Goal: Task Accomplishment & Management: Manage account settings

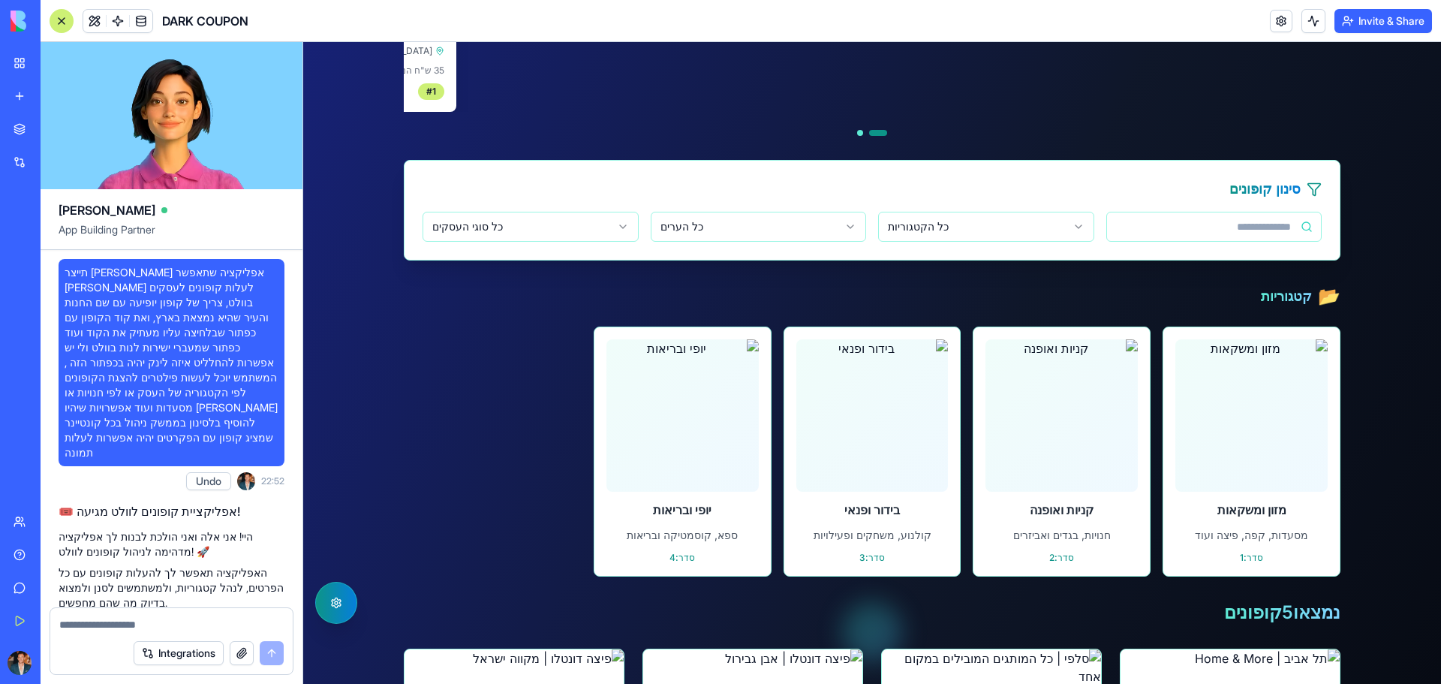
scroll to position [18038, 0]
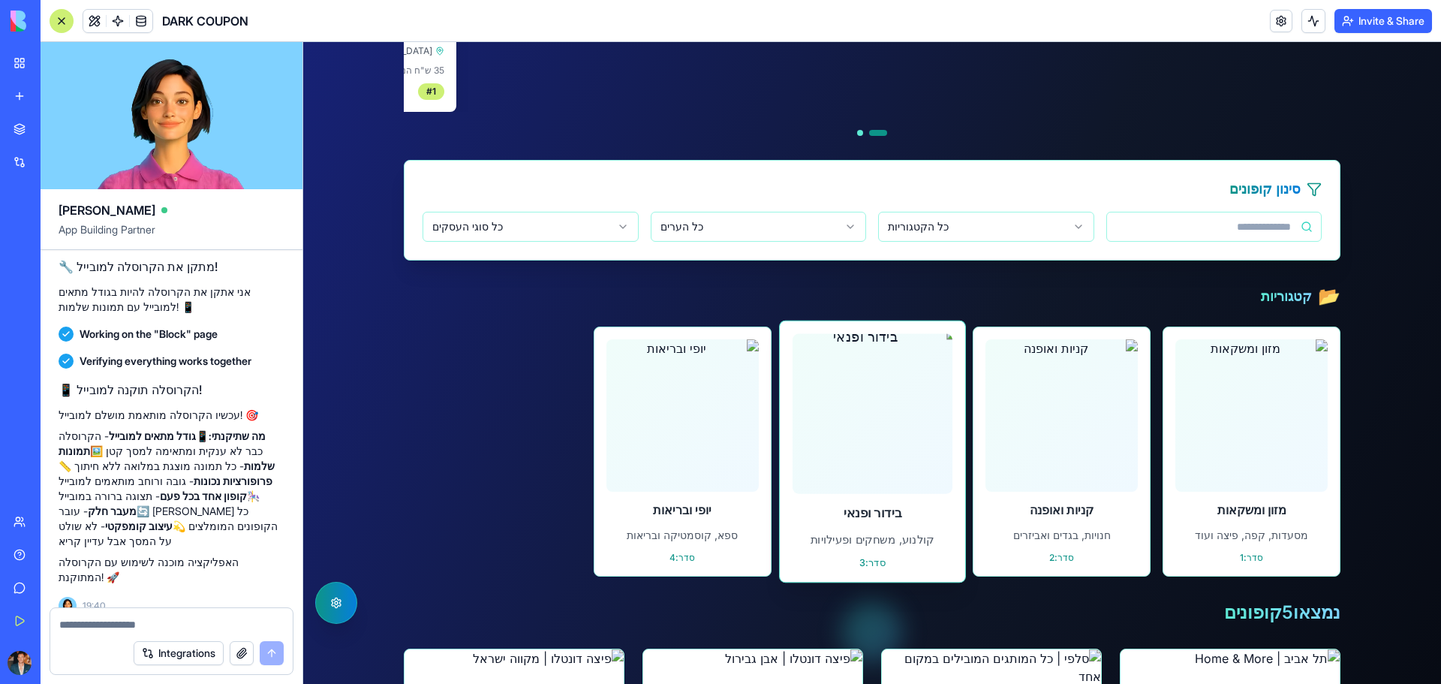
click at [934, 398] on img at bounding box center [872, 414] width 176 height 176
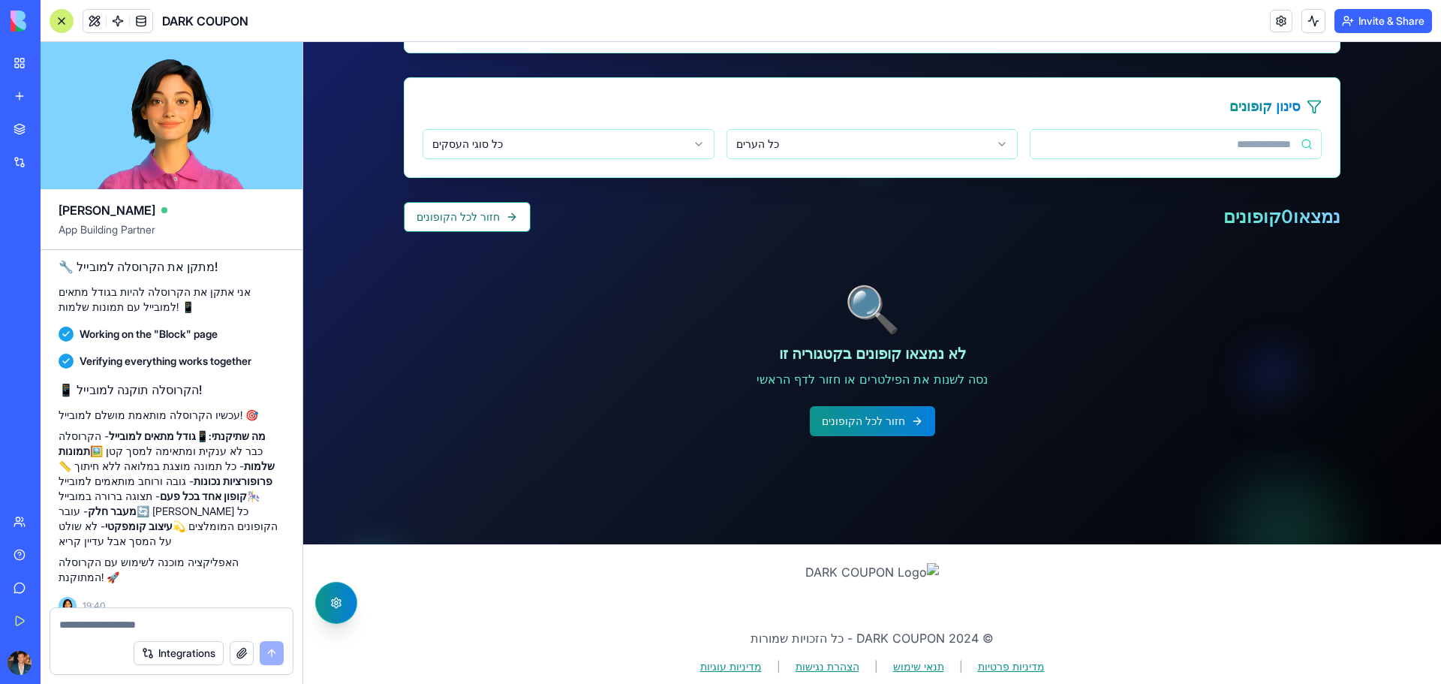
scroll to position [461, 0]
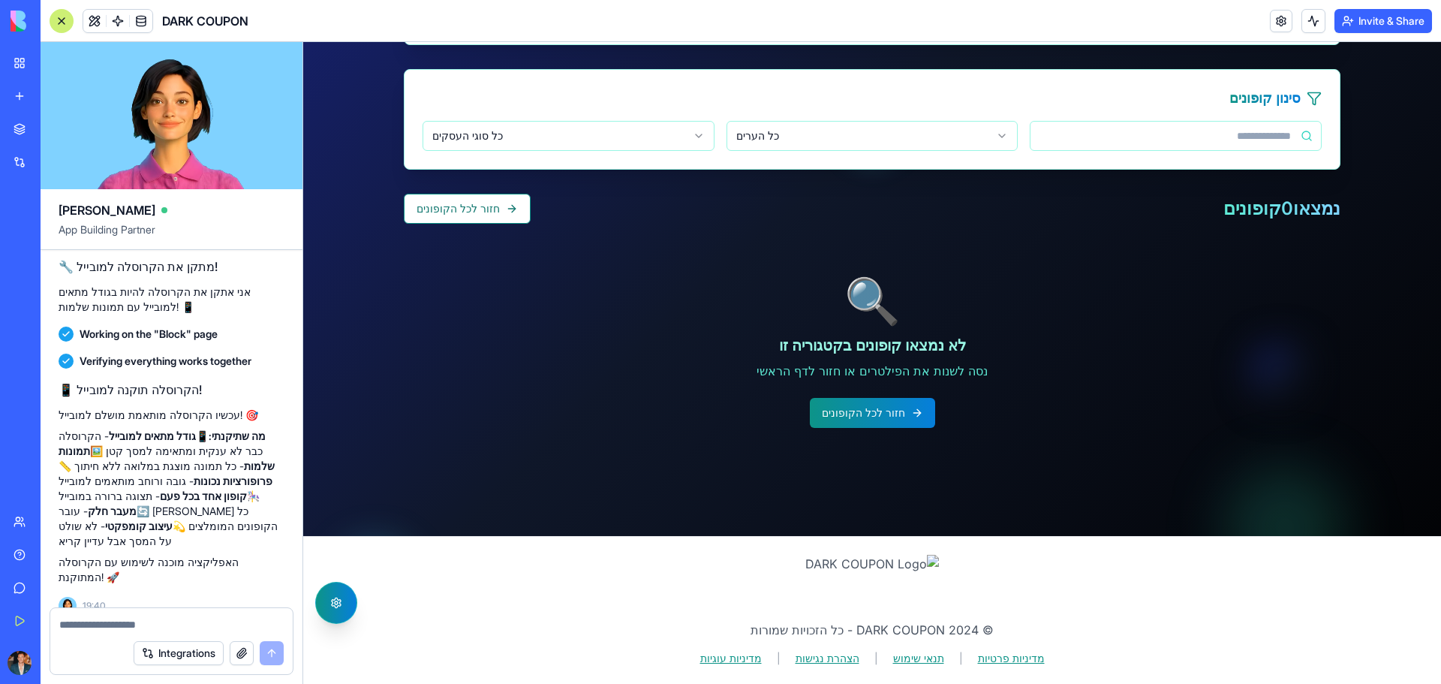
click at [668, 136] on html "דלג לתוכן הראשי קופונים זמינים ניהול קופונים ניתוח נתונים קופונים זמינים ניהול …" at bounding box center [872, 132] width 1138 height 1102
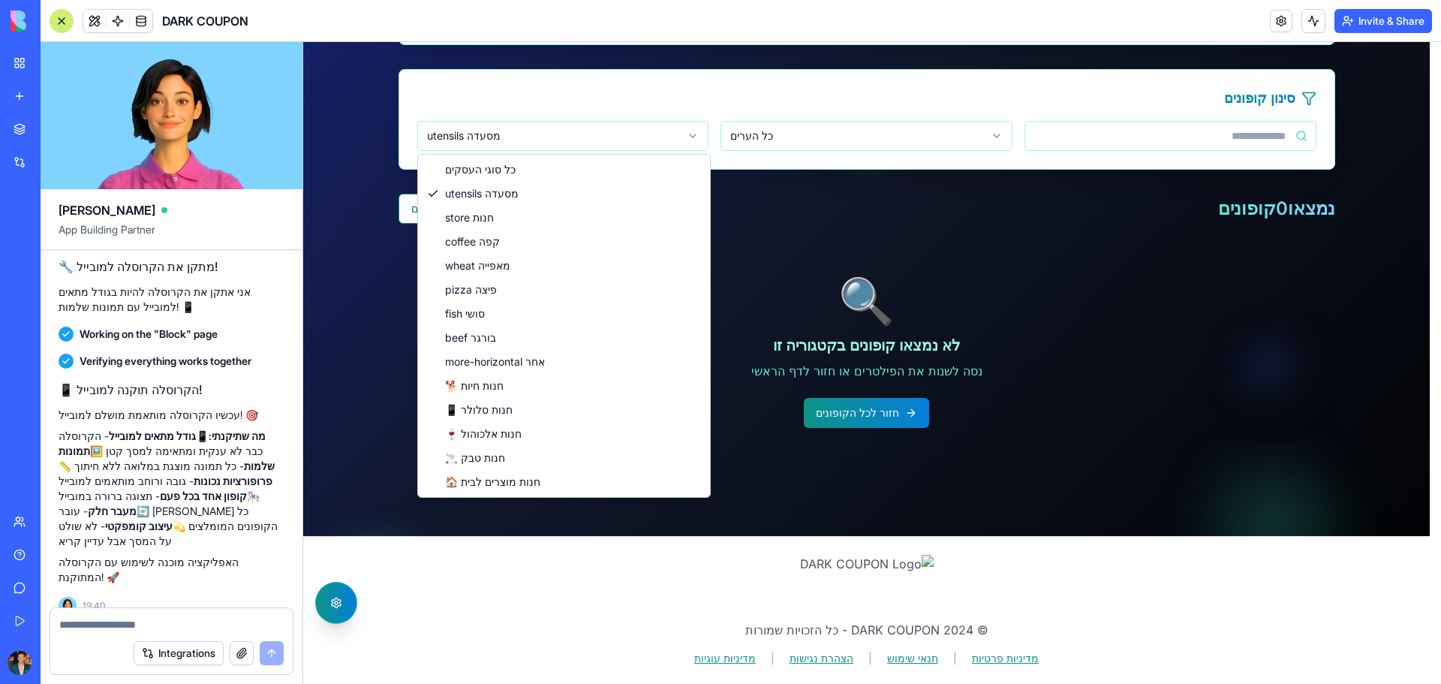
click at [521, 139] on html "דלג לתוכן הראשי קופונים זמינים ניהול קופונים ניתוח נתונים קופונים זמינים ניהול …" at bounding box center [872, 132] width 1138 height 1102
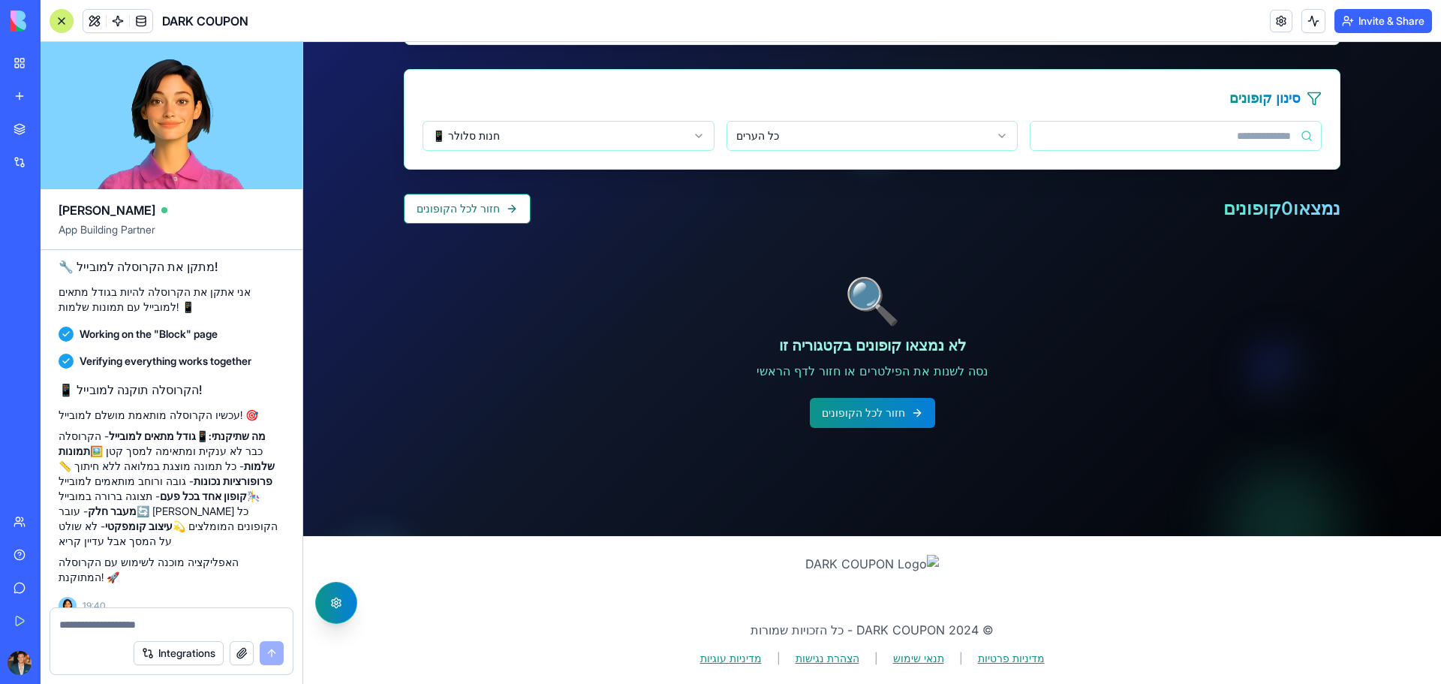
click at [581, 128] on html "דלג לתוכן הראשי קופונים זמינים ניהול קופונים ניתוח נתונים קופונים זמינים ניהול …" at bounding box center [872, 132] width 1138 height 1102
click at [512, 134] on html "דלג לתוכן הראשי קופונים זמינים ניהול קופונים ניתוח נתונים קופונים זמינים ניהול …" at bounding box center [872, 132] width 1138 height 1102
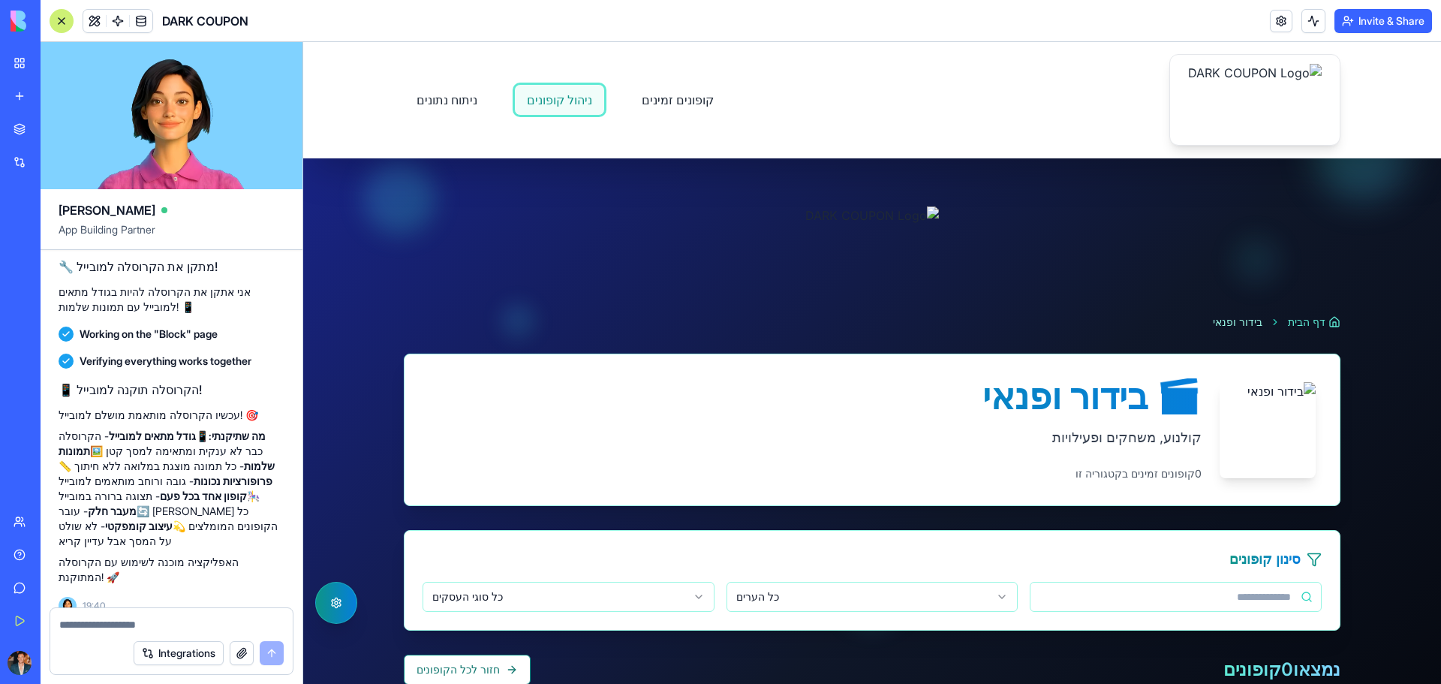
click at [546, 114] on link "ניהול קופונים" at bounding box center [559, 100] width 91 height 32
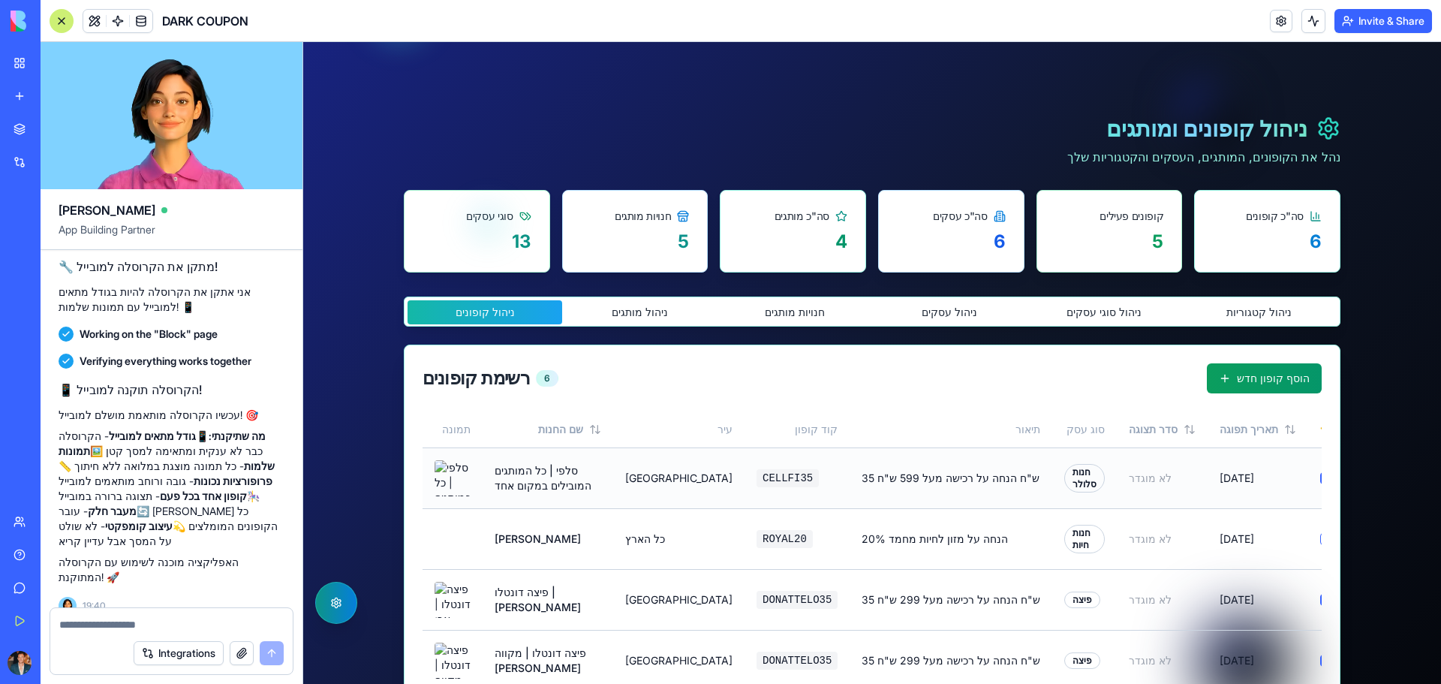
scroll to position [300, 0]
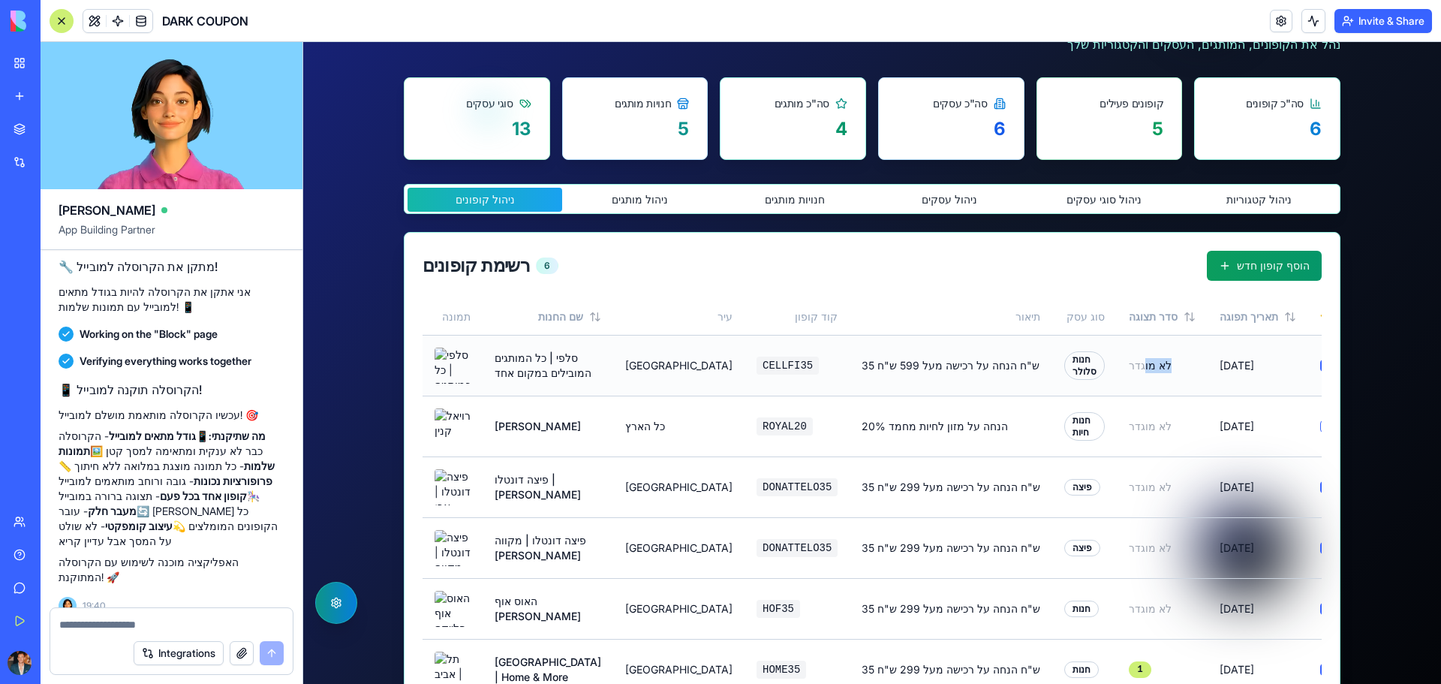
drag, startPoint x: 920, startPoint y: 380, endPoint x: 905, endPoint y: 376, distance: 15.5
click at [953, 371] on tr "סלפי | כל המותגים המובילים במקום אחד רמת גן CELLFI35 35 ש"ח הנחה על רכישה מעל 5…" at bounding box center [996, 365] width 1148 height 61
click at [1064, 376] on div "חנות סלולר" at bounding box center [1084, 365] width 41 height 29
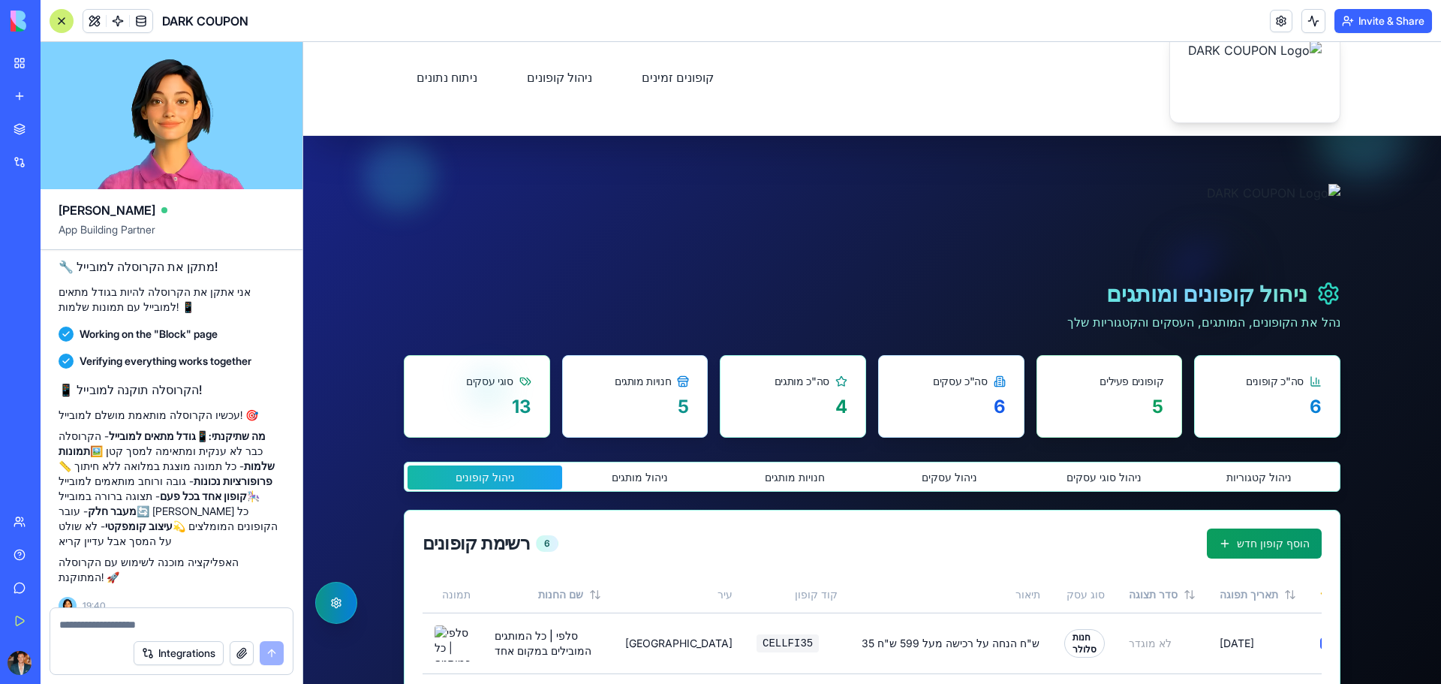
scroll to position [0, 0]
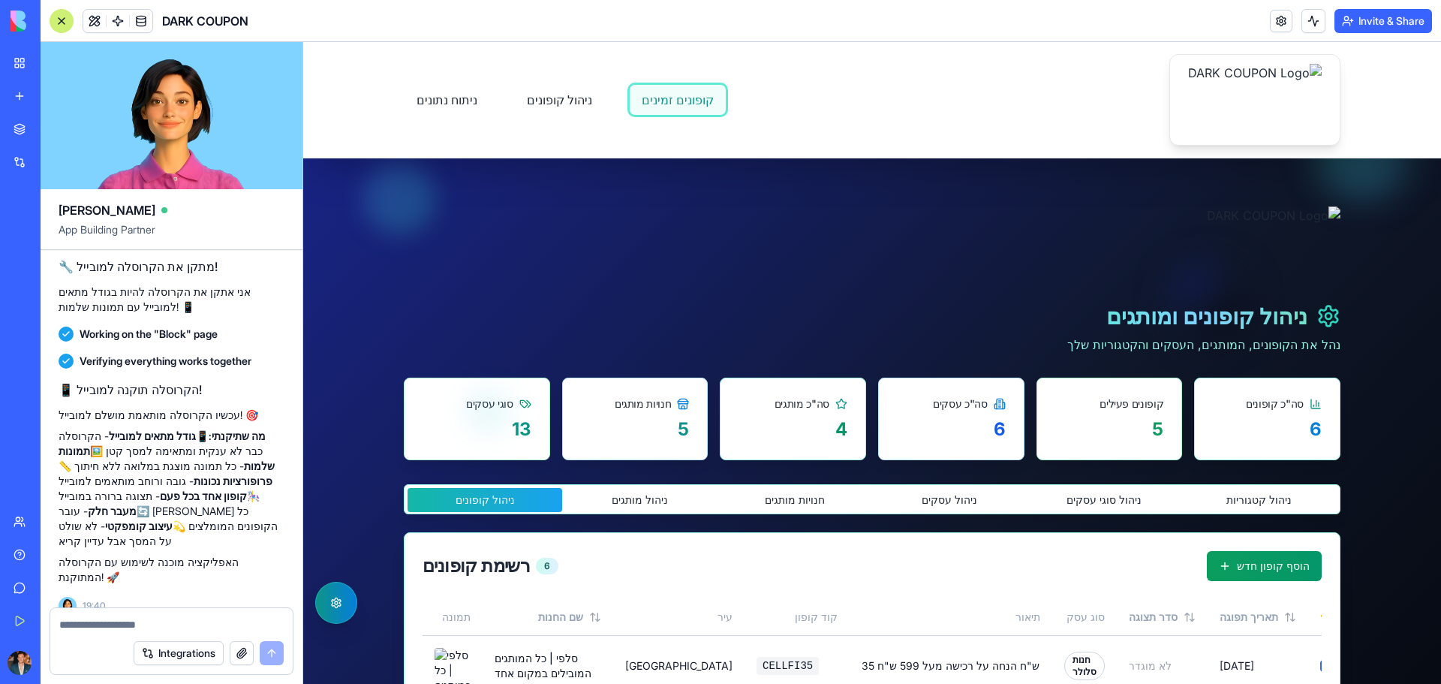
click at [654, 99] on link "קופונים זמינים" at bounding box center [678, 100] width 98 height 32
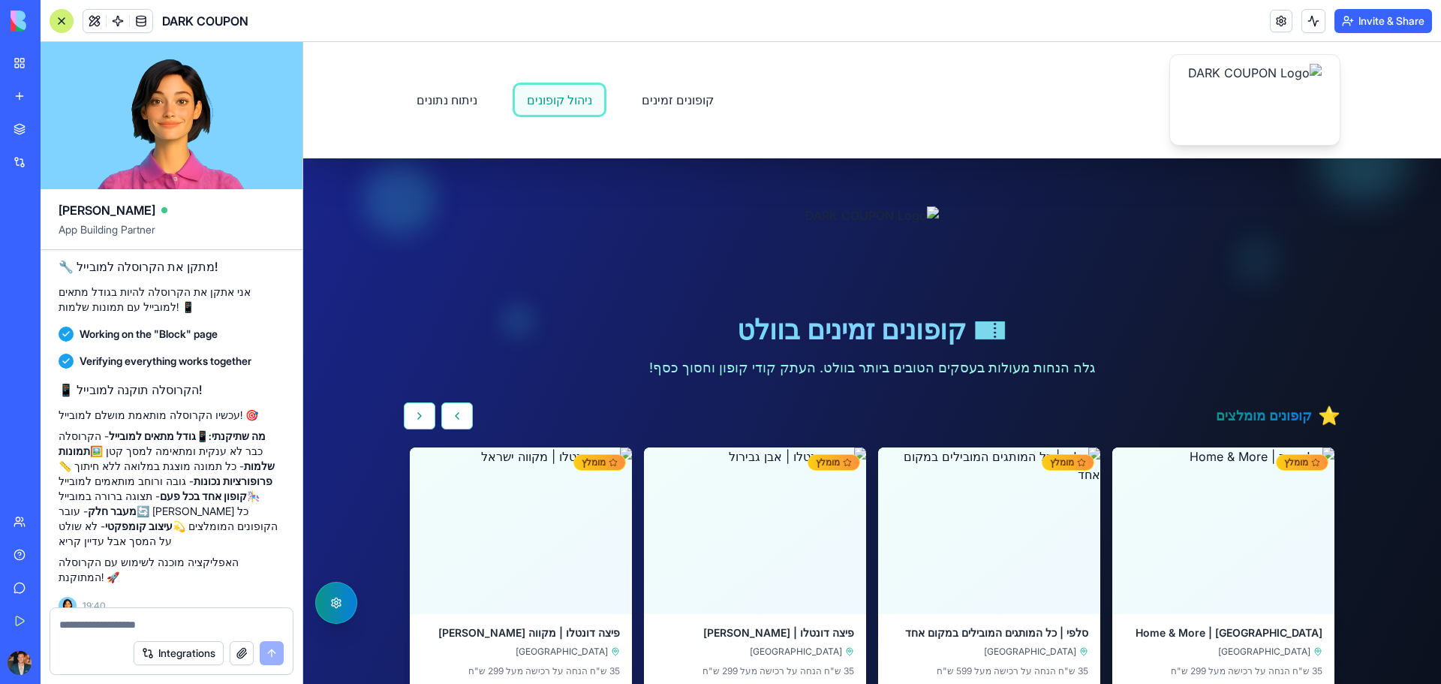
click at [523, 99] on link "ניהול קופונים" at bounding box center [559, 100] width 91 height 32
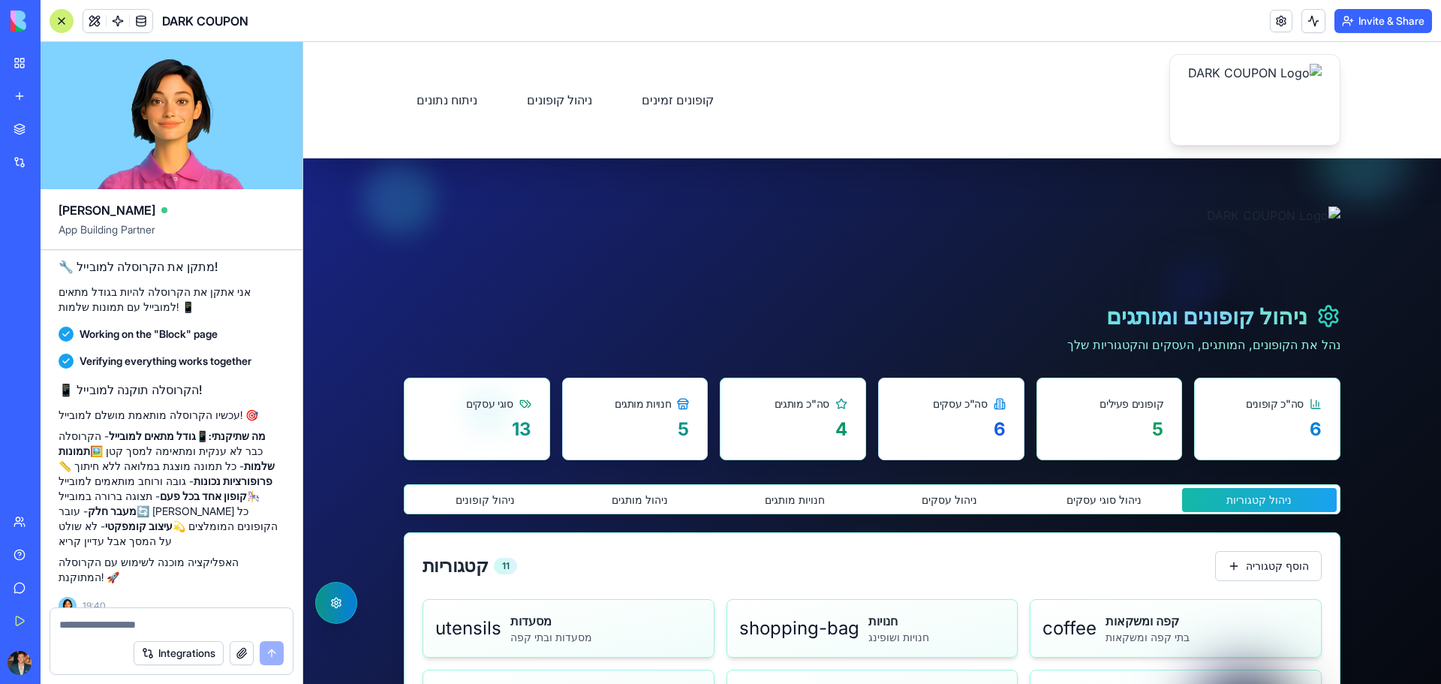
click at [1240, 498] on button "ניהול קטגוריות" at bounding box center [1259, 500] width 155 height 24
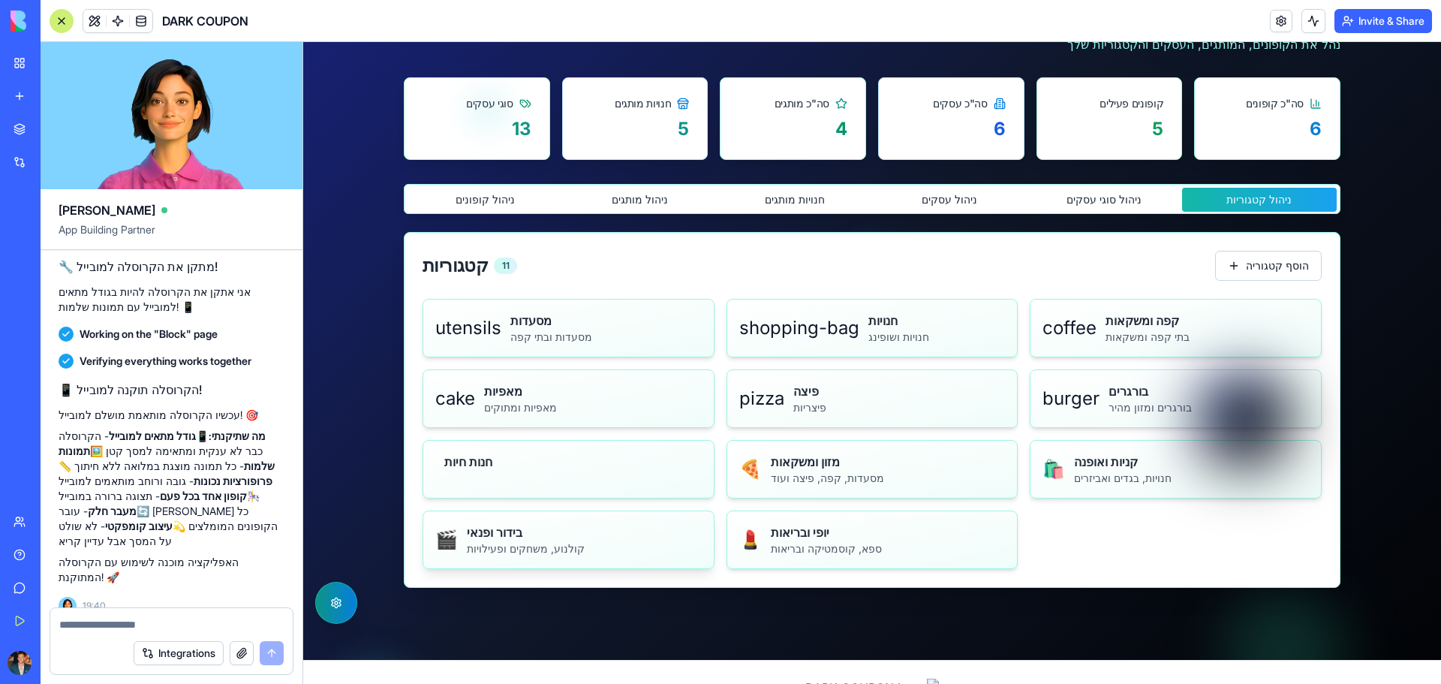
click at [607, 527] on h4 "בידור ופנאי" at bounding box center [584, 532] width 235 height 18
click at [468, 546] on p "קולנוע, משחקים ופעילויות" at bounding box center [584, 548] width 235 height 15
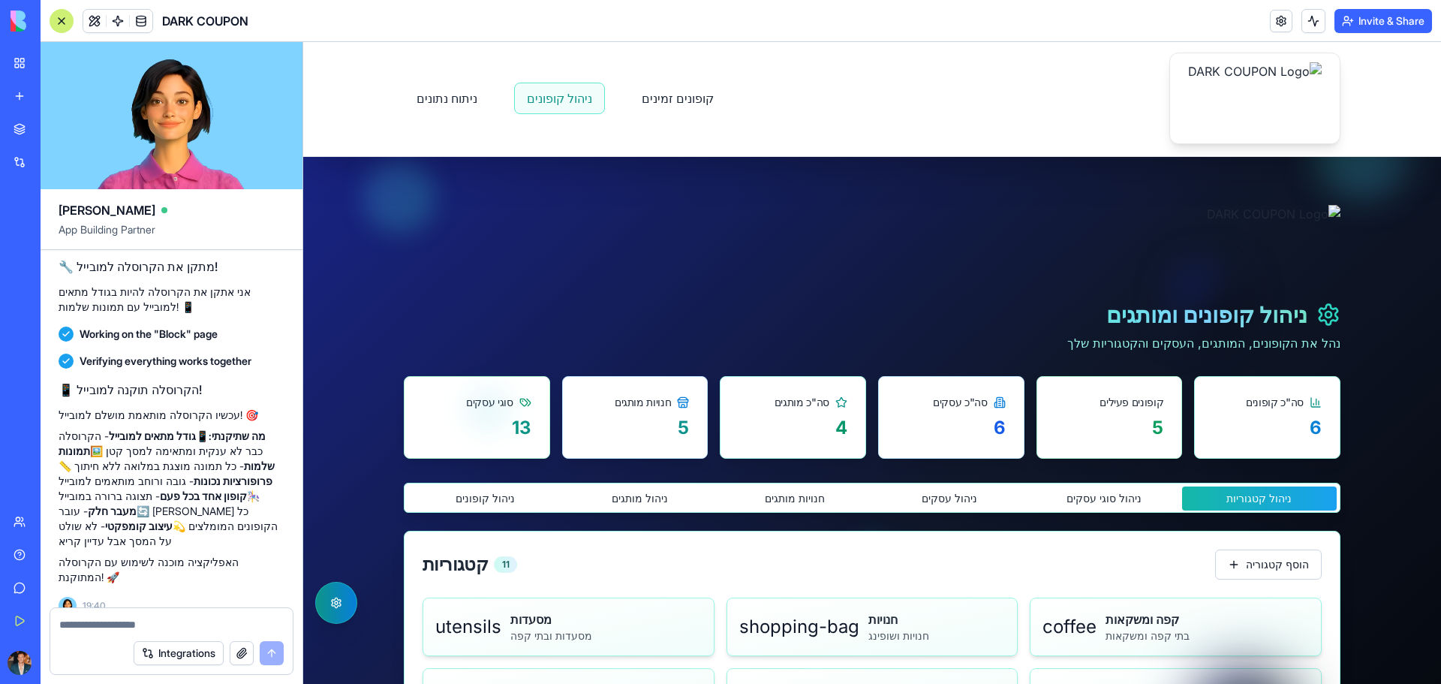
scroll to position [0, 0]
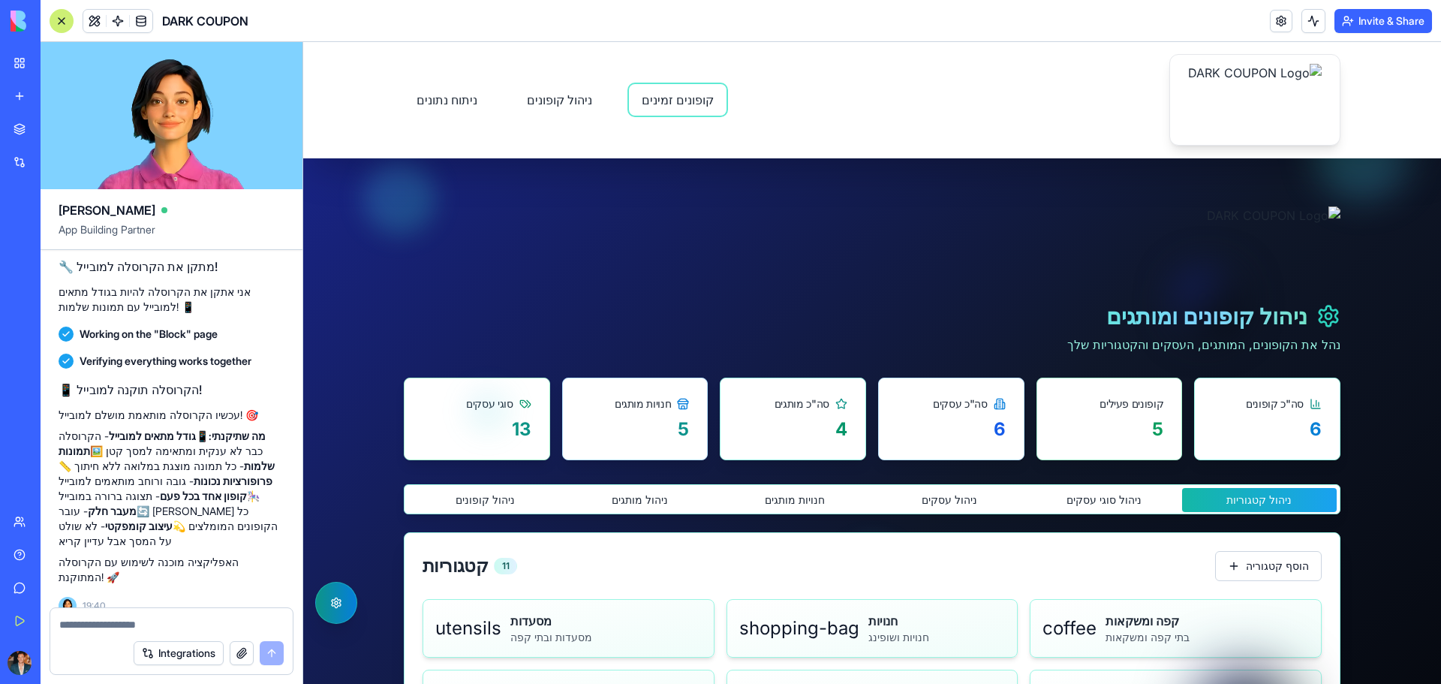
click at [657, 104] on link "קופונים זמינים" at bounding box center [678, 100] width 98 height 32
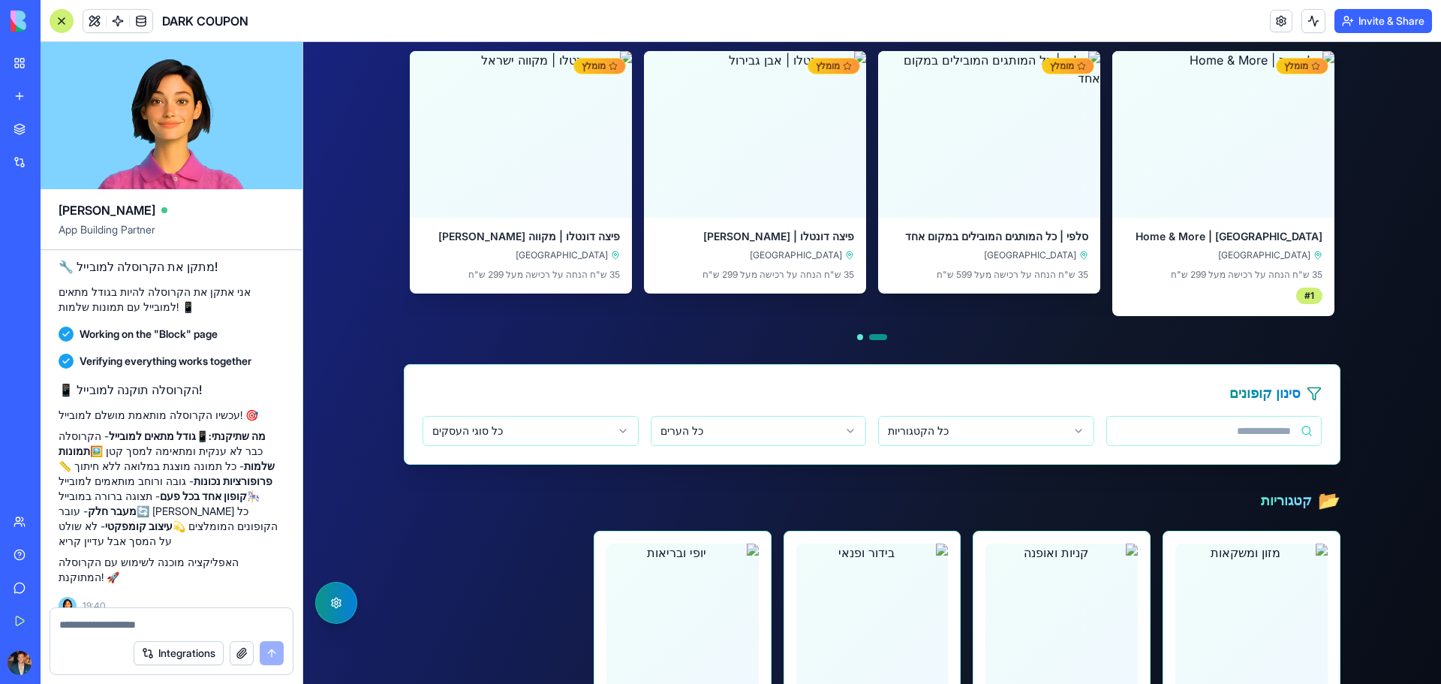
scroll to position [675, 0]
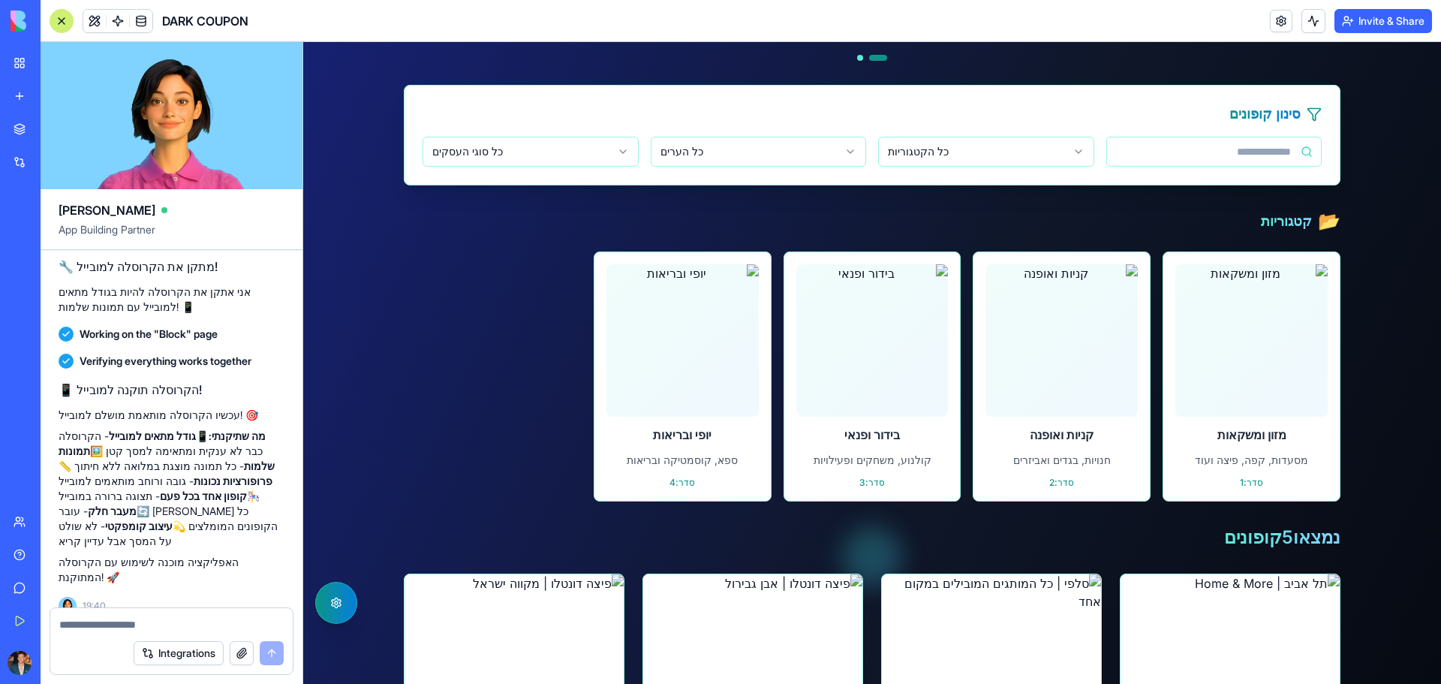
click at [1279, 229] on h3 "קטגוריות" at bounding box center [1286, 221] width 51 height 21
click at [1321, 227] on div "📂" at bounding box center [1329, 221] width 23 height 24
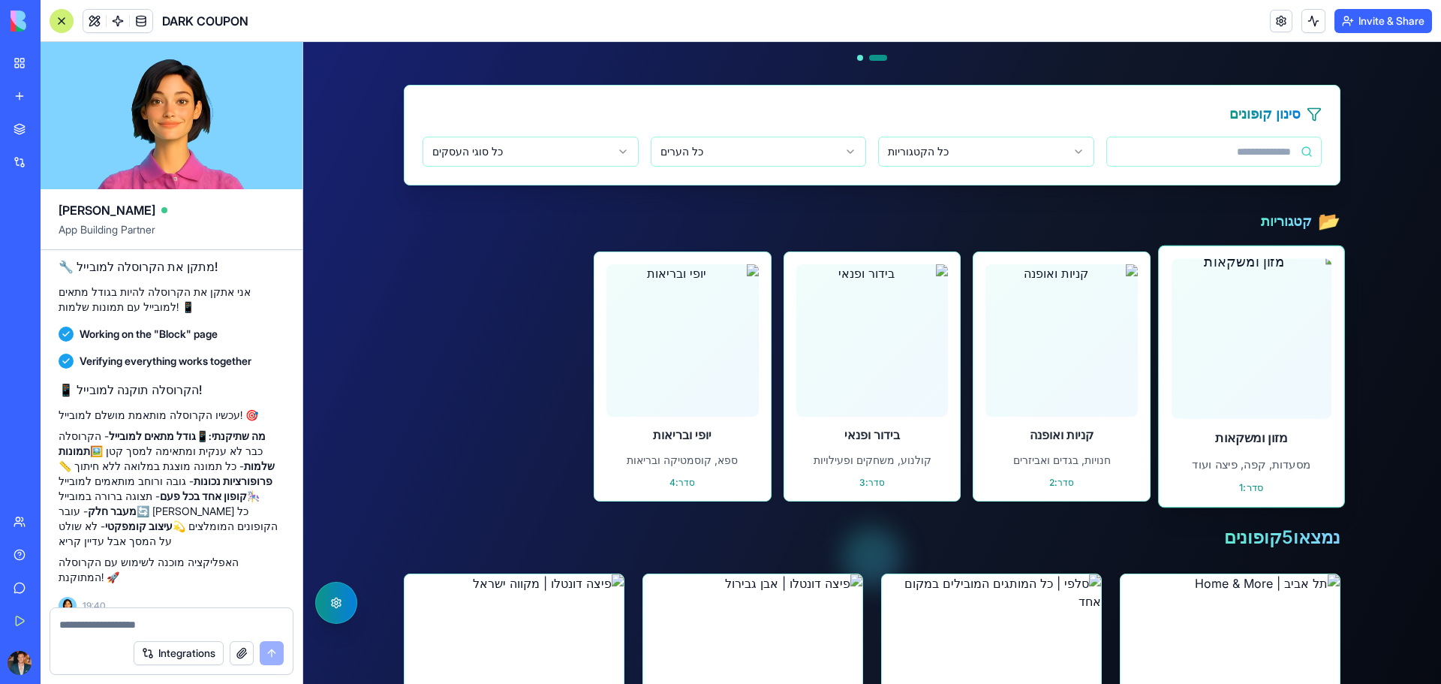
click at [1256, 433] on h4 "מזון ומשקאות" at bounding box center [1251, 437] width 160 height 19
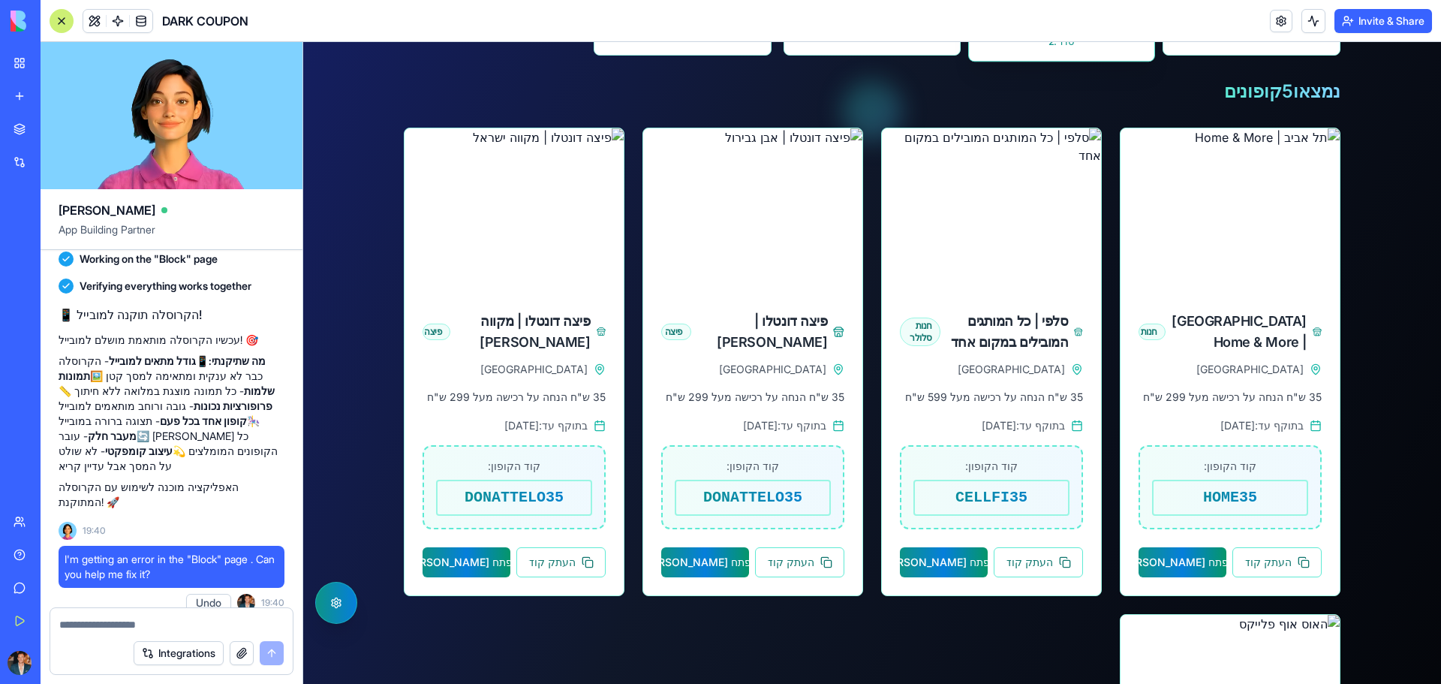
scroll to position [1126, 0]
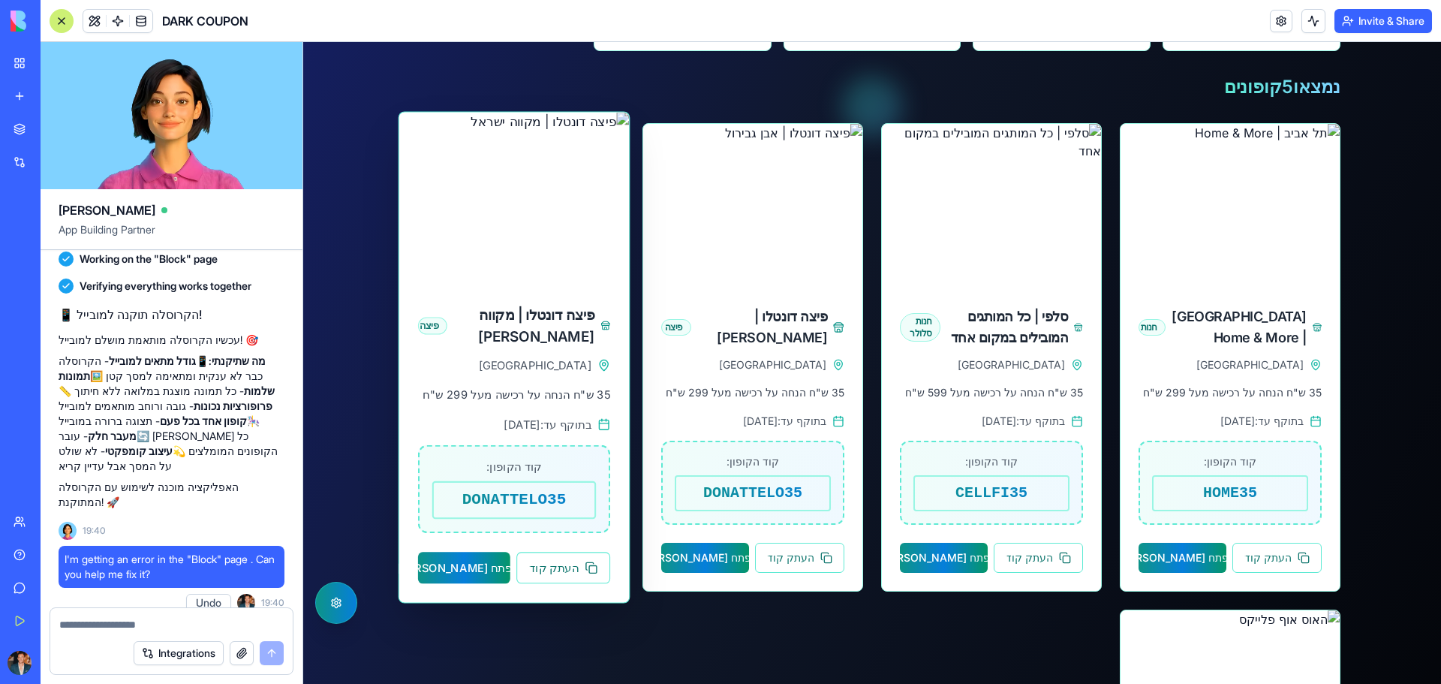
drag, startPoint x: 720, startPoint y: 623, endPoint x: 504, endPoint y: 175, distance: 497.7
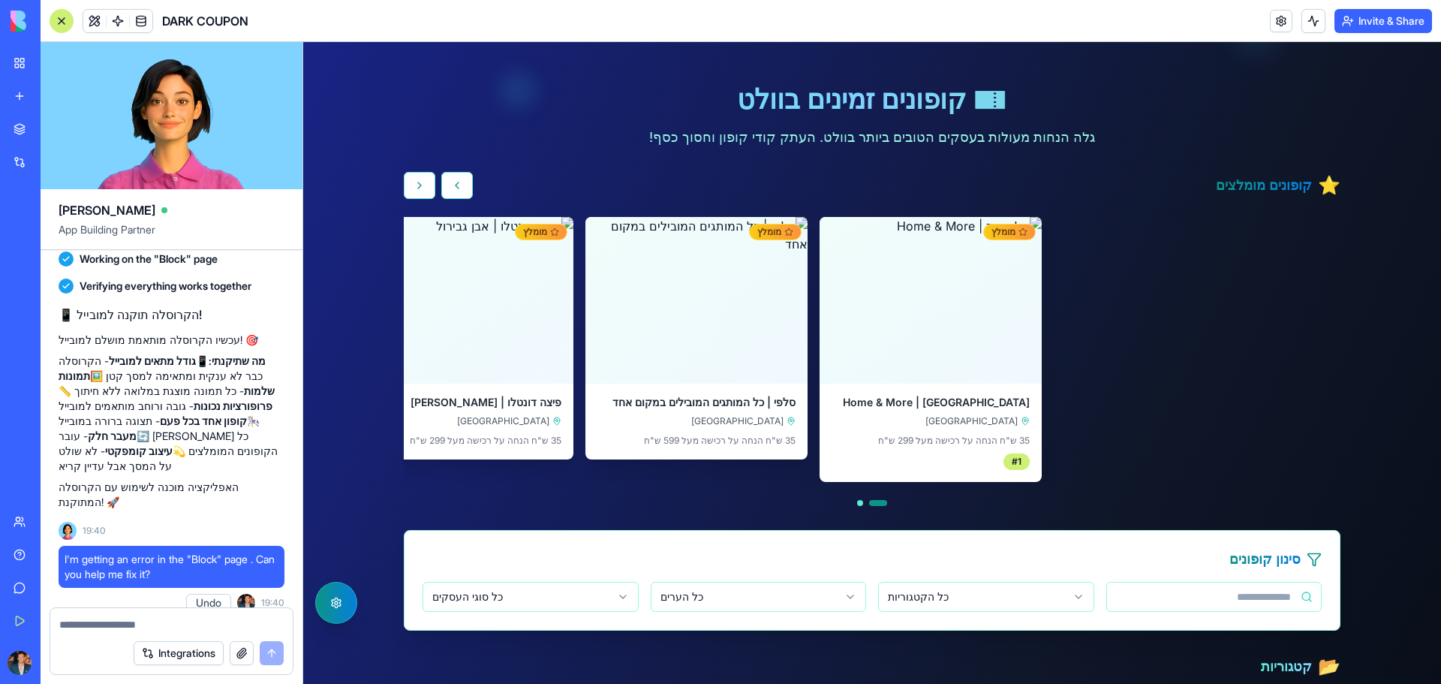
scroll to position [225, 0]
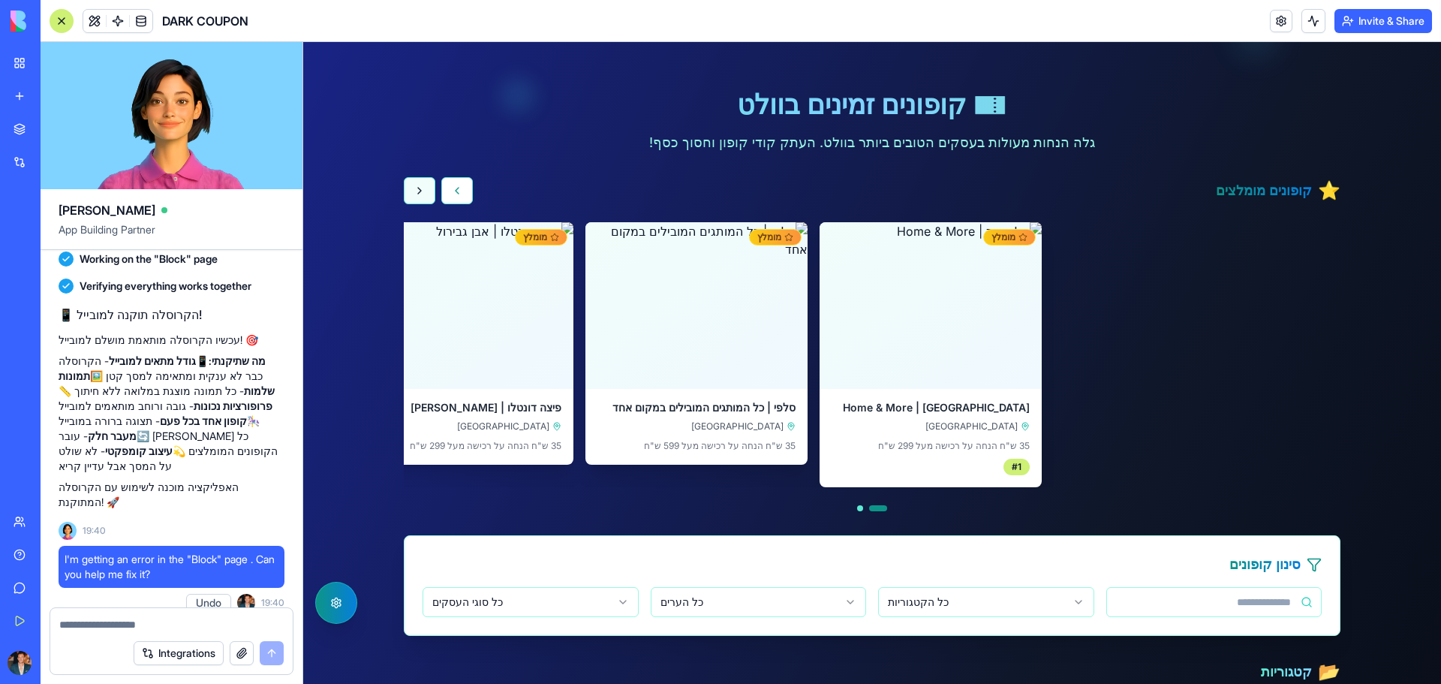
click at [404, 193] on button "קופון הבא" at bounding box center [420, 190] width 32 height 27
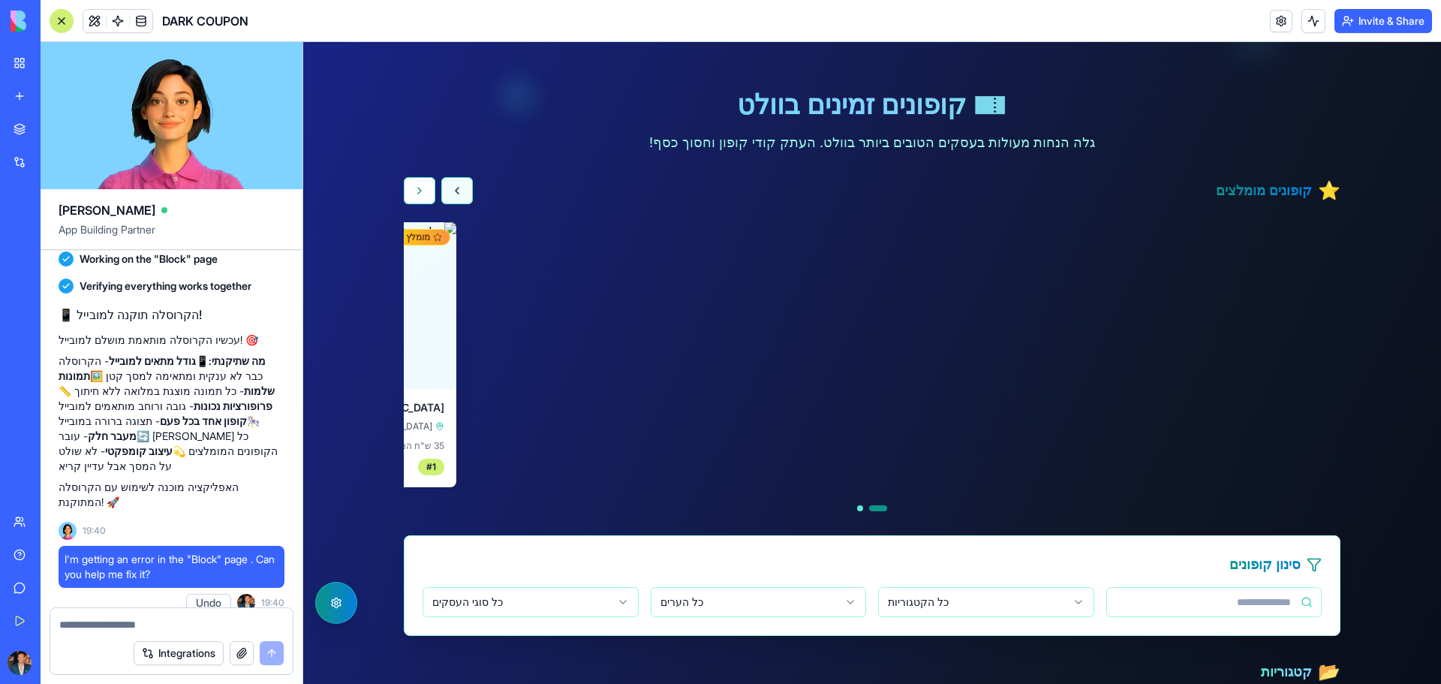
click at [448, 191] on button "קופון קודם" at bounding box center [457, 190] width 32 height 27
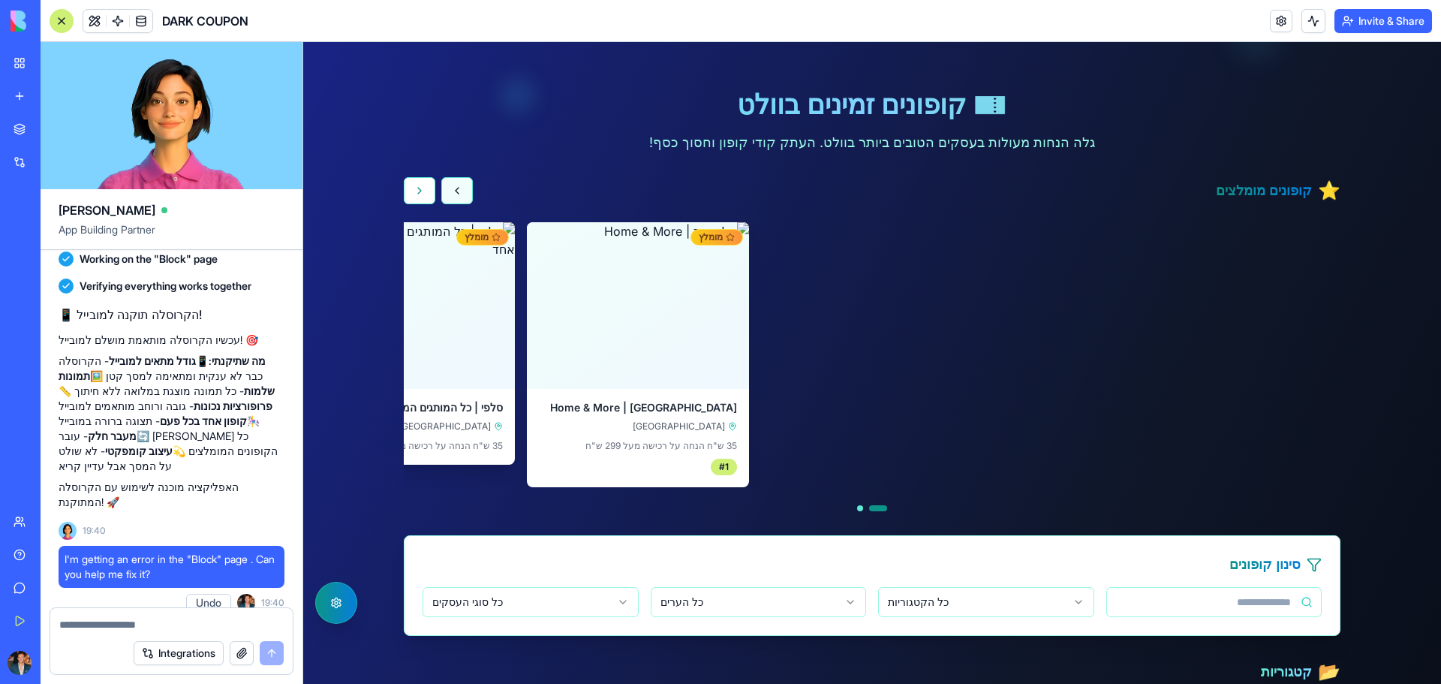
click at [448, 191] on button "קופון קודם" at bounding box center [457, 190] width 32 height 27
click at [417, 194] on button "קופון הבא" at bounding box center [420, 190] width 32 height 27
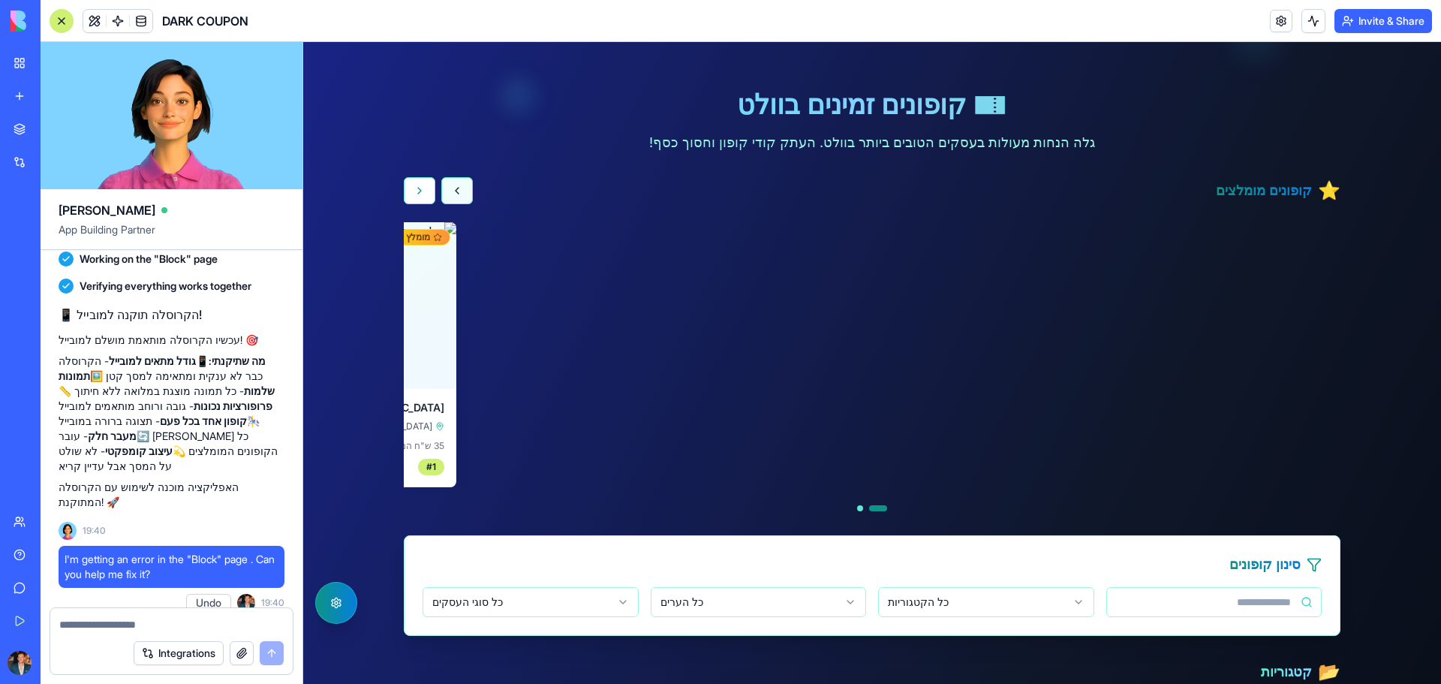
click at [453, 185] on button "קופון קודם" at bounding box center [457, 190] width 32 height 27
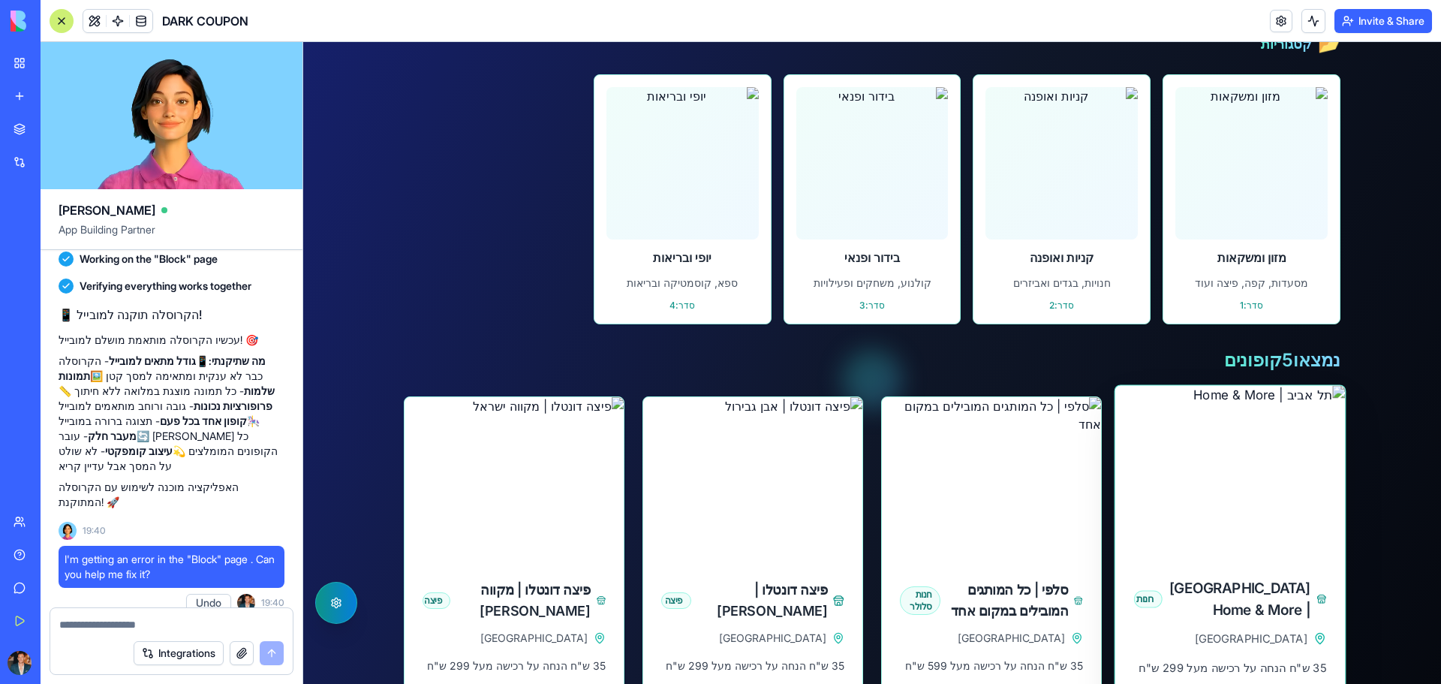
scroll to position [675, 0]
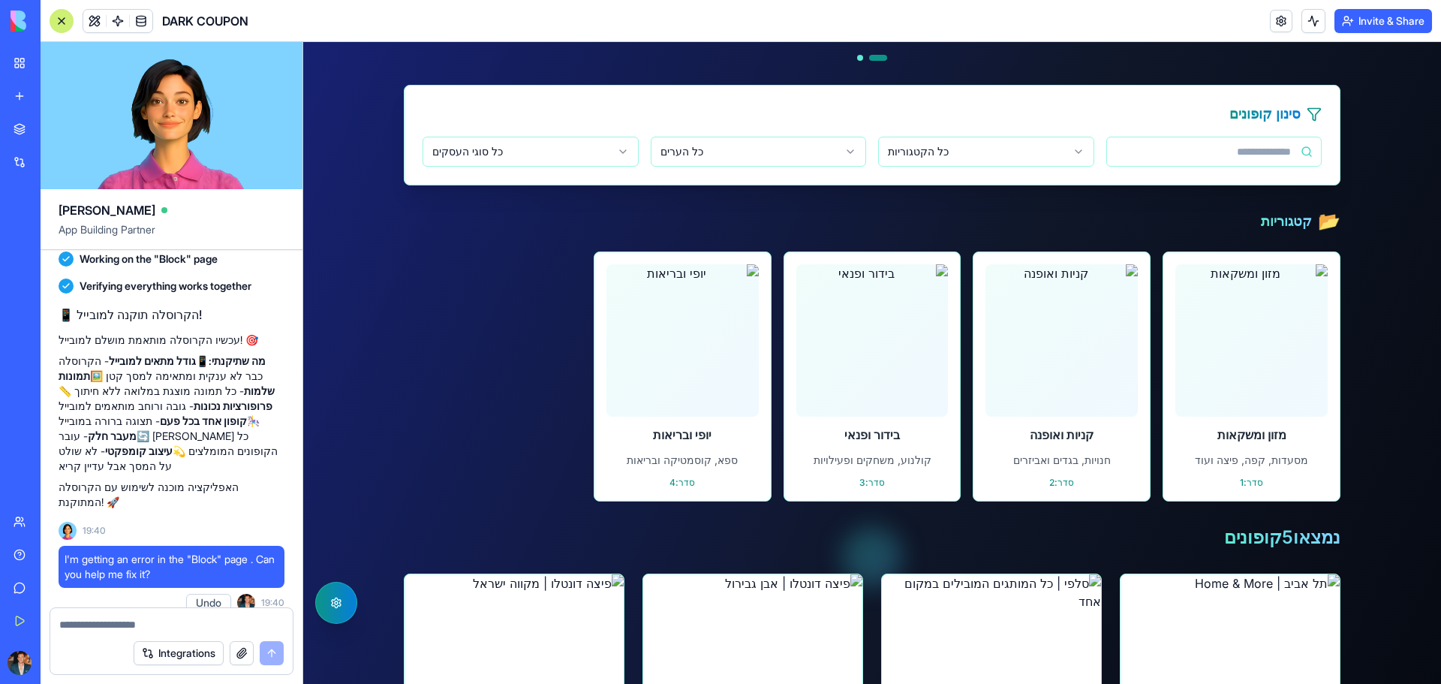
click at [586, 148] on html "דלג לתוכן הראשי קופונים זמינים ניהול קופונים ניתוח נתונים קופונים זמינים ניהול …" at bounding box center [872, 557] width 1138 height 2381
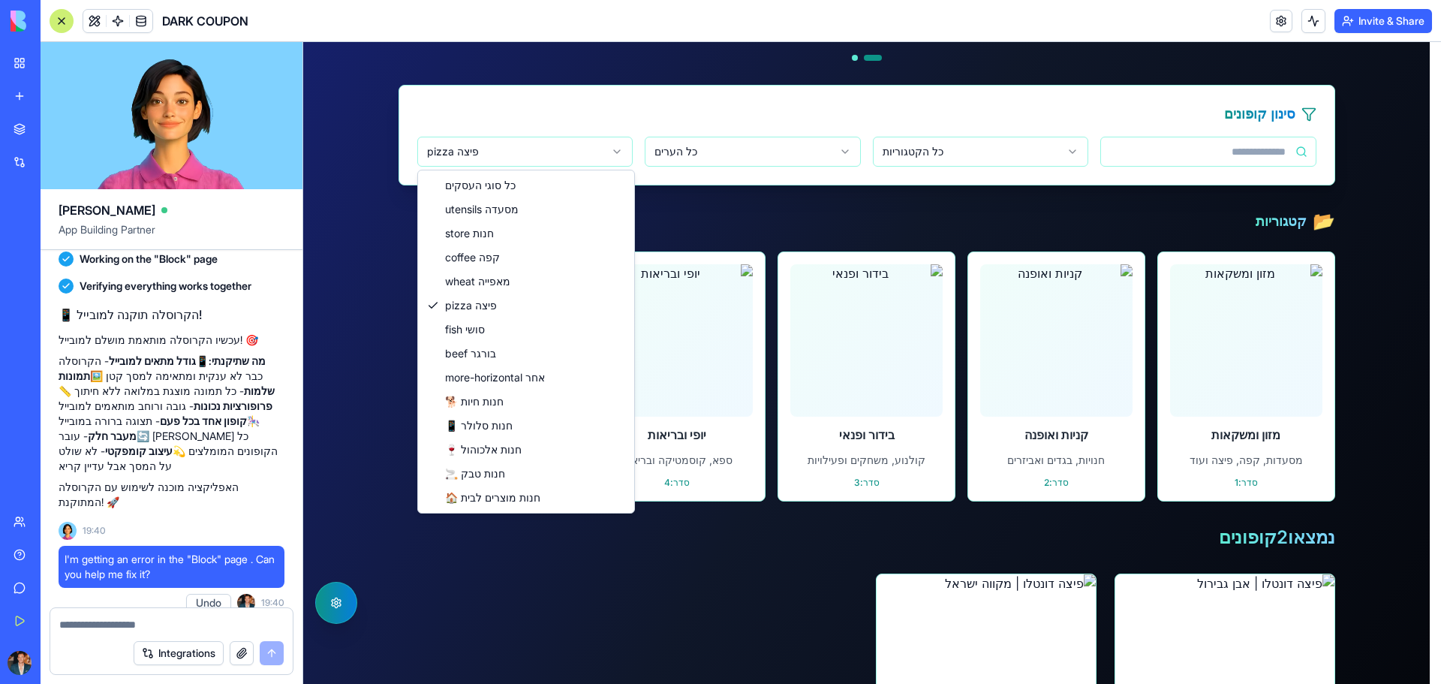
click at [579, 162] on html "דלג לתוכן הראשי קופונים זמינים ניהול קופונים ניתוח נתונים קופונים זמינים ניהול …" at bounding box center [872, 314] width 1138 height 1895
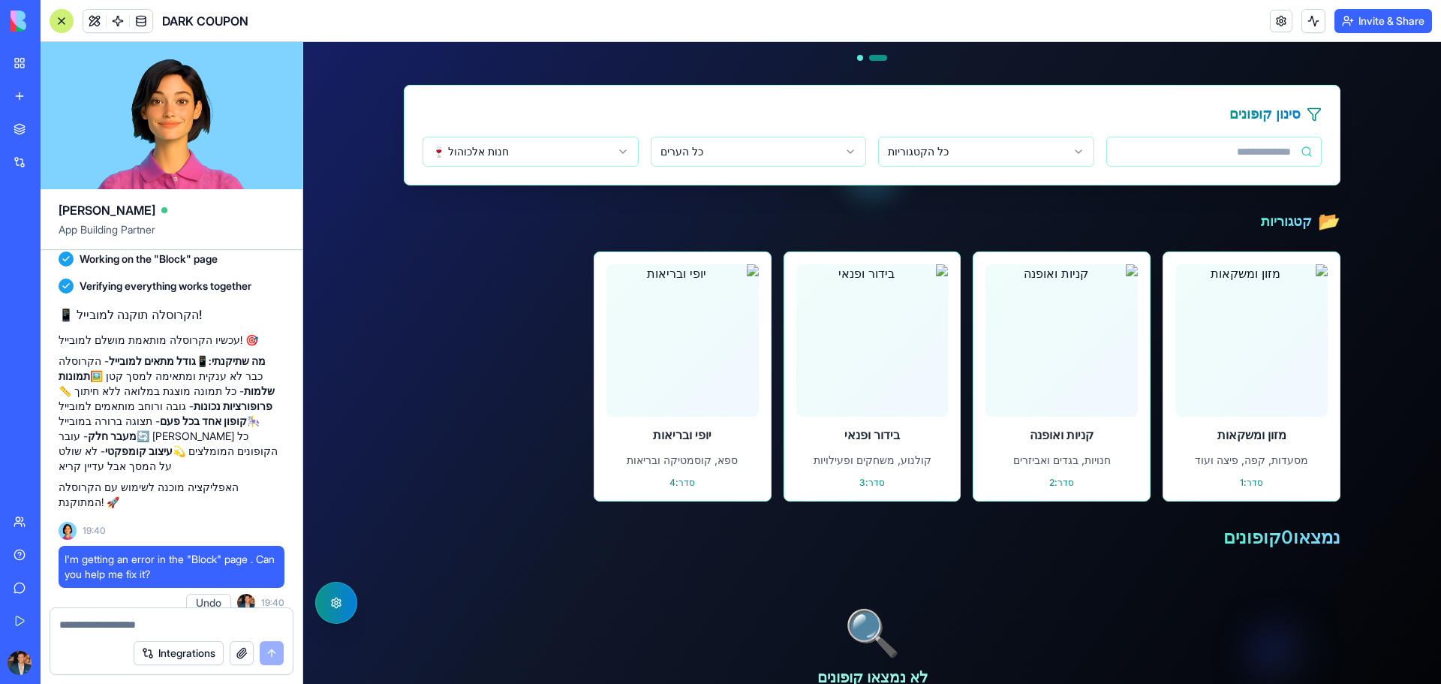
click at [491, 125] on div "סינון קופונים כל הקטגוריות כל הערים 🍷 חנות אלכוהול" at bounding box center [871, 135] width 935 height 99
click at [481, 156] on html "דלג לתוכן הראשי קופונים זמינים ניהול קופונים ניתוח נתונים קופונים זמינים ניהול …" at bounding box center [872, 167] width 1138 height 1601
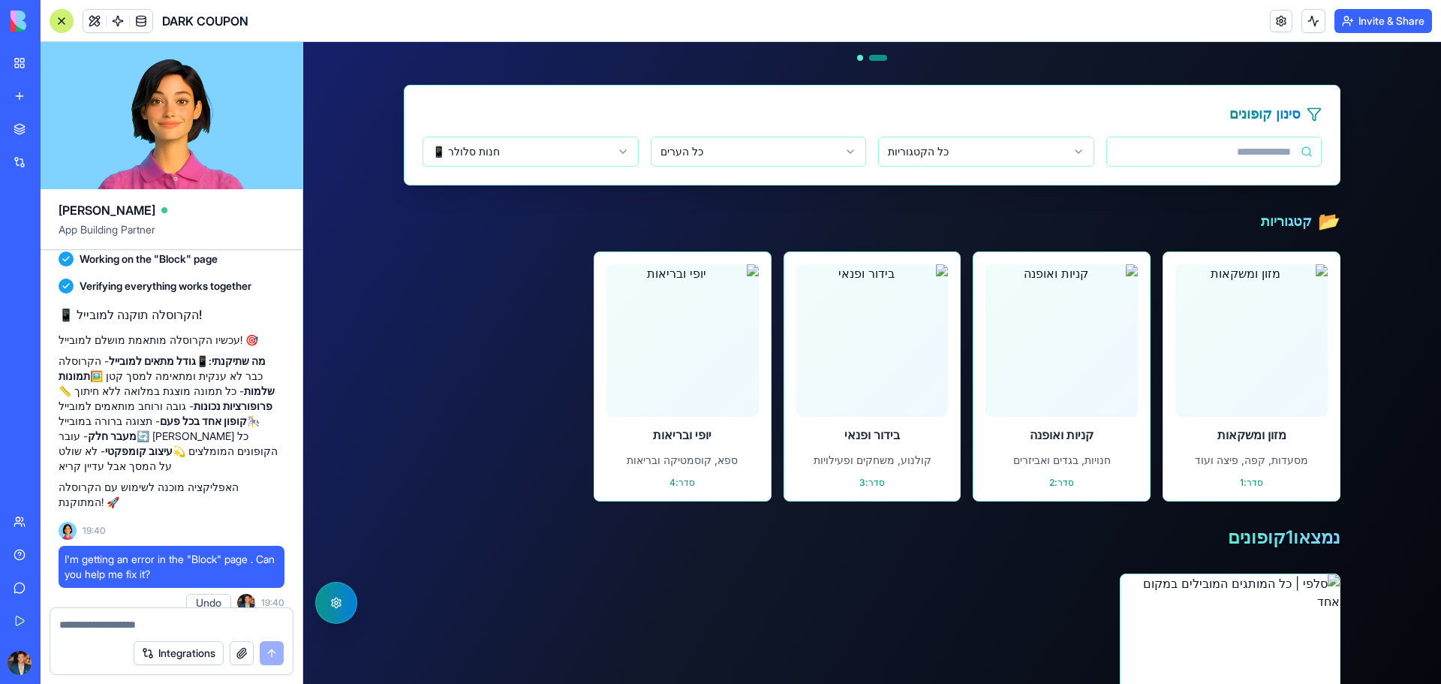
click at [509, 155] on html "דלג לתוכן הראשי קופונים זמינים ניהול קופונים ניתוח נתונים קופונים זמינים ניהול …" at bounding box center [872, 314] width 1138 height 1895
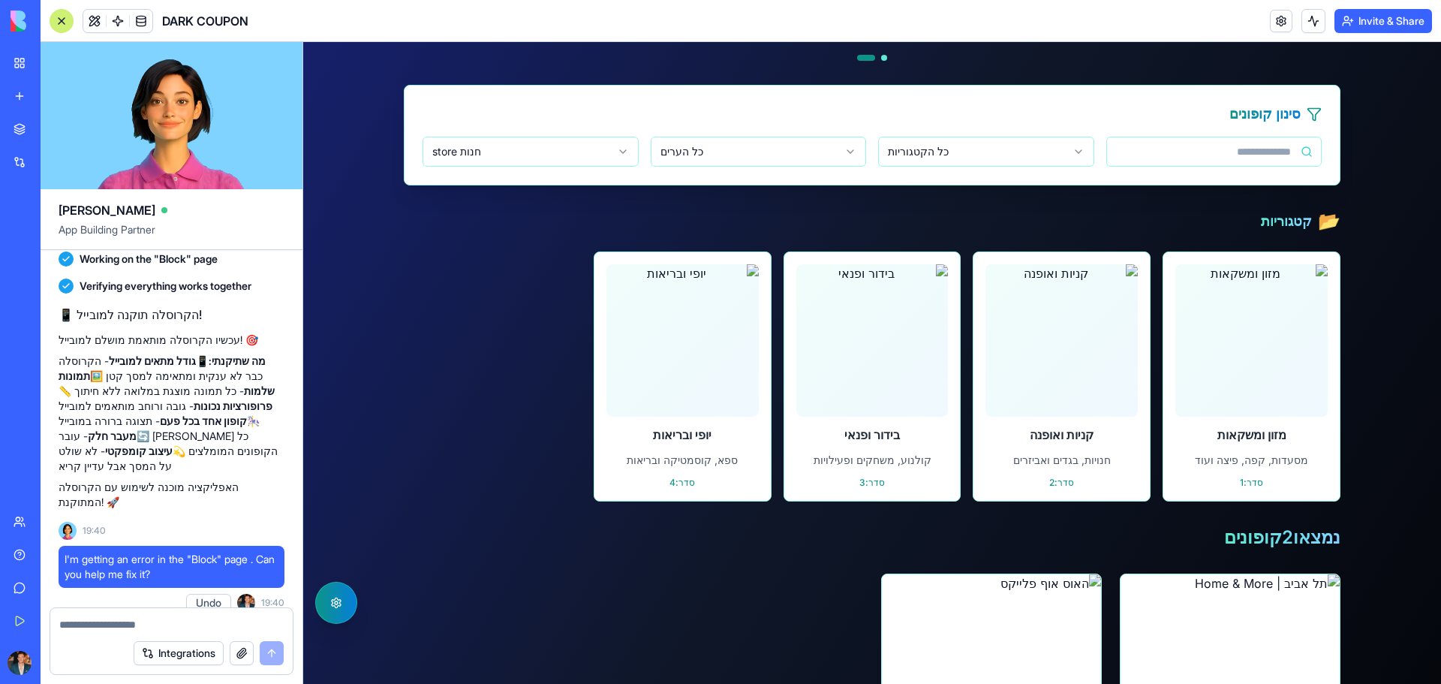
click at [530, 140] on html "דלג לתוכן הראשי קופונים זמינים ניהול קופונים ניתוח נתונים קופונים זמינים ניהול …" at bounding box center [872, 314] width 1138 height 1895
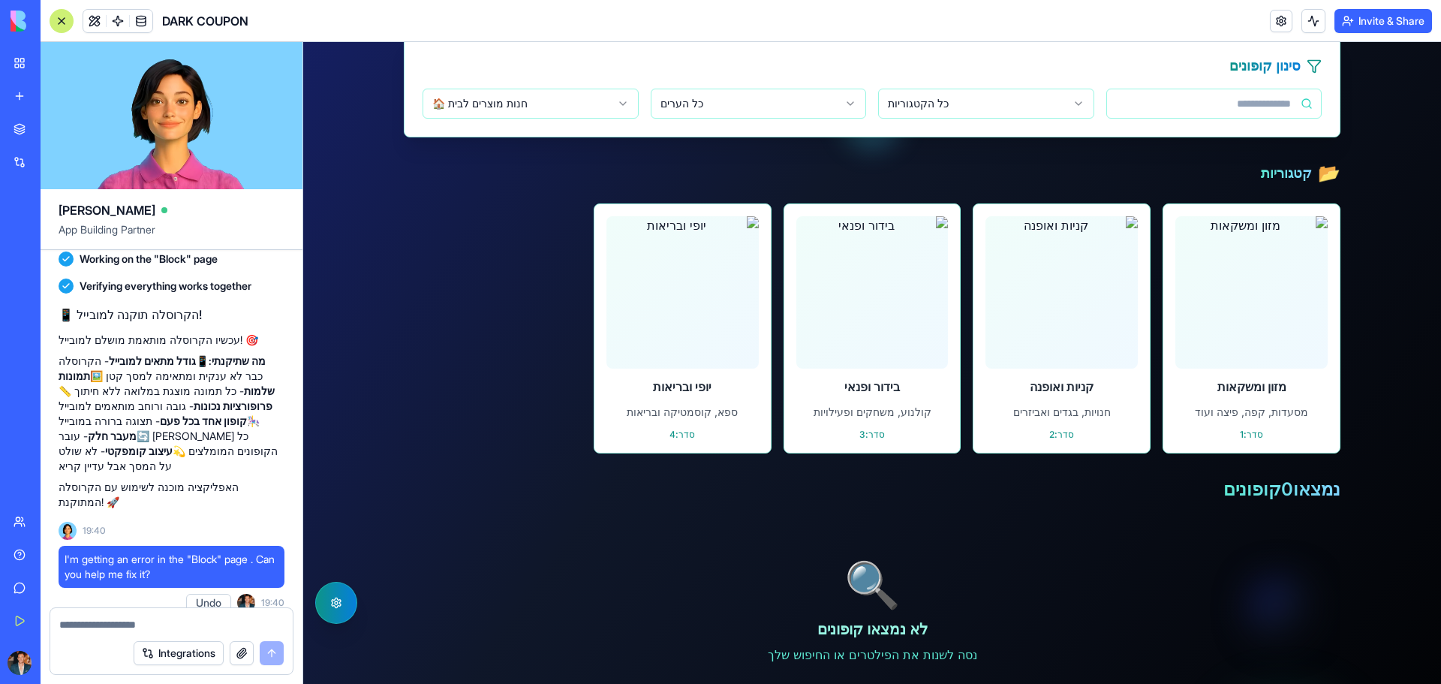
scroll to position [584, 0]
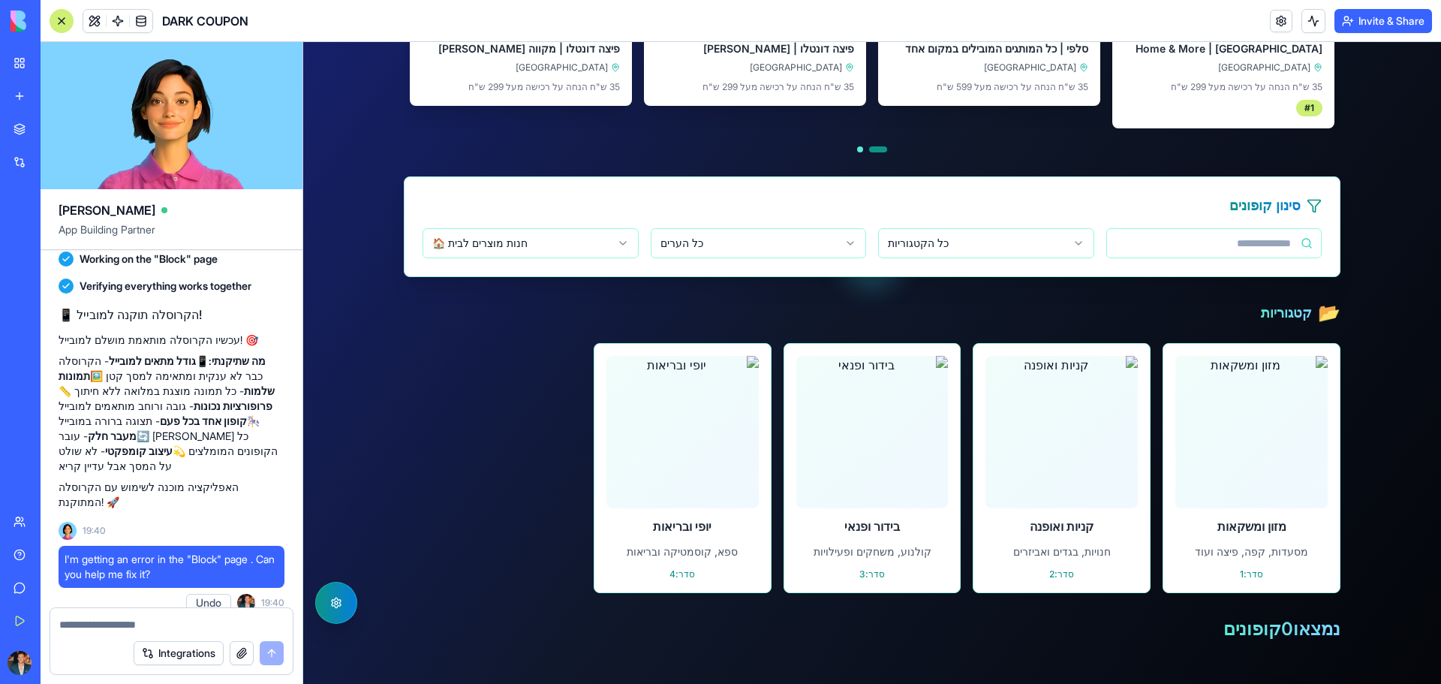
click at [468, 243] on html "דלג לתוכן הראשי קופונים זמינים ניהול קופונים ניתוח נתונים קופונים זמינים ניהול …" at bounding box center [872, 258] width 1138 height 1601
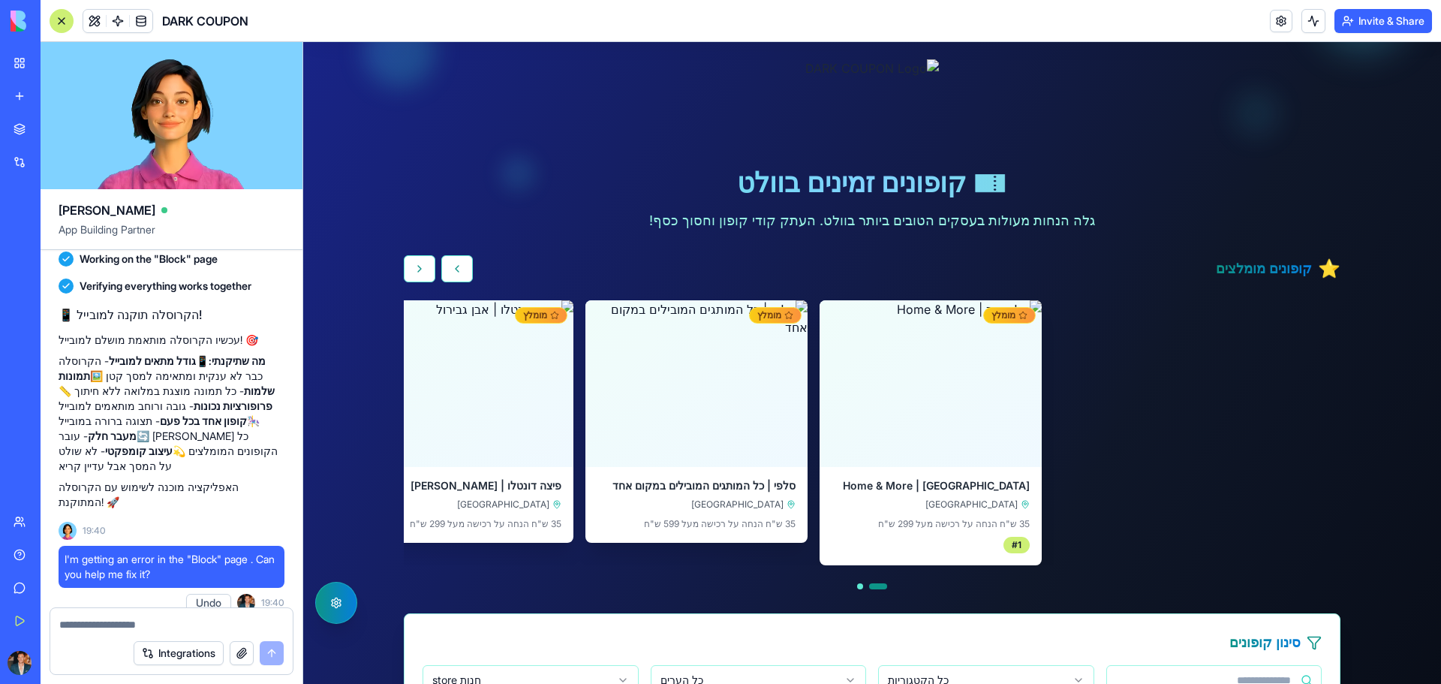
scroll to position [0, 0]
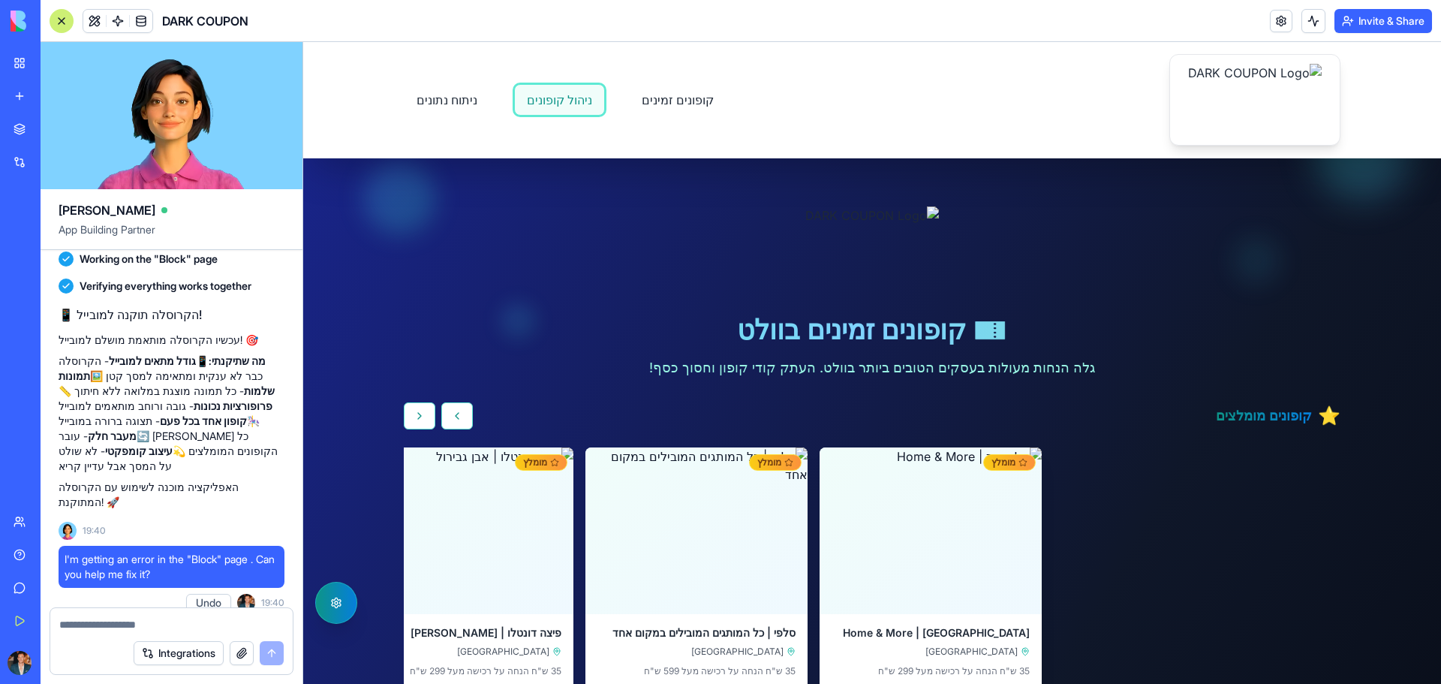
click at [524, 101] on link "ניהול קופונים" at bounding box center [559, 100] width 91 height 32
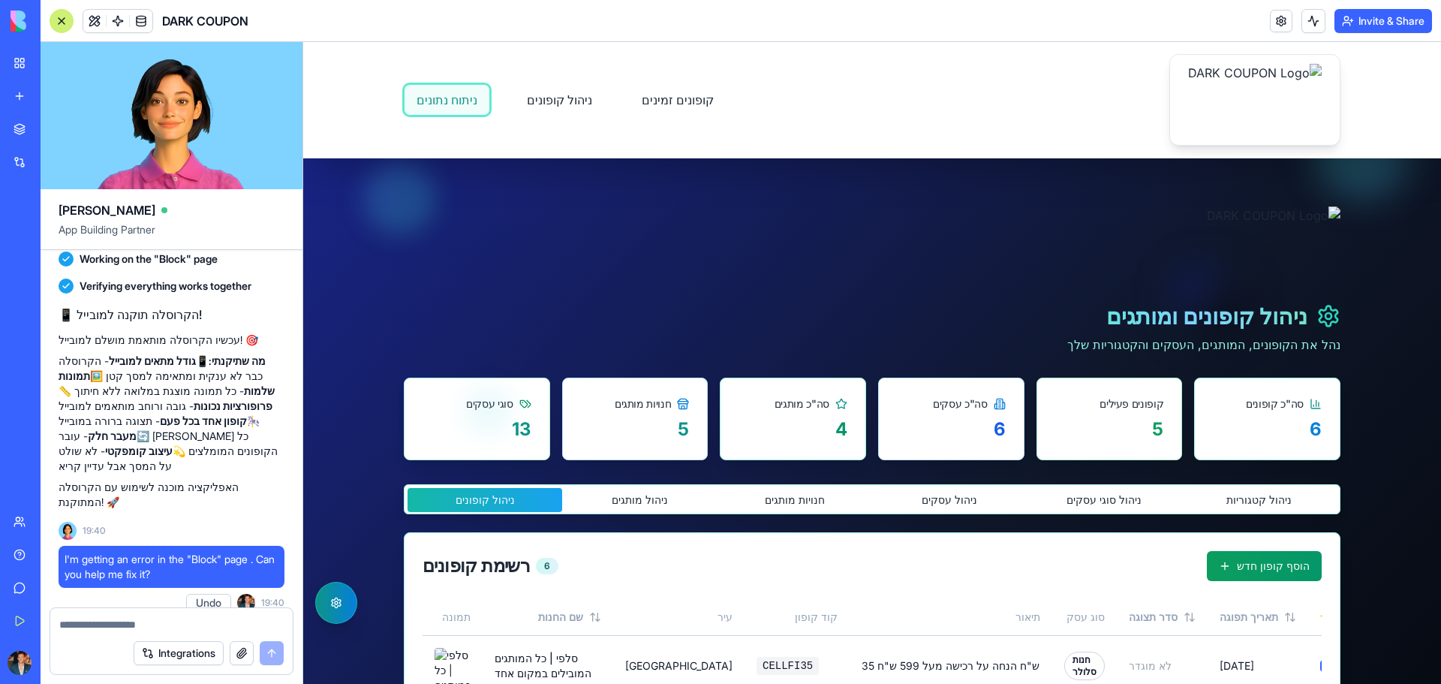
click at [453, 101] on link "ניתוח נתונים" at bounding box center [447, 100] width 86 height 32
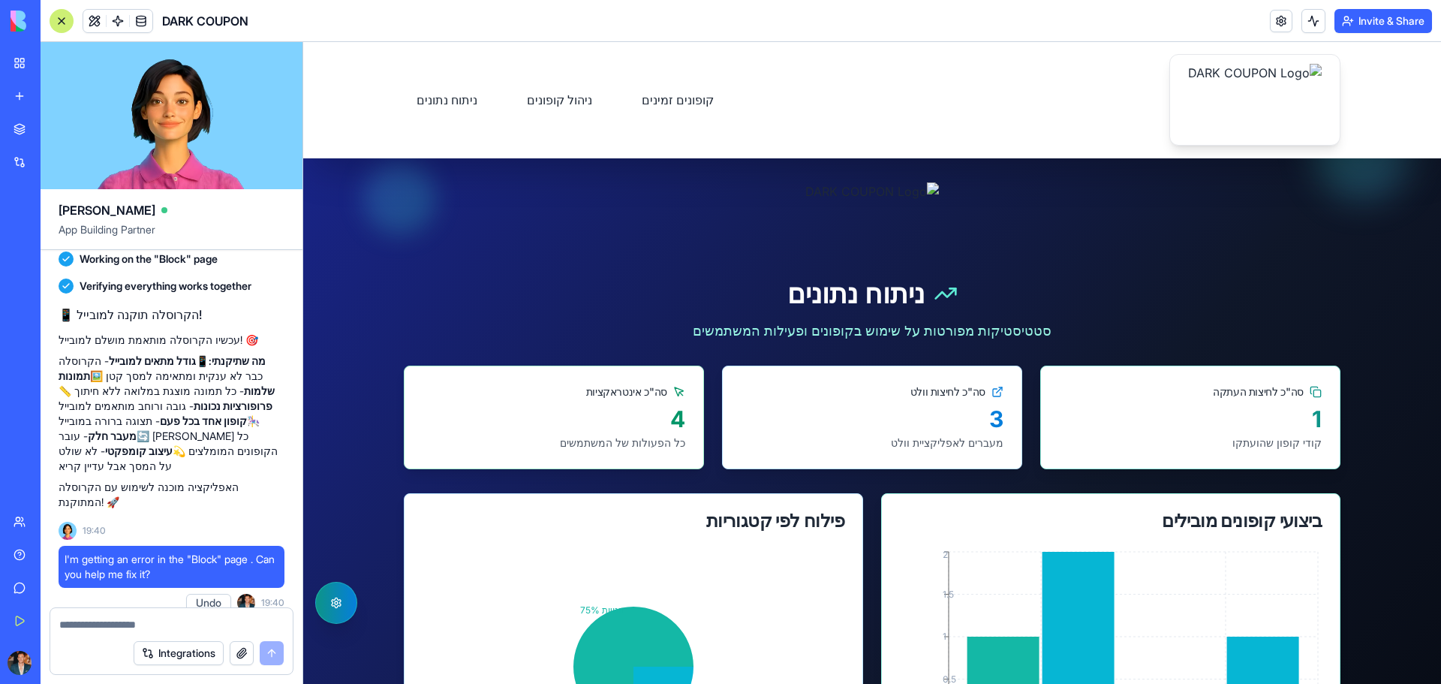
click at [498, 90] on nav "קופונים זמינים ניהול קופונים ניתוח נתונים" at bounding box center [565, 100] width 323 height 32
click at [524, 95] on link "ניהול קופונים" at bounding box center [559, 100] width 91 height 32
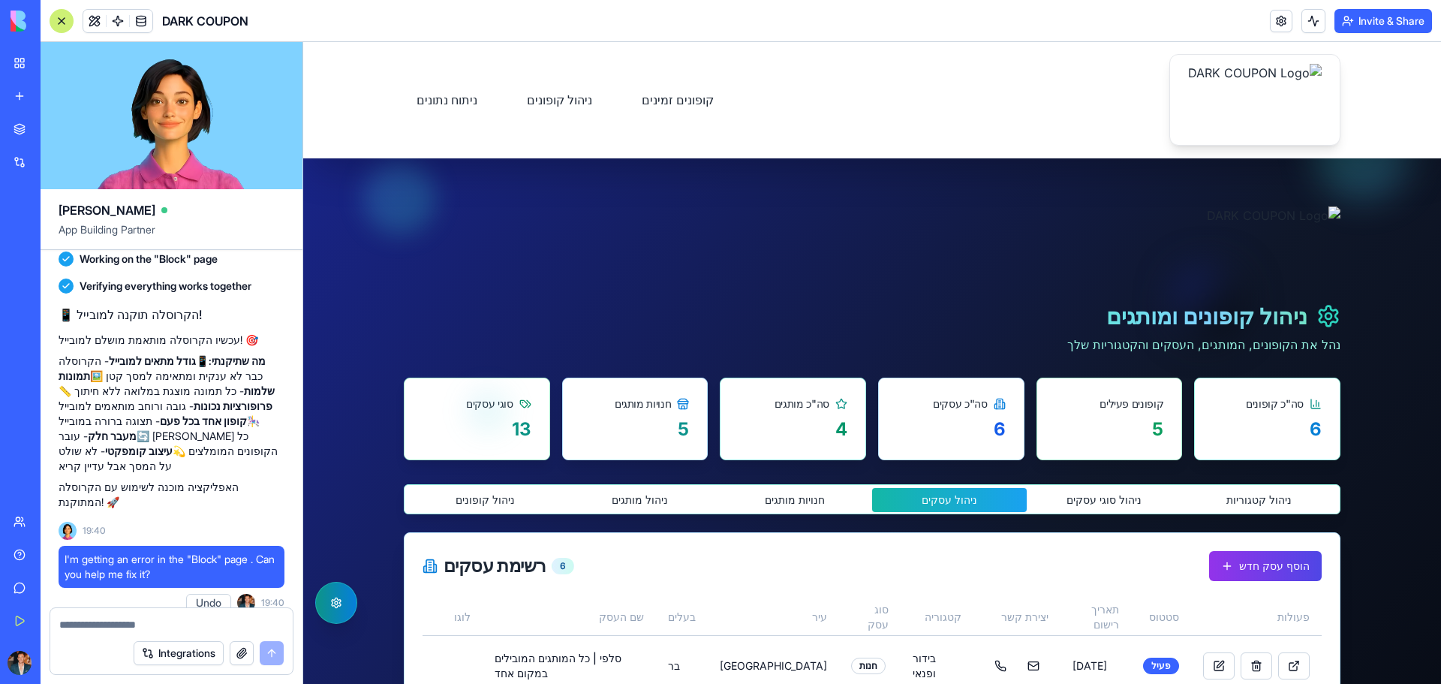
click at [958, 498] on button "ניהול עסקים" at bounding box center [949, 500] width 155 height 24
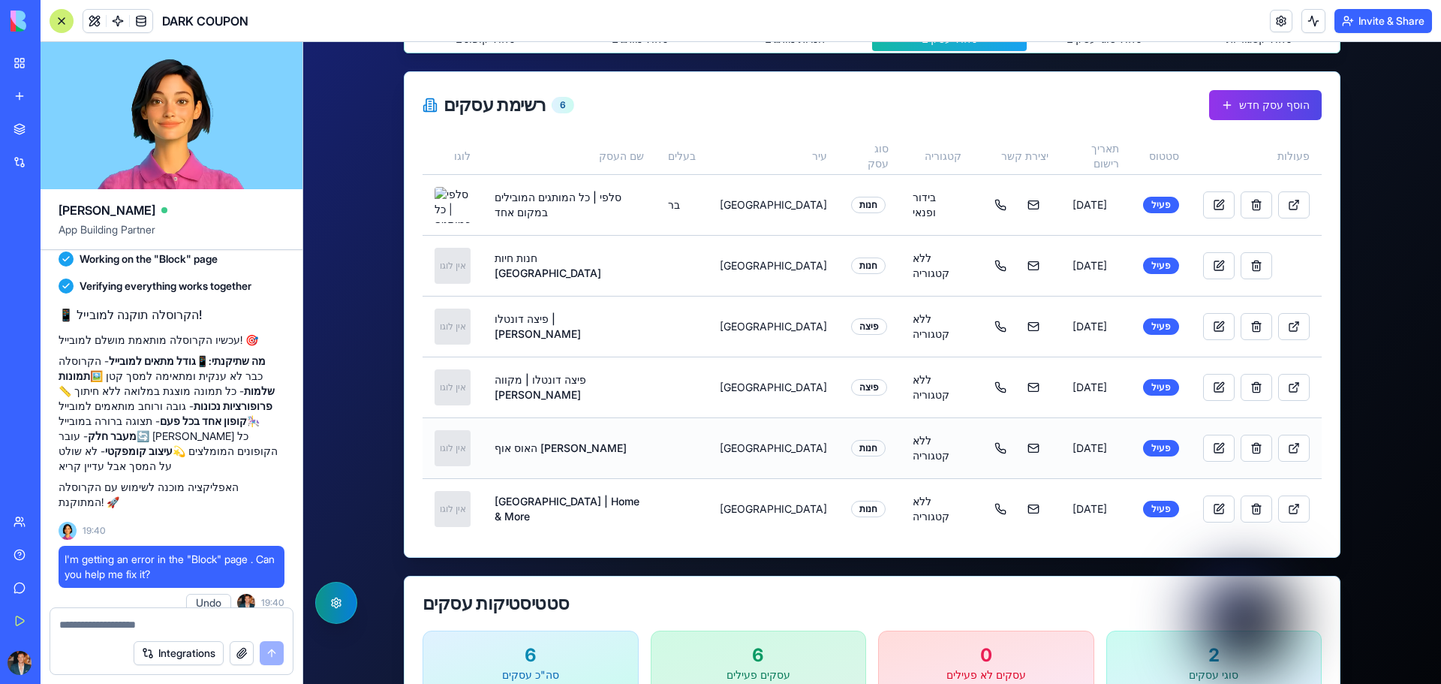
scroll to position [410, 0]
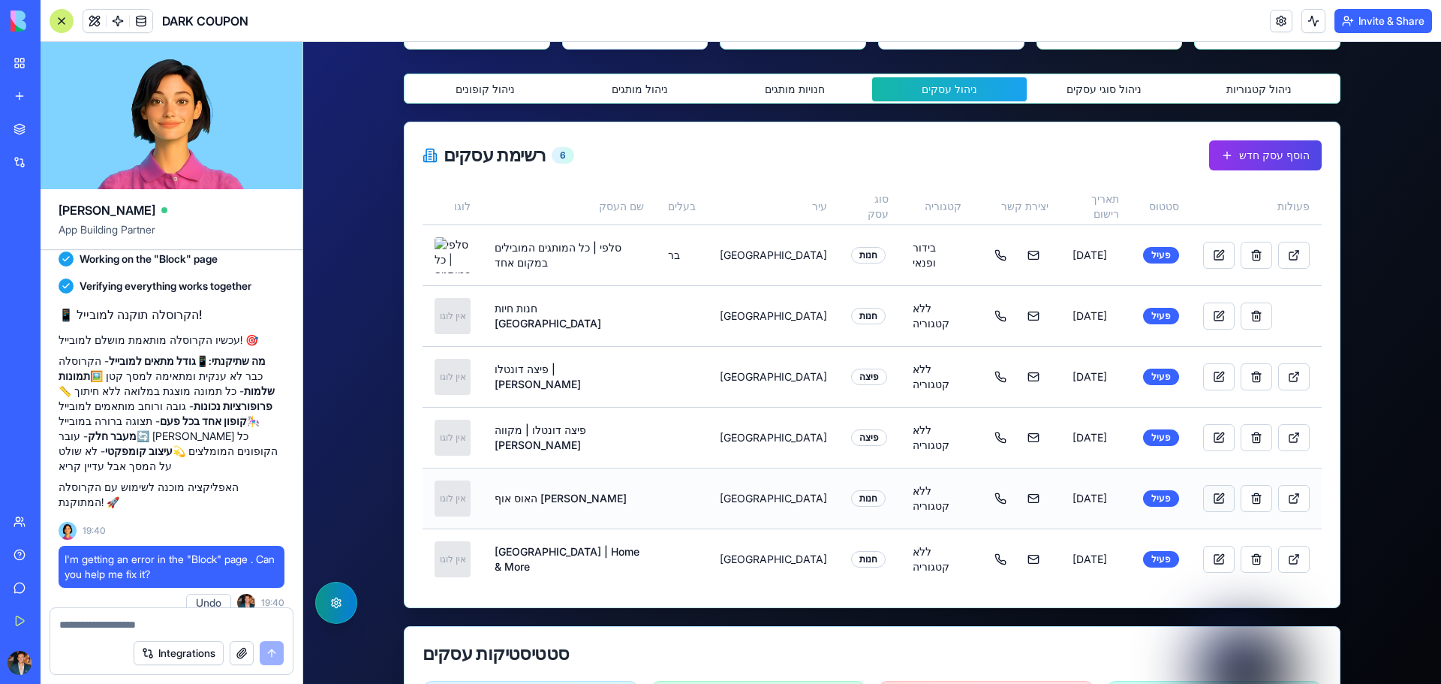
click at [1203, 497] on button at bounding box center [1219, 498] width 32 height 27
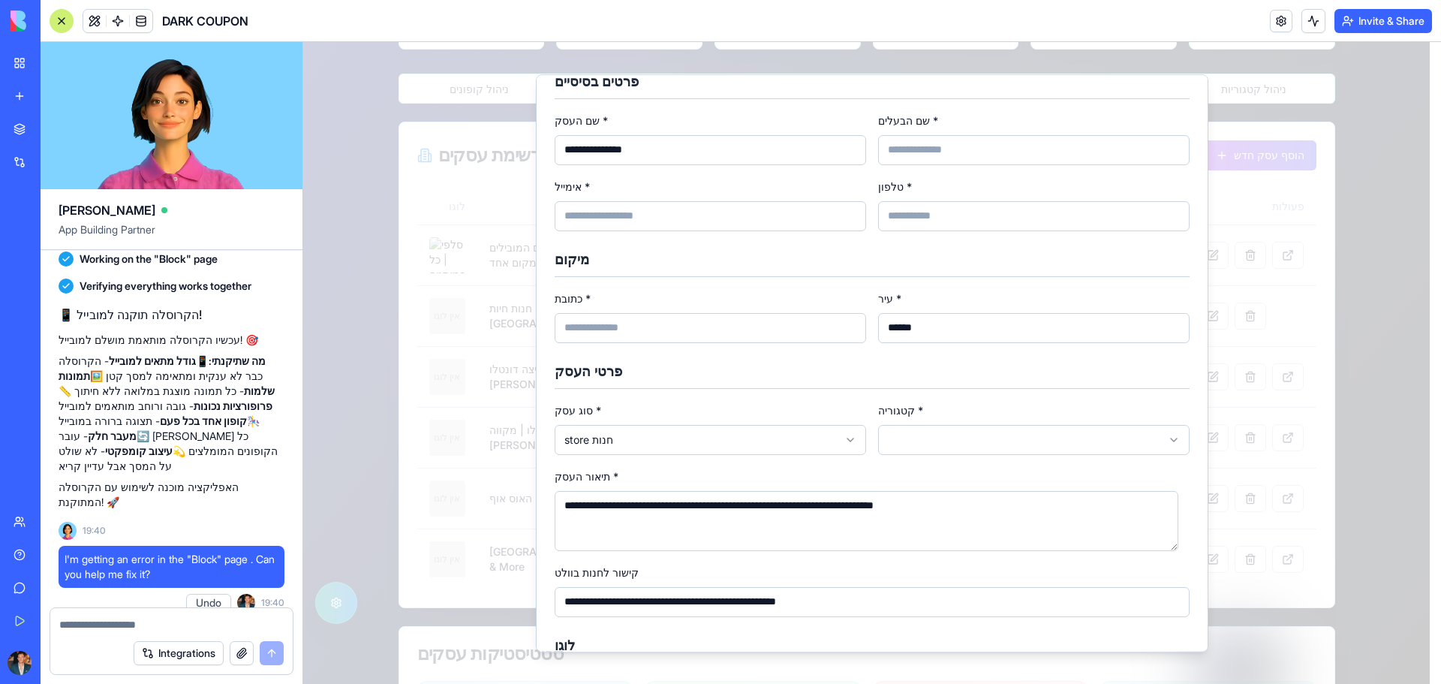
scroll to position [75, 0]
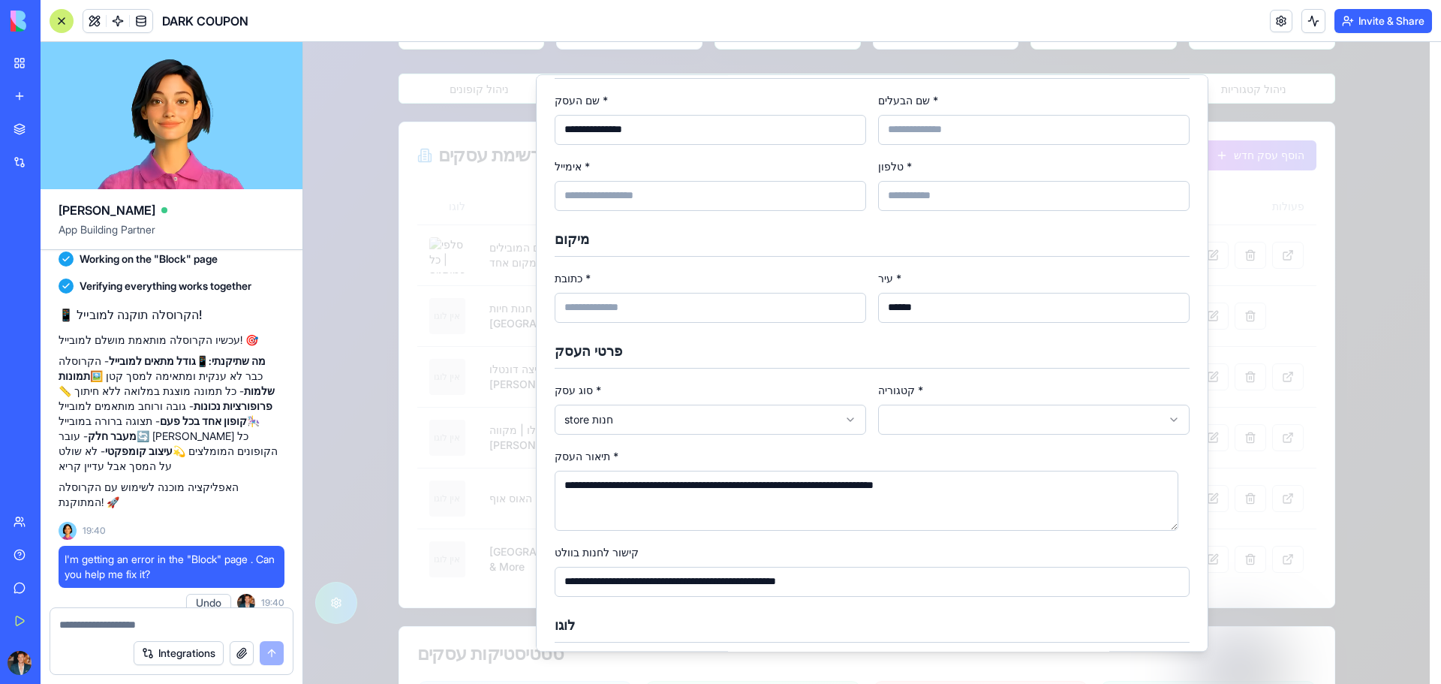
click at [660, 422] on body "דלג לתוכן הראשי קופונים זמינים ניהול קופונים ניתוח נתונים קופונים זמינים ניהול …" at bounding box center [866, 345] width 1126 height 1427
click at [944, 425] on body "דלג לתוכן הראשי קופונים זמינים ניהול קופונים ניתוח נתונים קופונים זמינים ניהול …" at bounding box center [866, 345] width 1126 height 1427
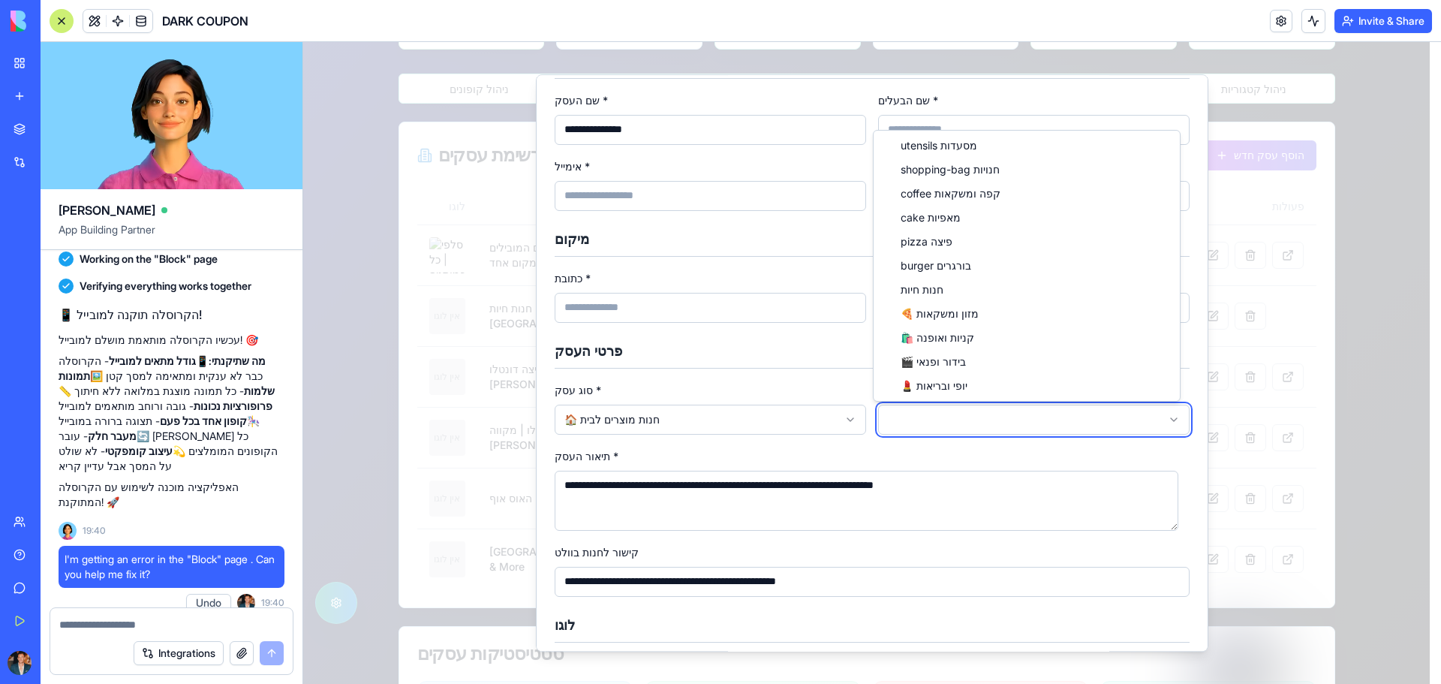
click at [840, 453] on body "דלג לתוכן הראשי קופונים זמינים ניהול קופונים ניתוח נתונים קופונים זמינים ניהול …" at bounding box center [866, 345] width 1126 height 1427
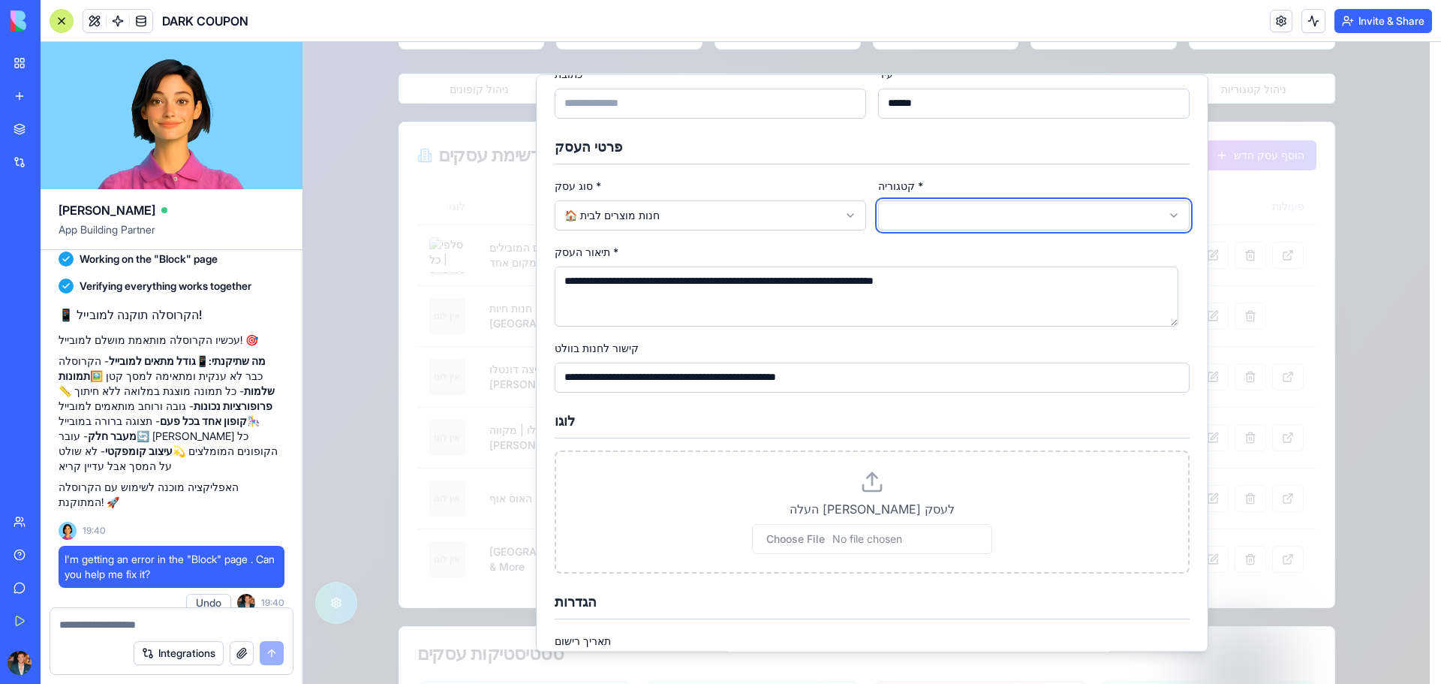
scroll to position [391, 0]
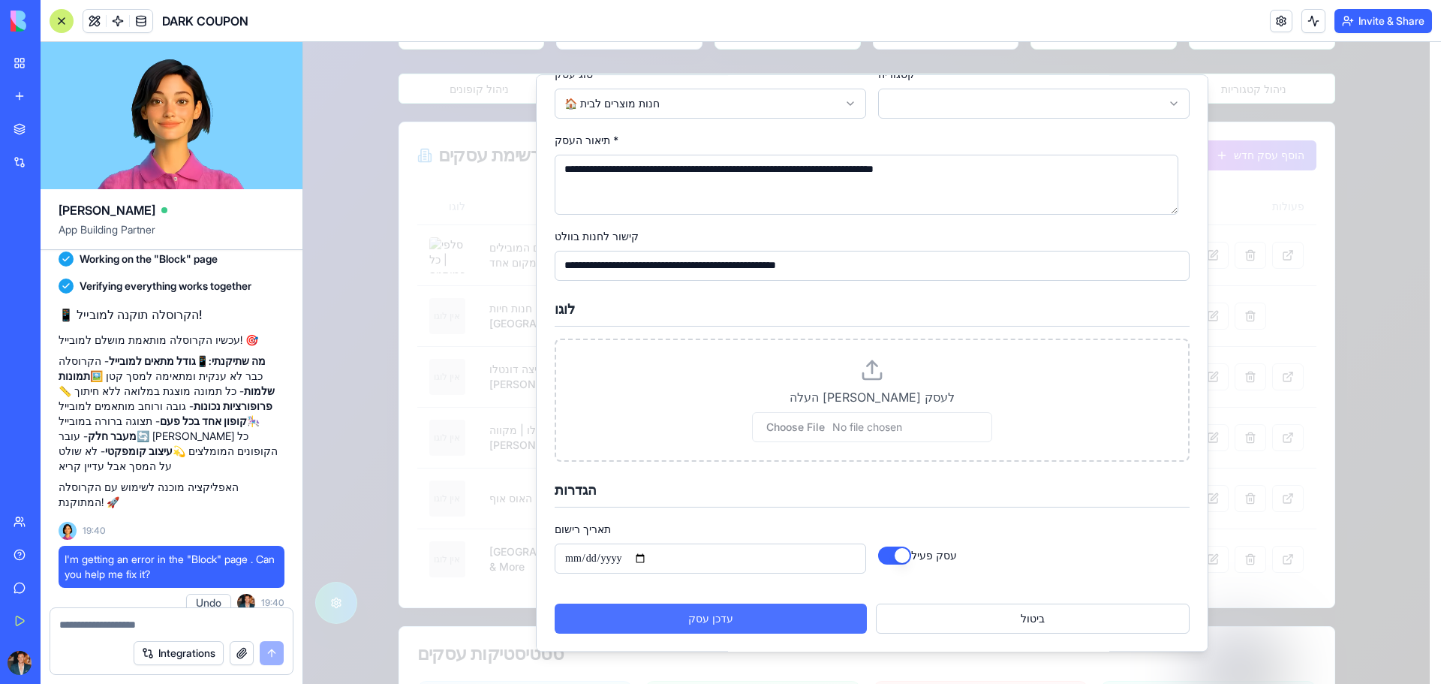
click at [805, 623] on button "עדכן עסק" at bounding box center [711, 618] width 312 height 30
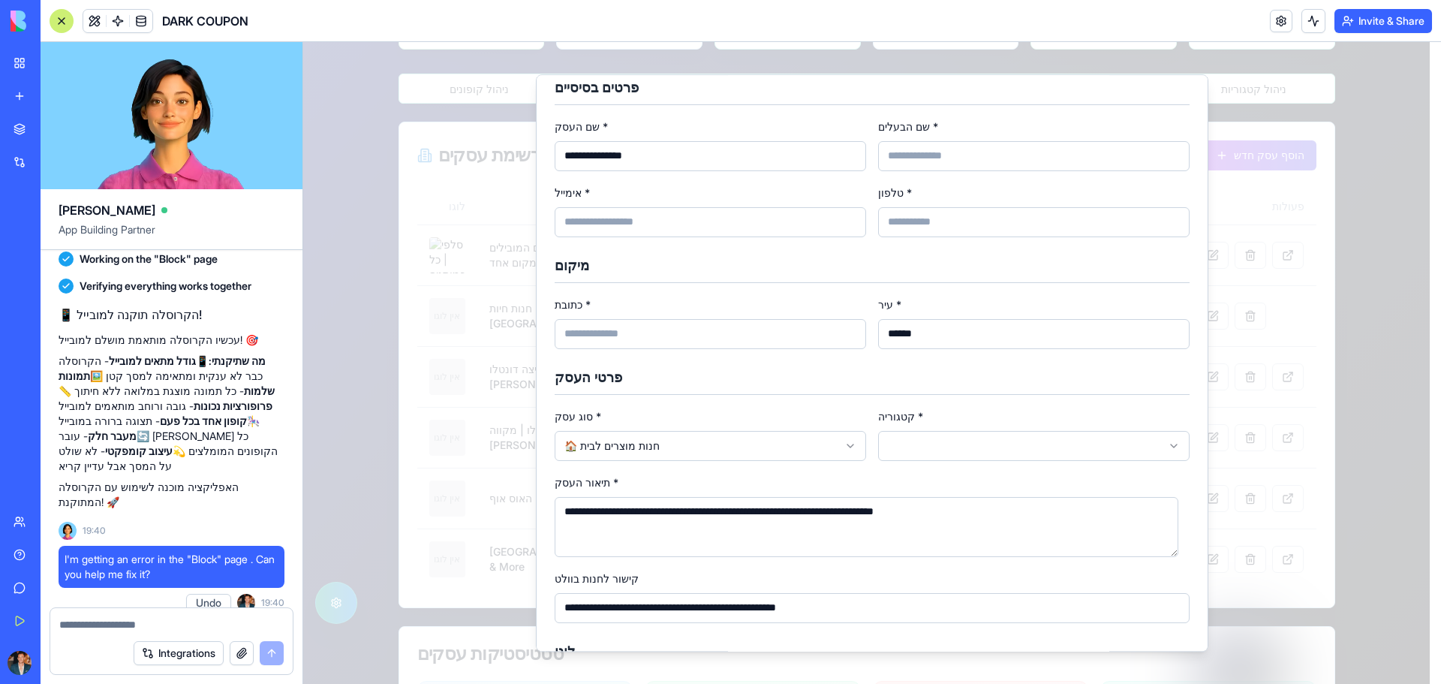
scroll to position [0, 0]
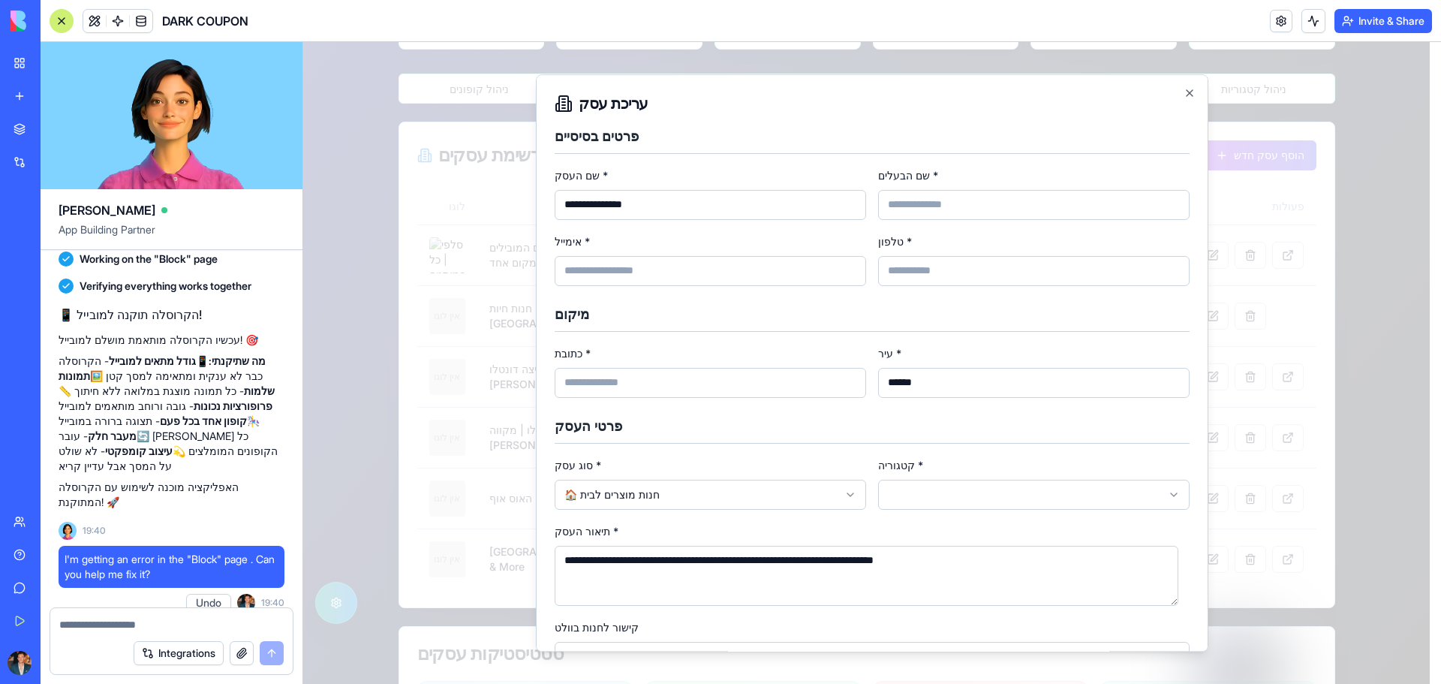
click at [910, 203] on input "שם הבעלים *" at bounding box center [1033, 205] width 311 height 30
type input "*"
click at [745, 290] on form "**********" at bounding box center [872, 575] width 635 height 898
click at [746, 286] on form "**********" at bounding box center [872, 575] width 635 height 898
click at [750, 274] on input "אימייל *" at bounding box center [710, 271] width 311 height 30
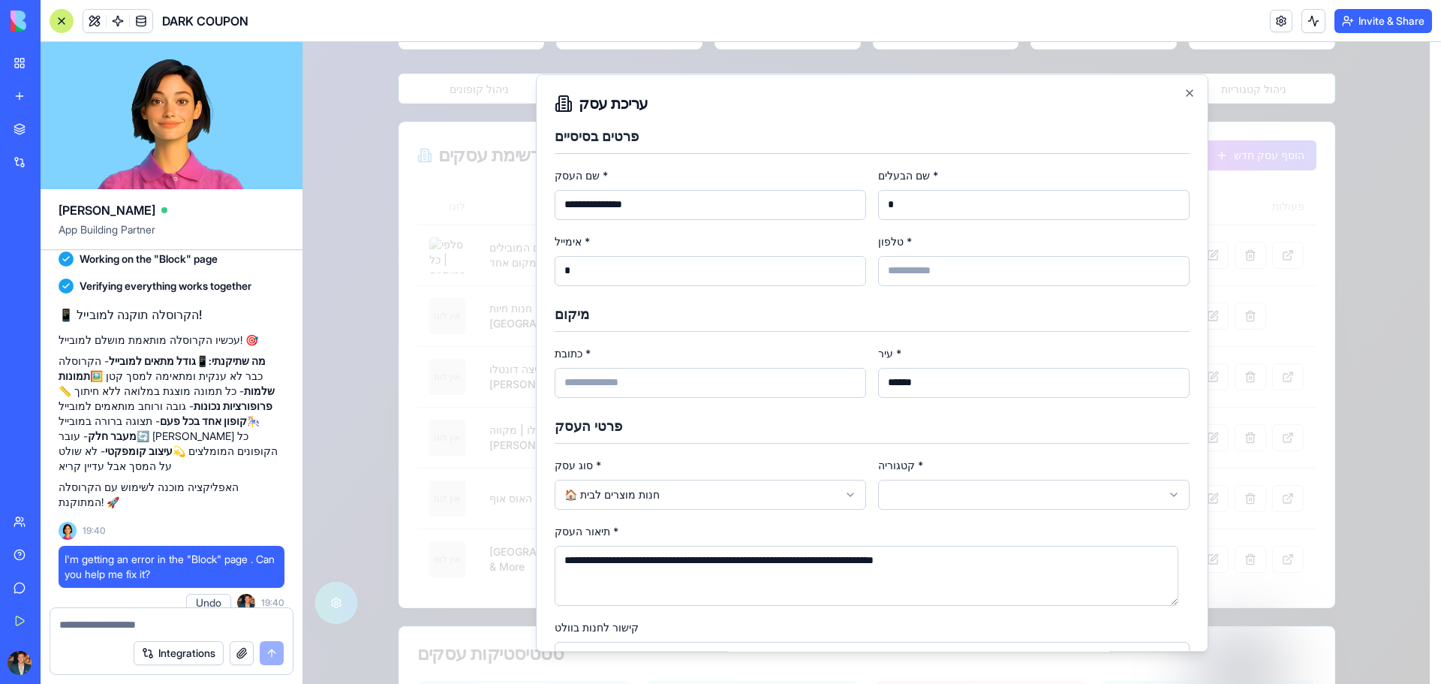
type input "*"
click at [657, 383] on input "כתובת *" at bounding box center [710, 383] width 311 height 30
type input "*"
click at [978, 278] on input "טלפון *" at bounding box center [1033, 271] width 311 height 30
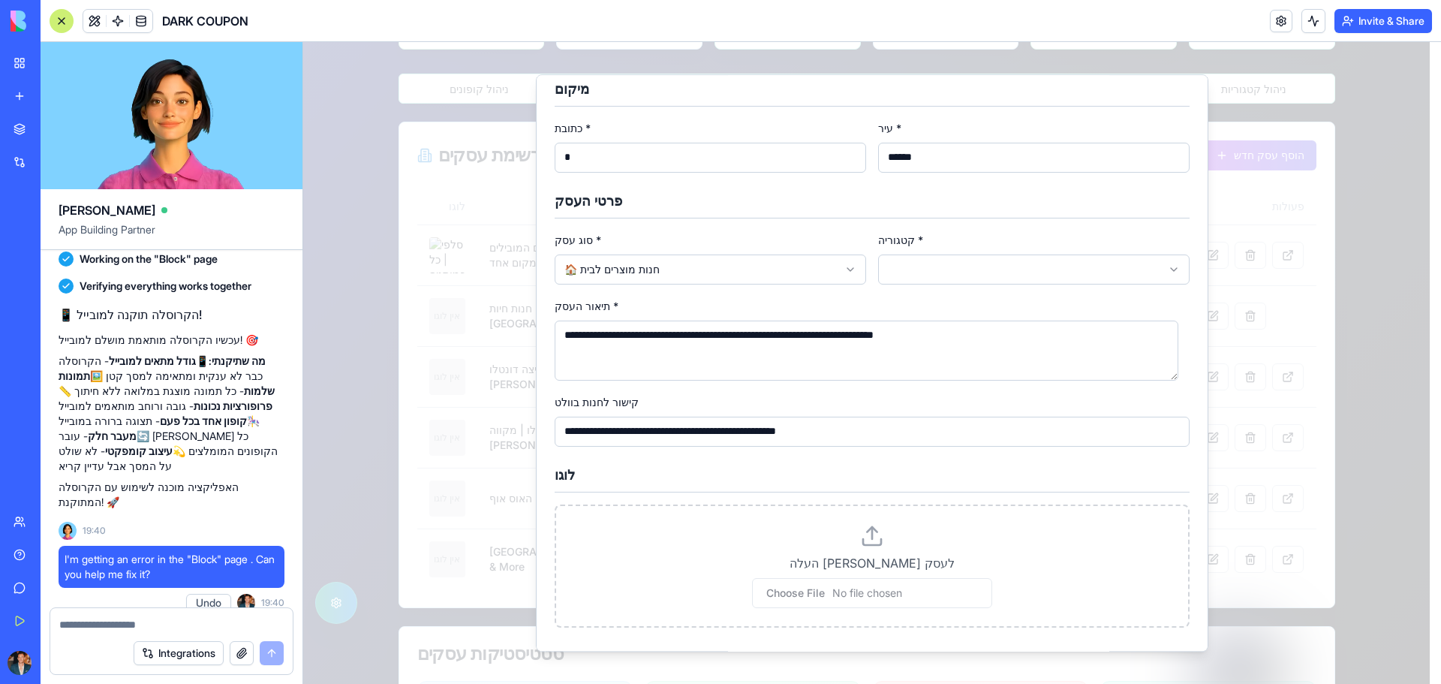
scroll to position [391, 0]
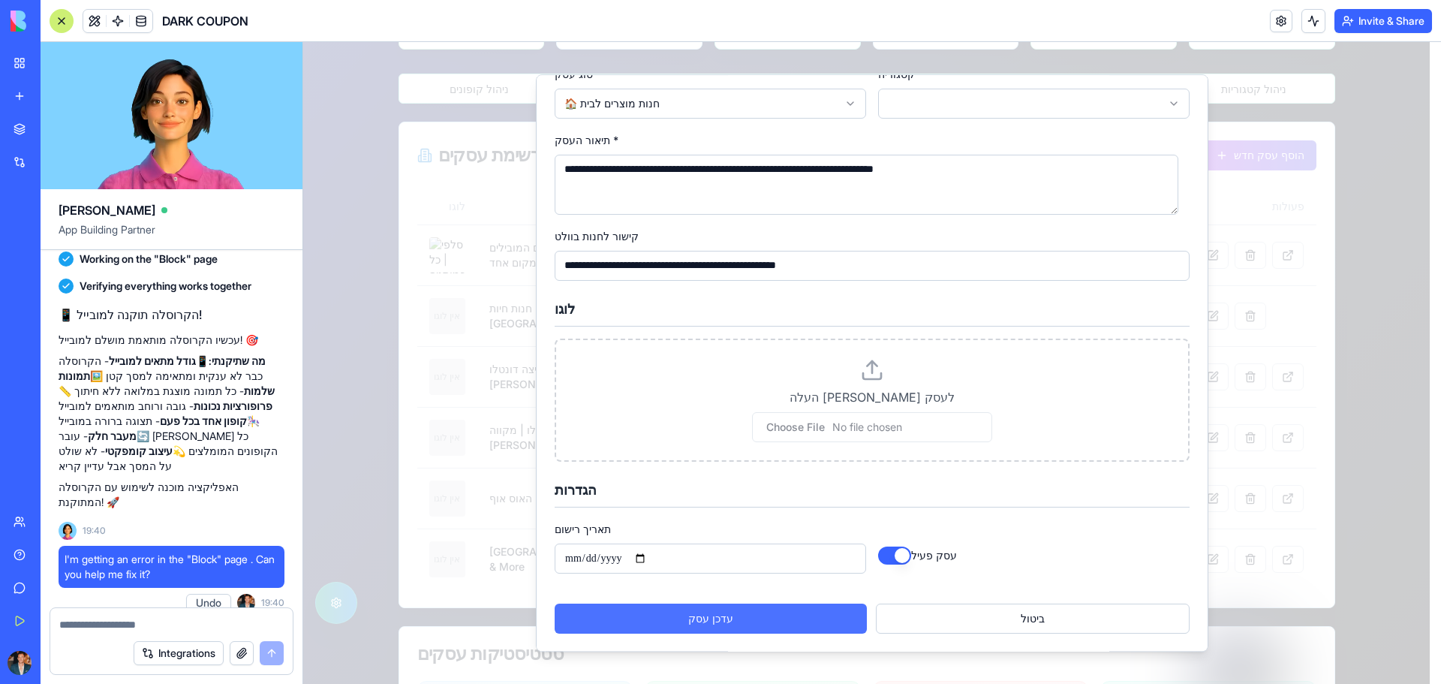
type input "*"
click at [770, 623] on button "עדכן עסק" at bounding box center [711, 618] width 312 height 30
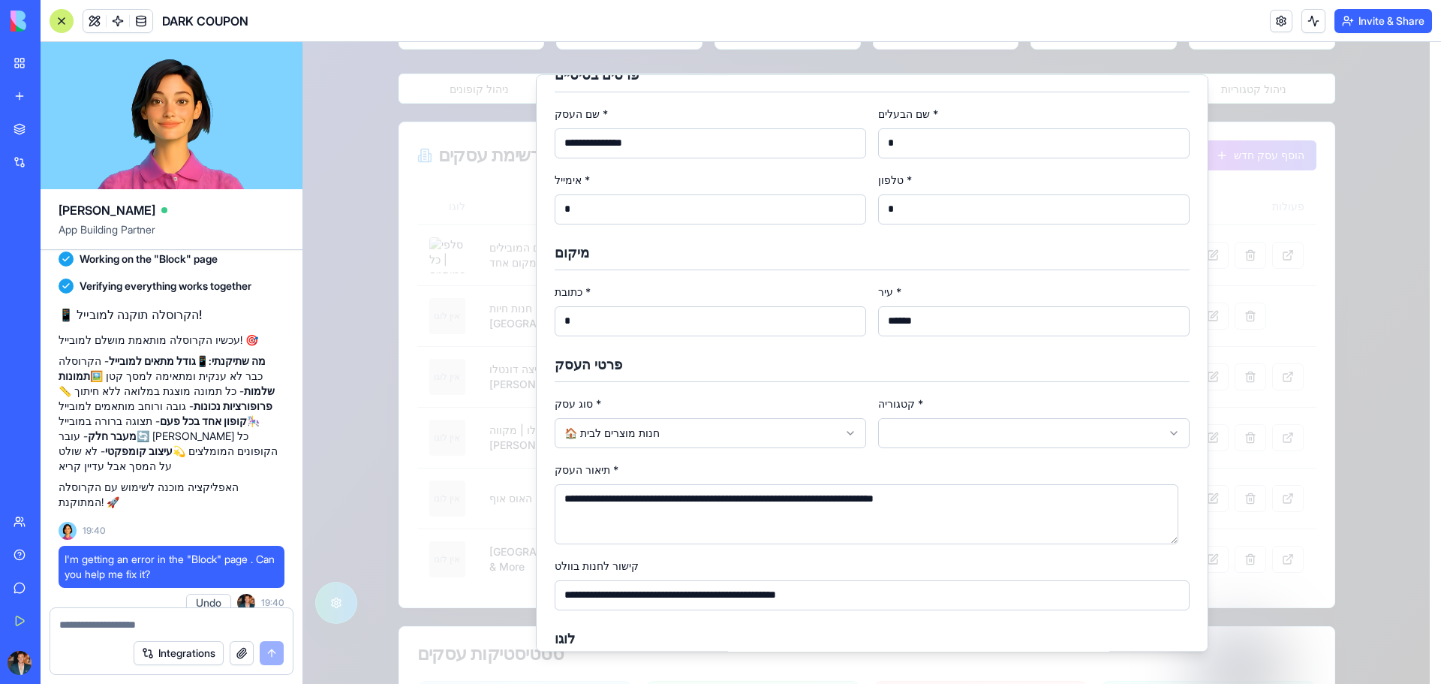
scroll to position [31, 0]
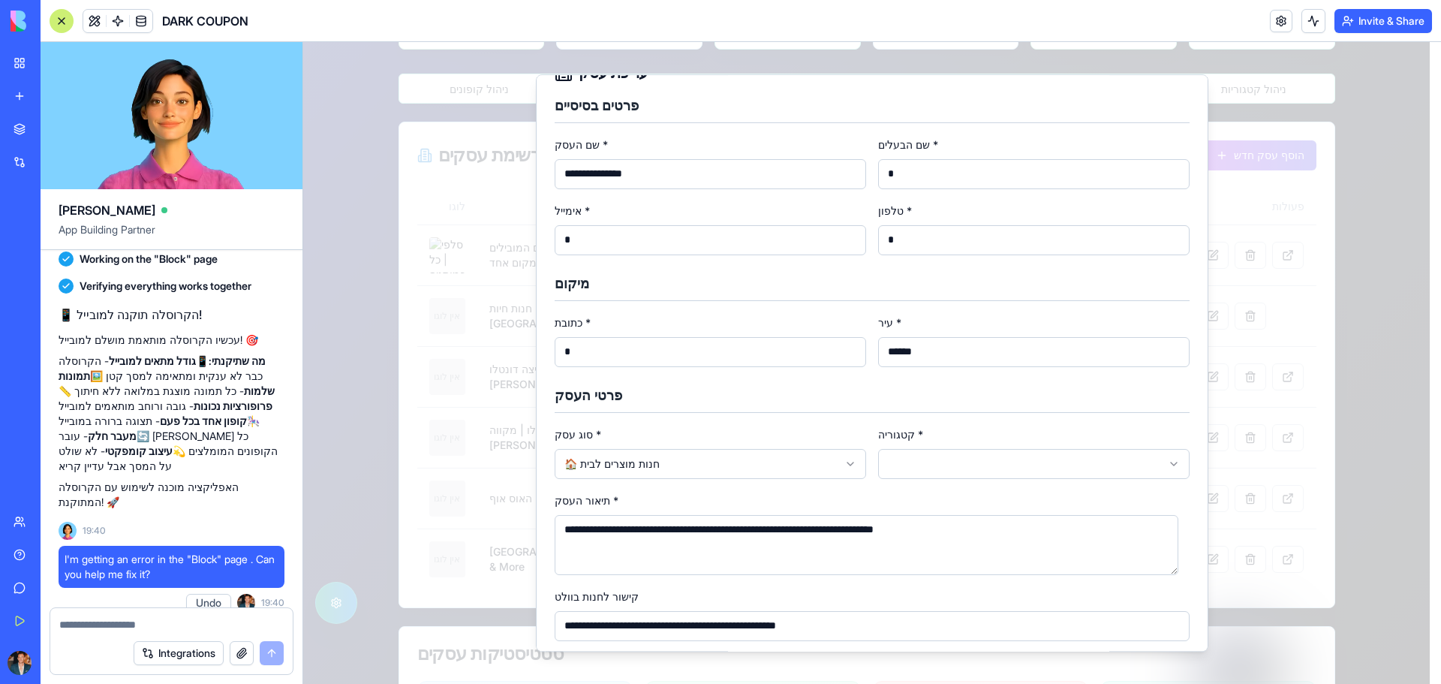
drag, startPoint x: 586, startPoint y: 244, endPoint x: 503, endPoint y: 243, distance: 83.3
click at [503, 243] on body "דלג לתוכן הראשי קופונים זמינים ניהול קופונים ניתוח נתונים קופונים זמינים ניהול …" at bounding box center [866, 345] width 1126 height 1427
type input "*"
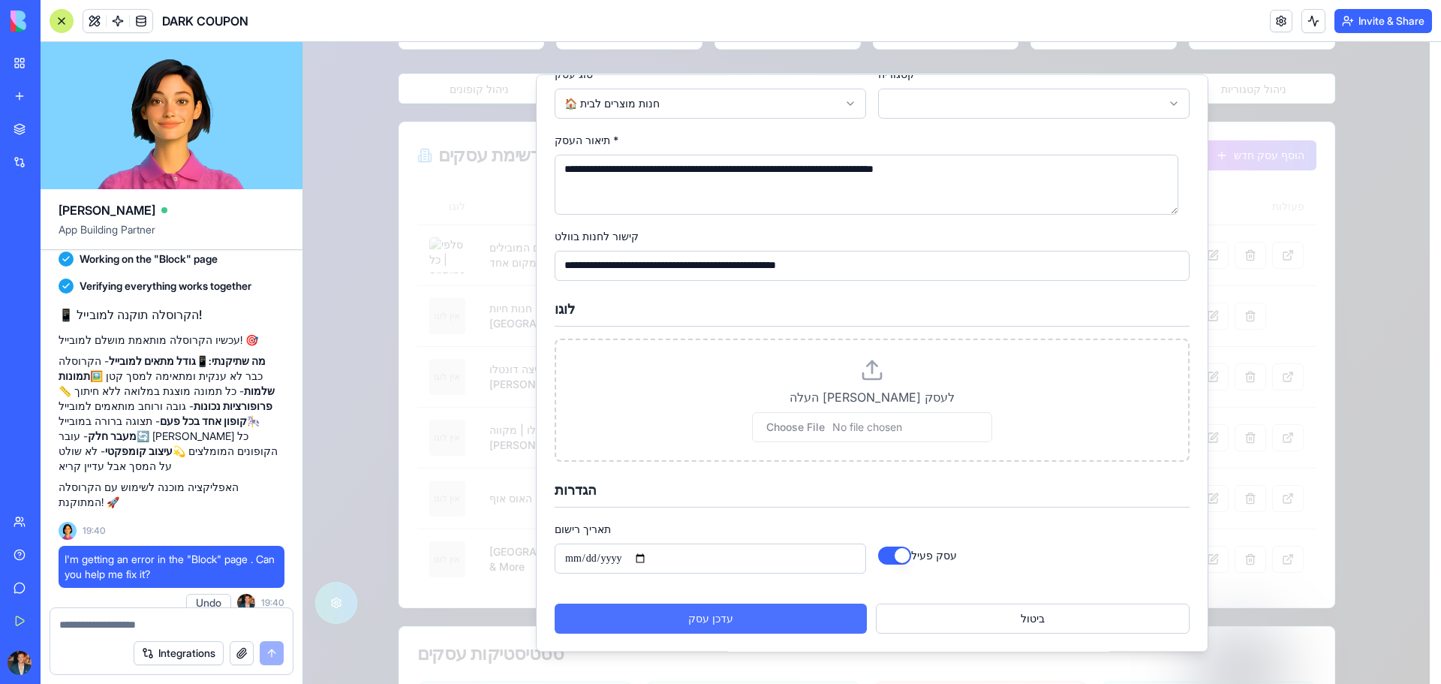
click at [825, 617] on button "עדכן עסק" at bounding box center [711, 618] width 312 height 30
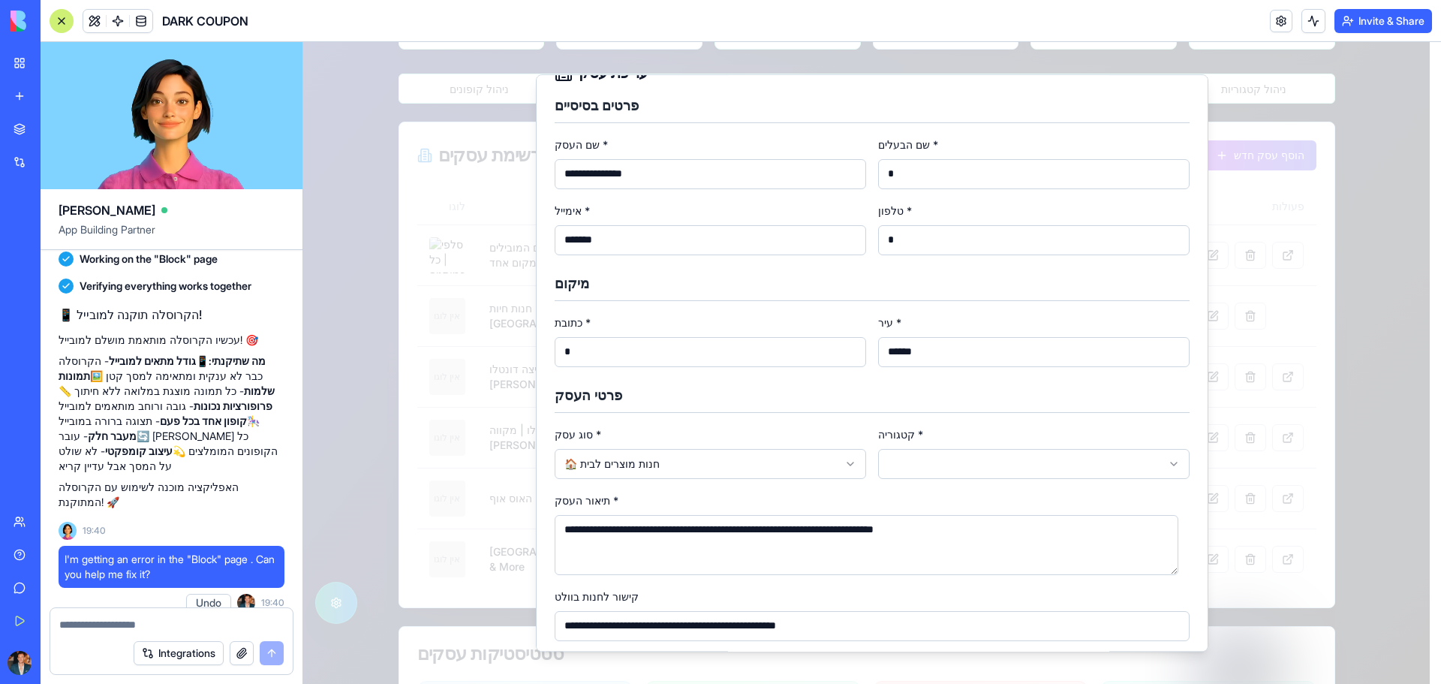
click at [594, 240] on input "*******" at bounding box center [710, 240] width 311 height 30
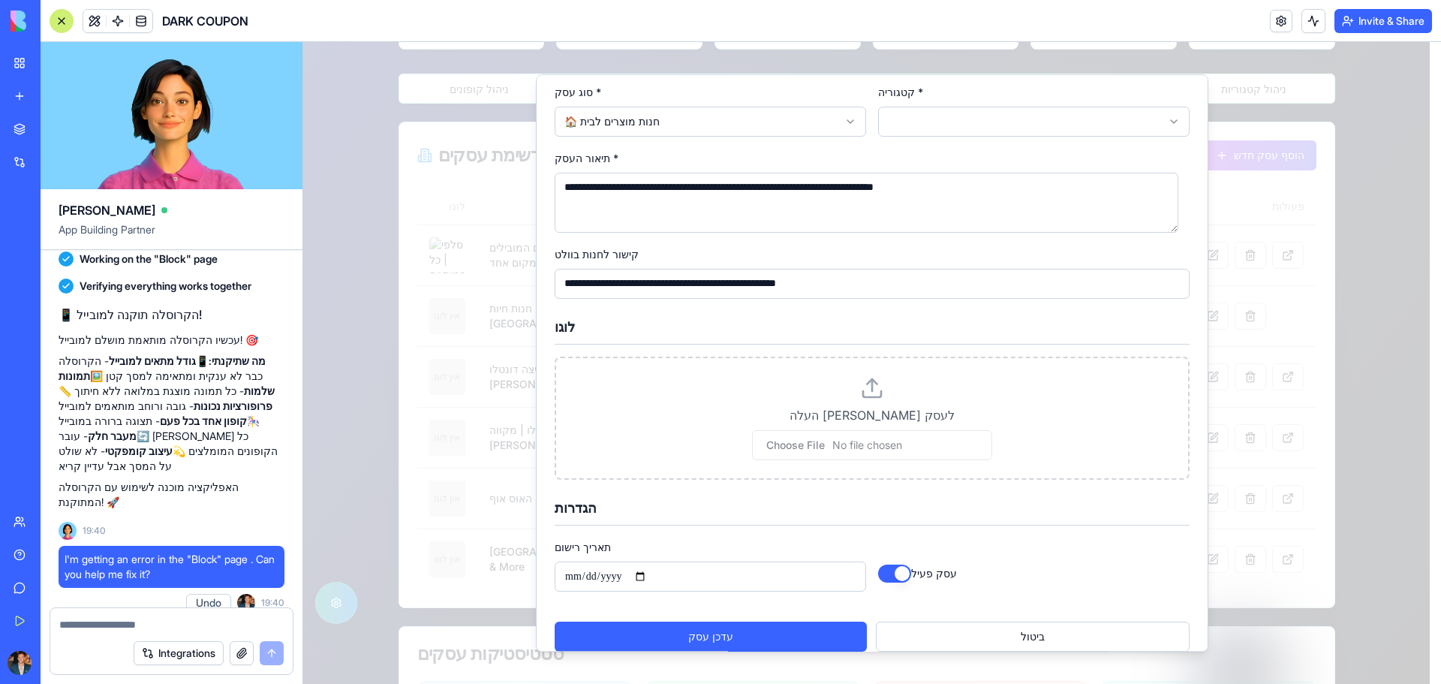
scroll to position [391, 0]
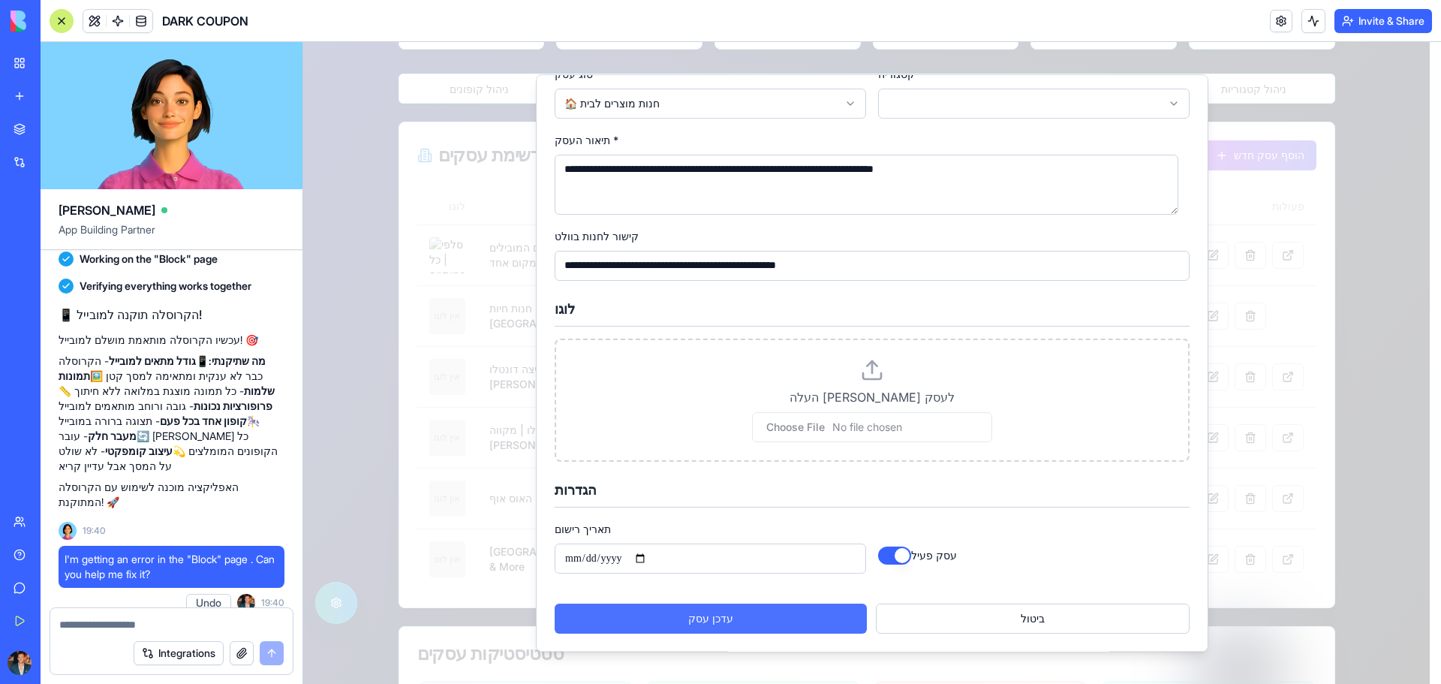
type input "*******"
click at [750, 603] on button "עדכן עסק" at bounding box center [711, 618] width 312 height 30
click at [740, 622] on button "עדכן עסק" at bounding box center [711, 618] width 312 height 30
click at [702, 614] on button "עדכן עסק" at bounding box center [711, 618] width 312 height 30
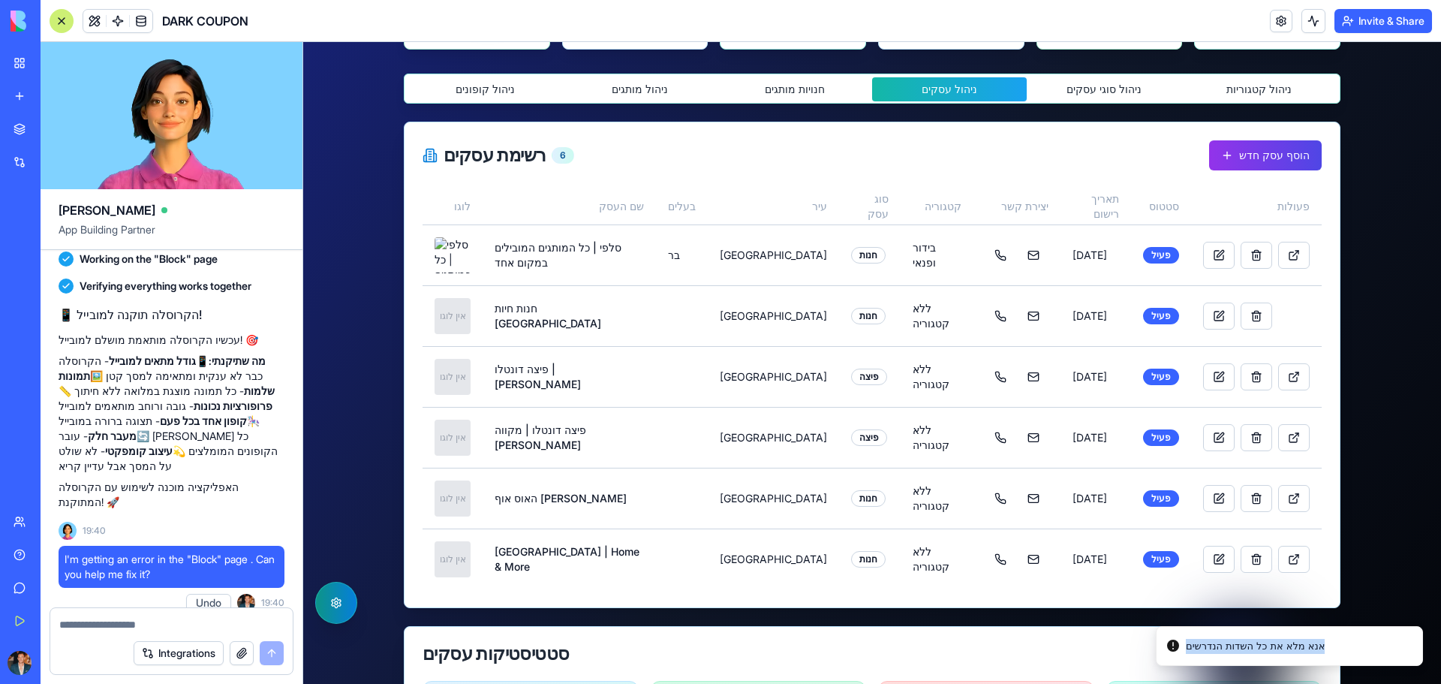
drag, startPoint x: 1355, startPoint y: 641, endPoint x: 1175, endPoint y: 647, distance: 180.2
click at [882, 635] on div "סטטיסטיקות עסקים" at bounding box center [871, 654] width 935 height 54
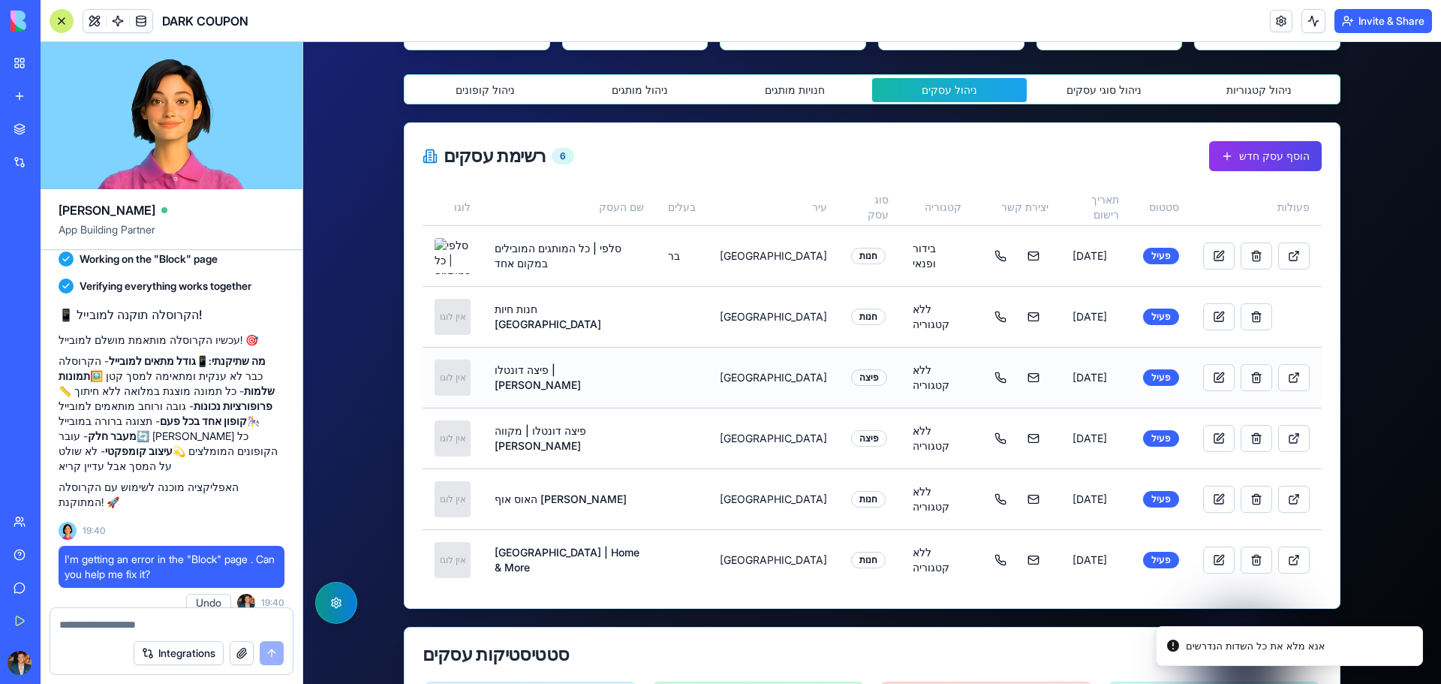
scroll to position [410, 0]
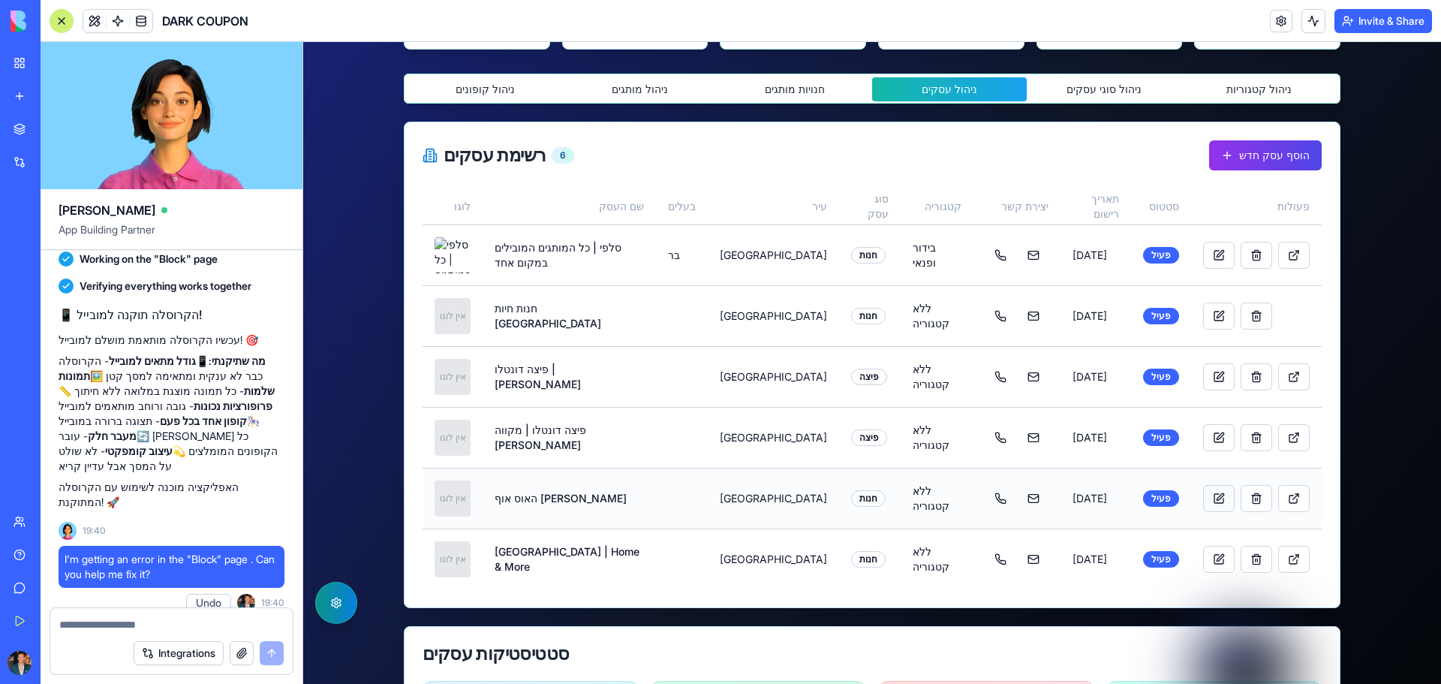
click at [1203, 498] on button at bounding box center [1219, 498] width 32 height 27
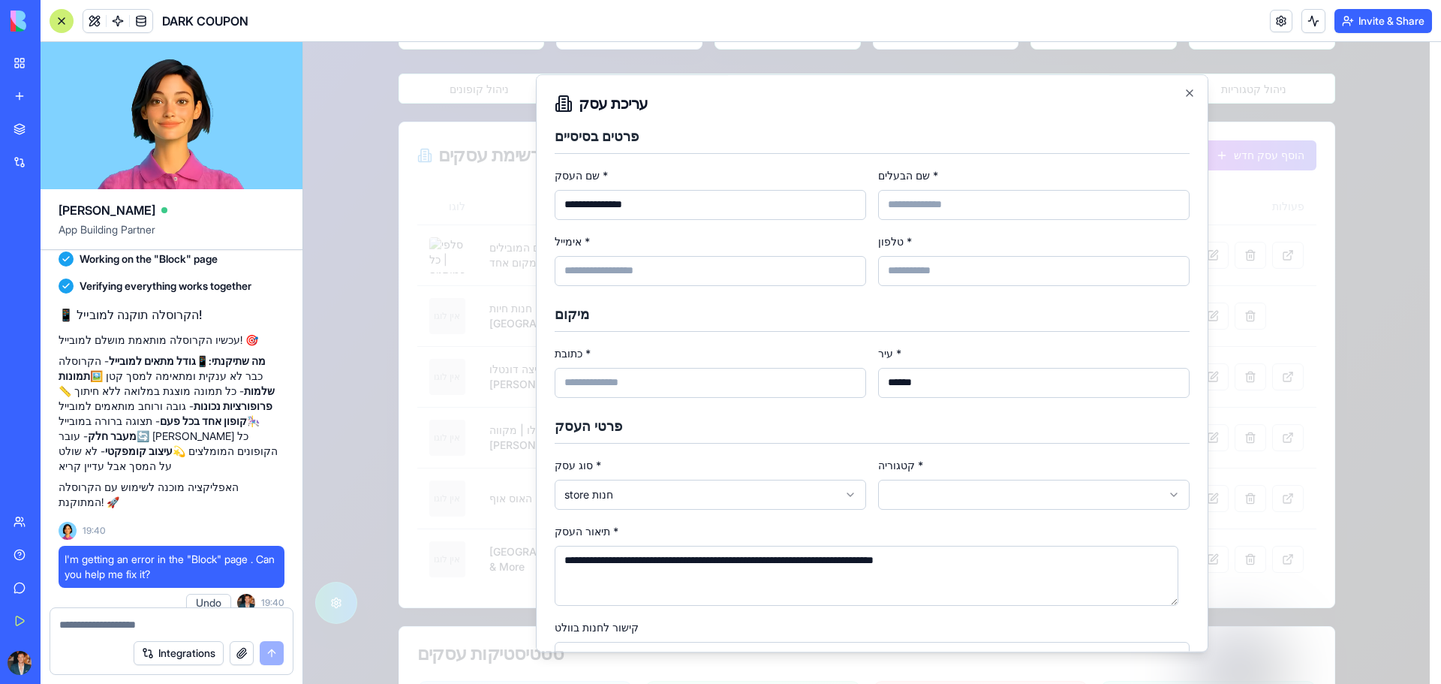
click at [736, 374] on input "כתובת *" at bounding box center [710, 383] width 311 height 30
type input "*****"
type input "**********"
click at [630, 275] on input "אימייל *" at bounding box center [710, 271] width 311 height 30
type input "**********"
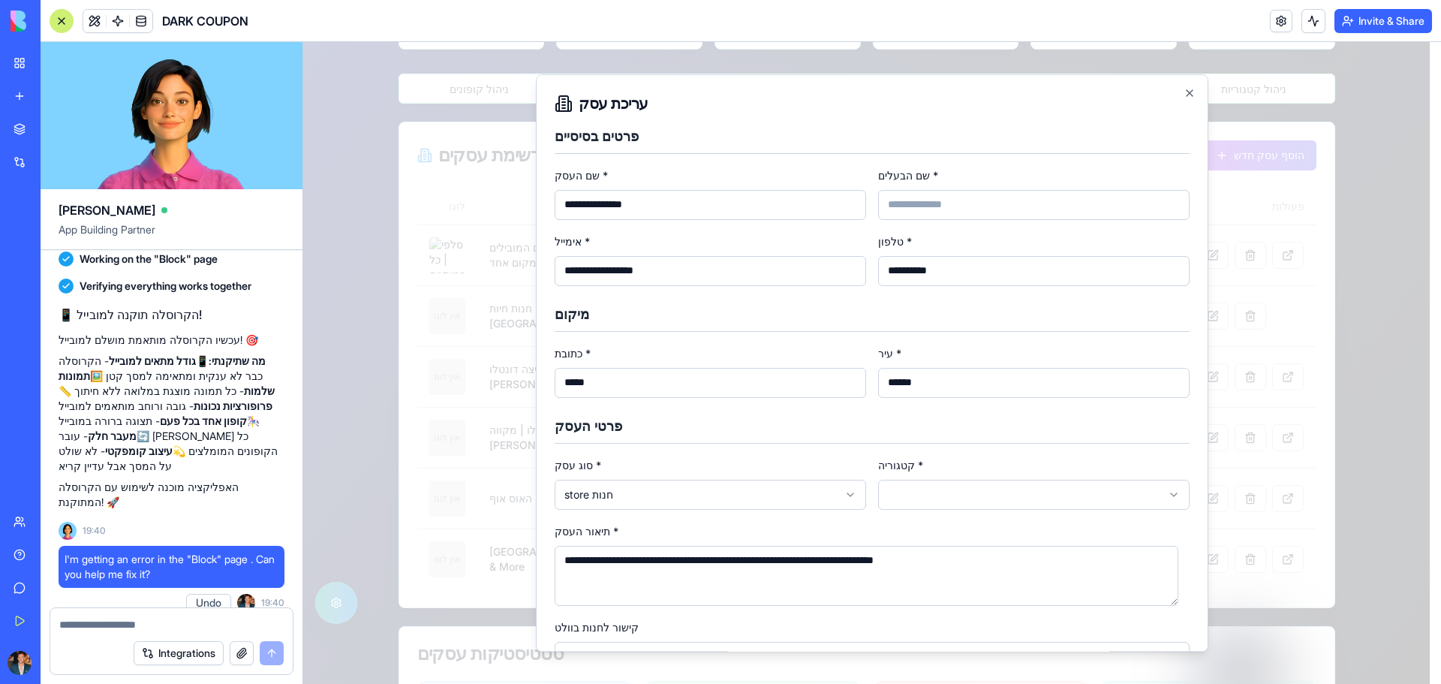
click at [953, 197] on input "שם הבעלים *" at bounding box center [1033, 205] width 311 height 30
click at [1000, 210] on input "*" at bounding box center [1033, 205] width 311 height 30
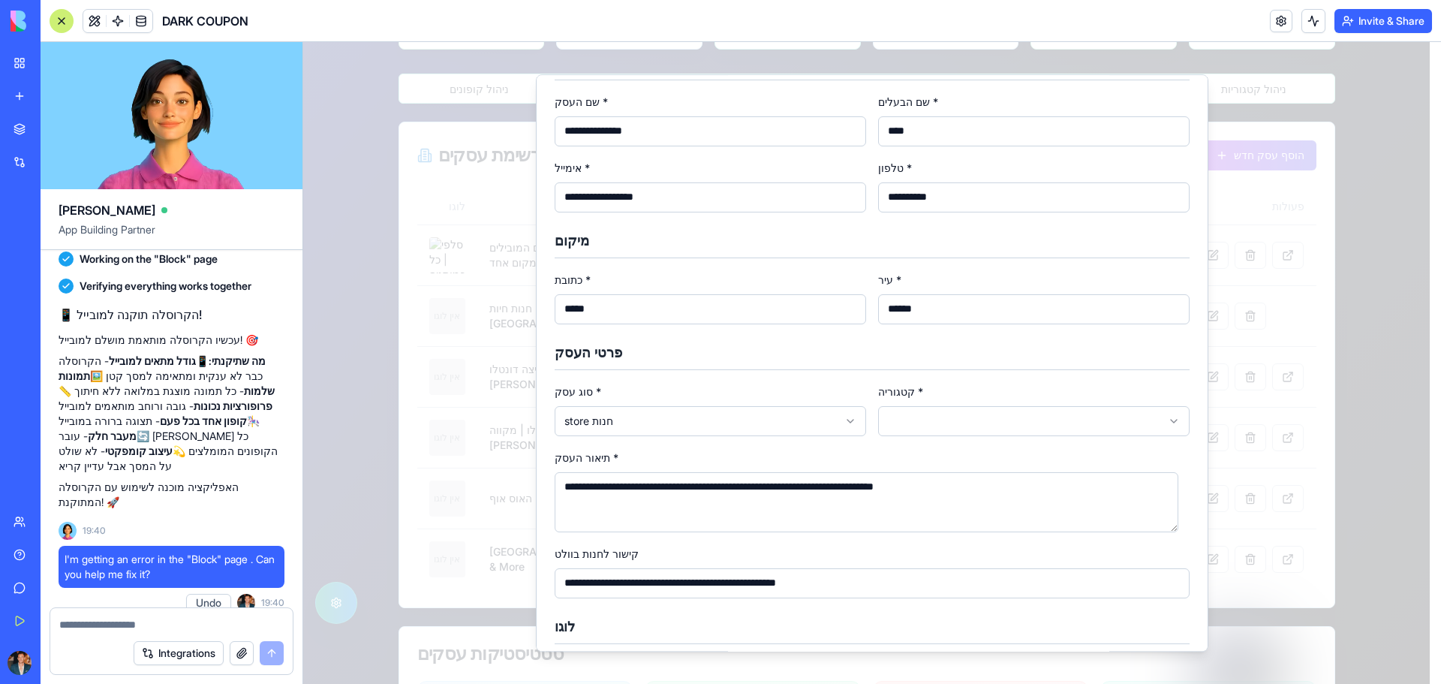
scroll to position [150, 0]
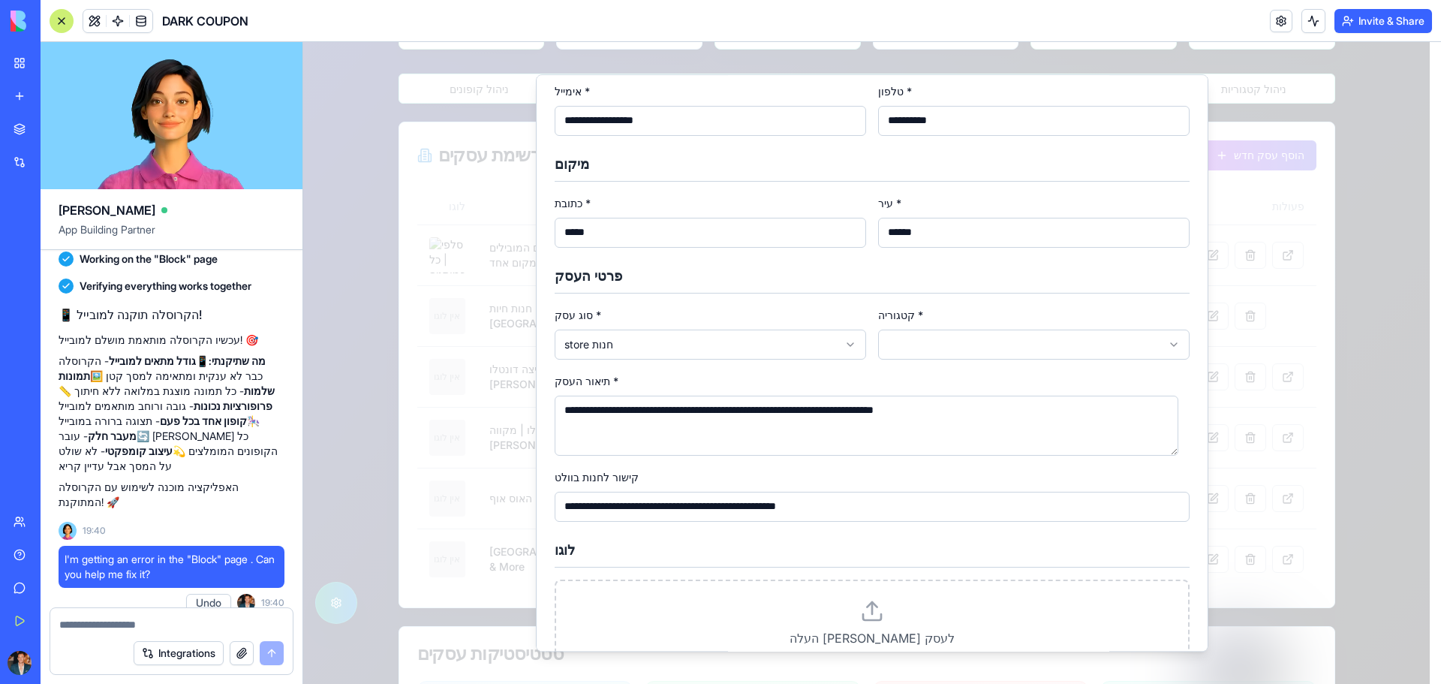
type input "****"
click at [899, 338] on body "דלג לתוכן הראשי קופונים זמינים ניהול קופונים ניתוח נתונים קופונים זמינים ניהול …" at bounding box center [866, 345] width 1126 height 1427
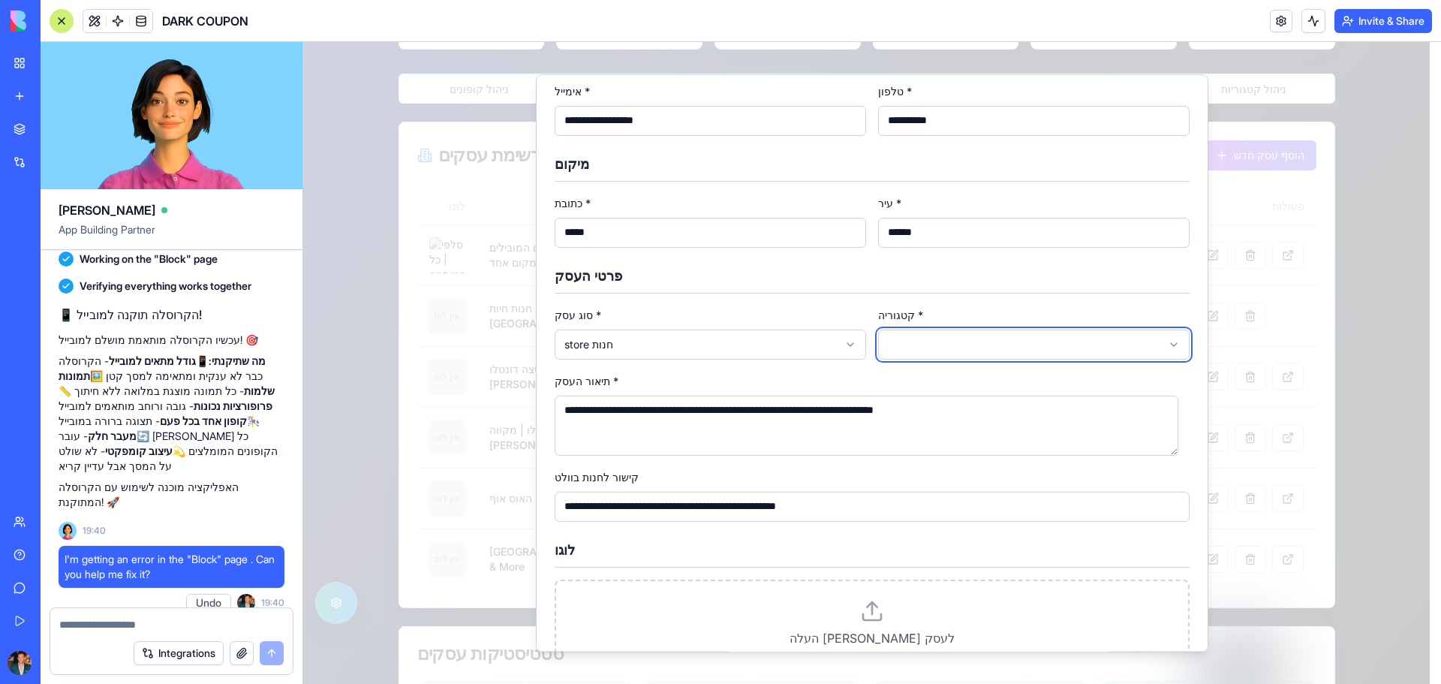
click at [758, 353] on body "דלג לתוכן הראשי קופונים זמינים ניהול קופונים ניתוח נתונים קופונים זמינים ניהול …" at bounding box center [866, 345] width 1126 height 1427
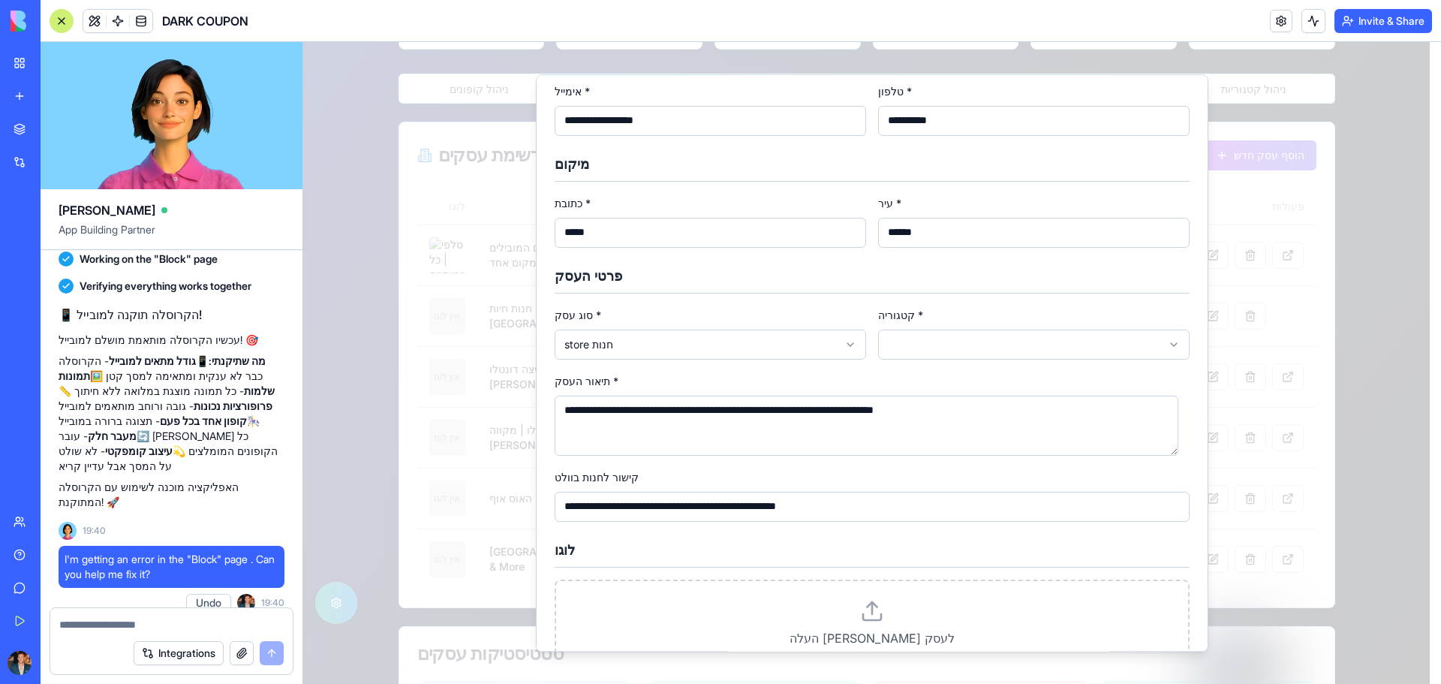
click at [923, 379] on div "**********" at bounding box center [872, 413] width 635 height 84
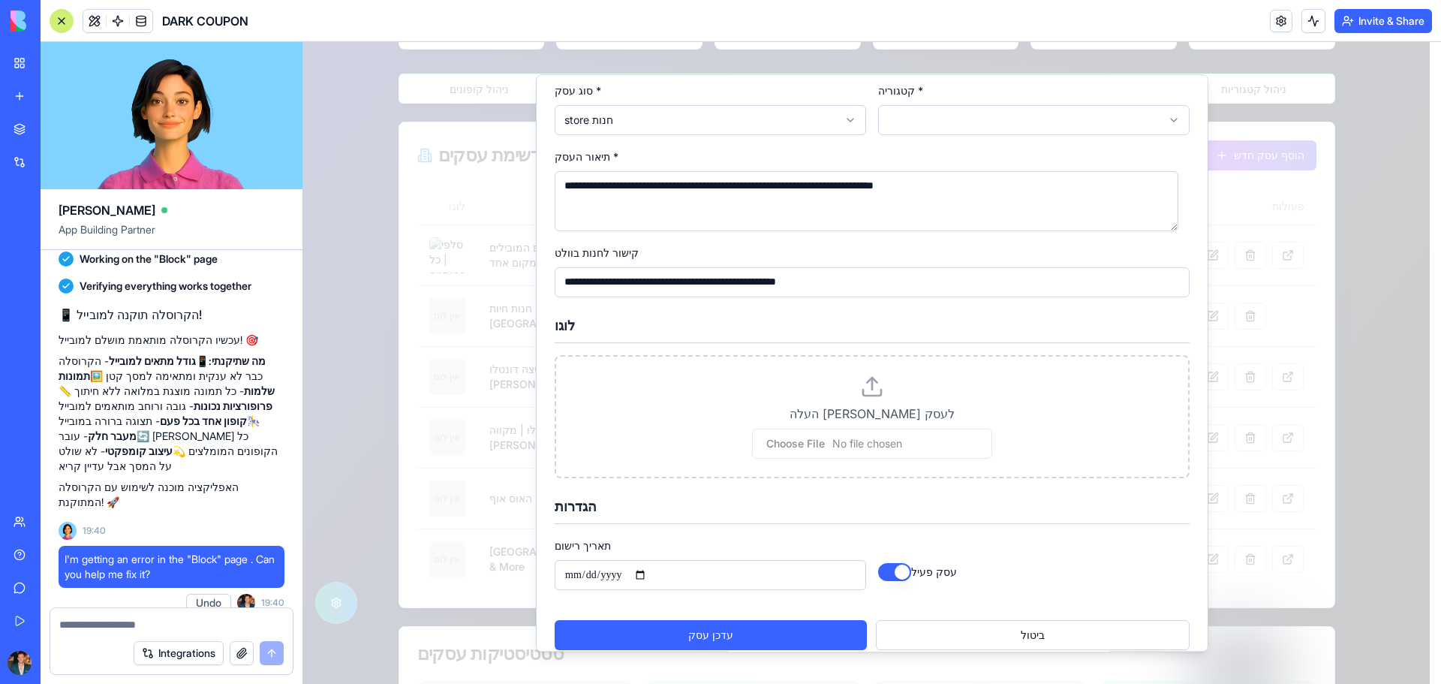
scroll to position [375, 0]
click at [738, 640] on button "עדכן עסק" at bounding box center [711, 634] width 312 height 30
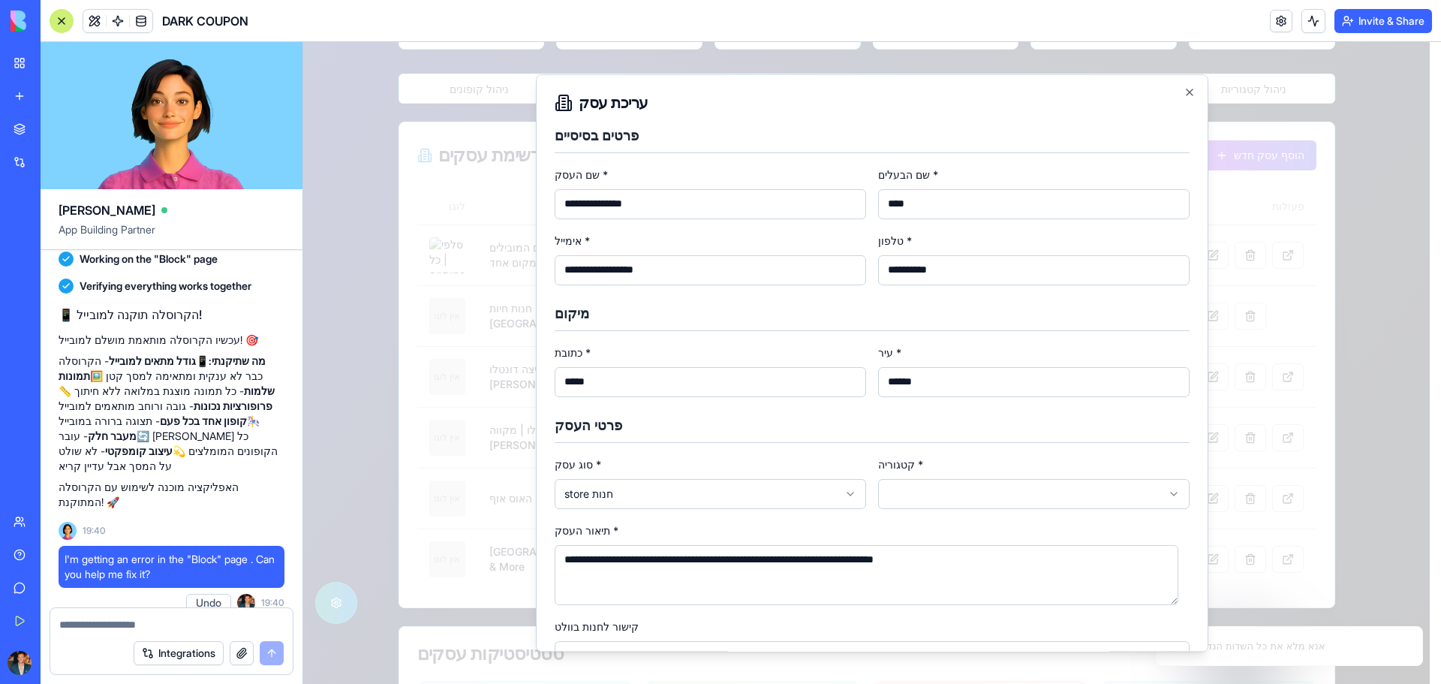
scroll to position [0, 0]
click at [961, 383] on input "******" at bounding box center [1033, 383] width 311 height 30
click at [914, 489] on body "דלג לתוכן הראשי קופונים זמינים ניהול קופונים ניתוח נתונים קופונים זמינים ניהול …" at bounding box center [866, 345] width 1126 height 1427
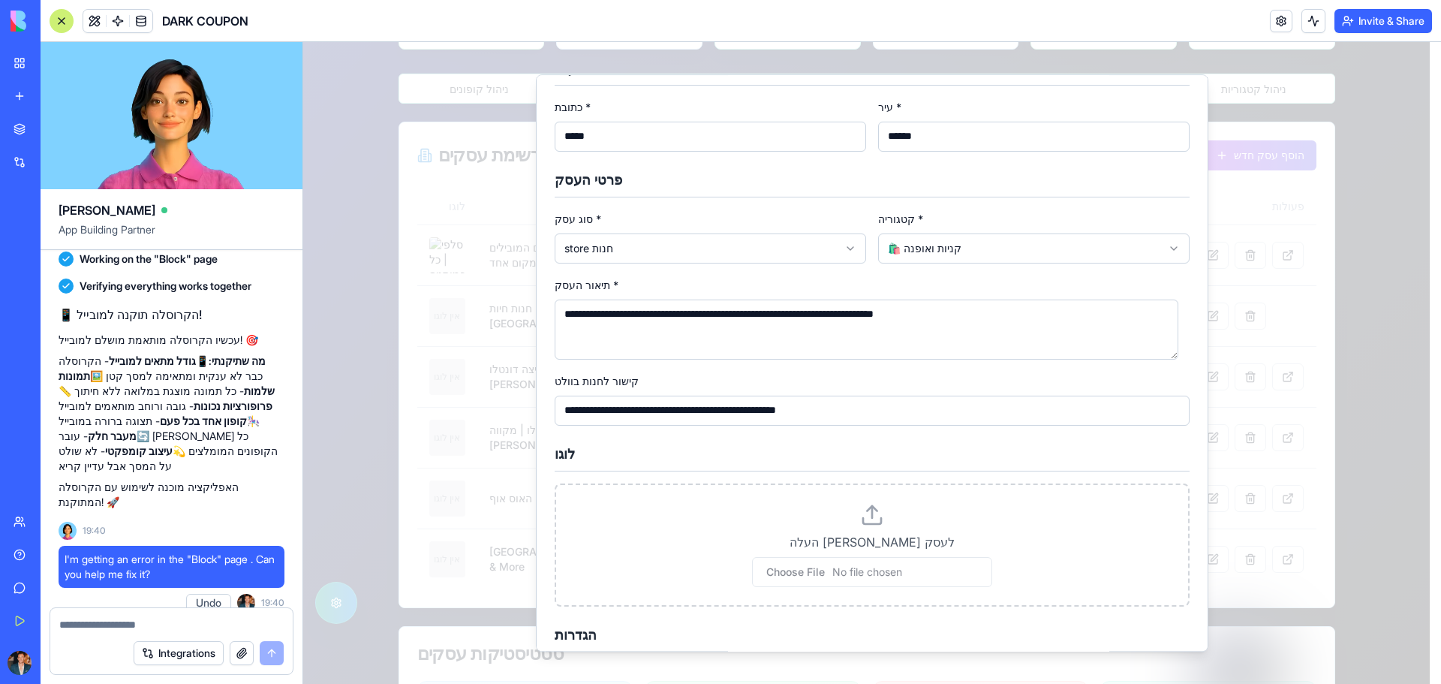
scroll to position [391, 0]
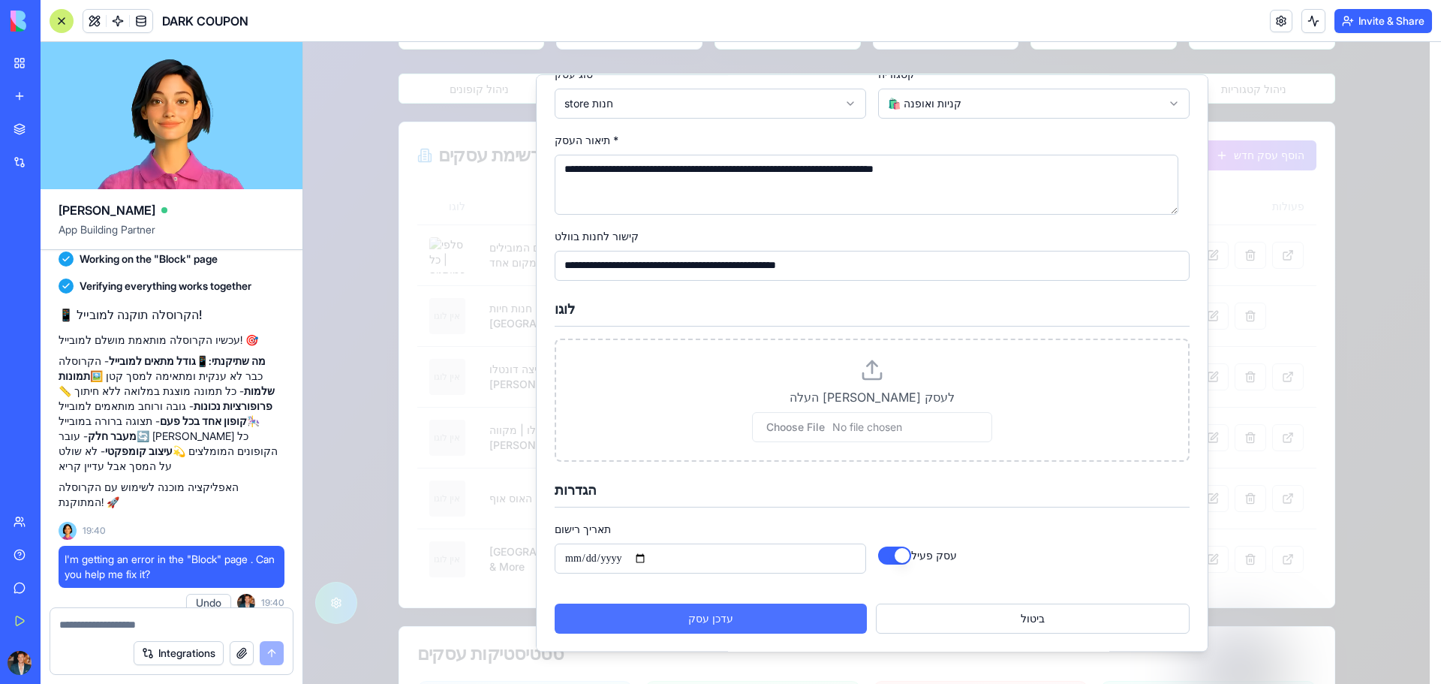
click at [771, 625] on button "עדכן עסק" at bounding box center [711, 618] width 312 height 30
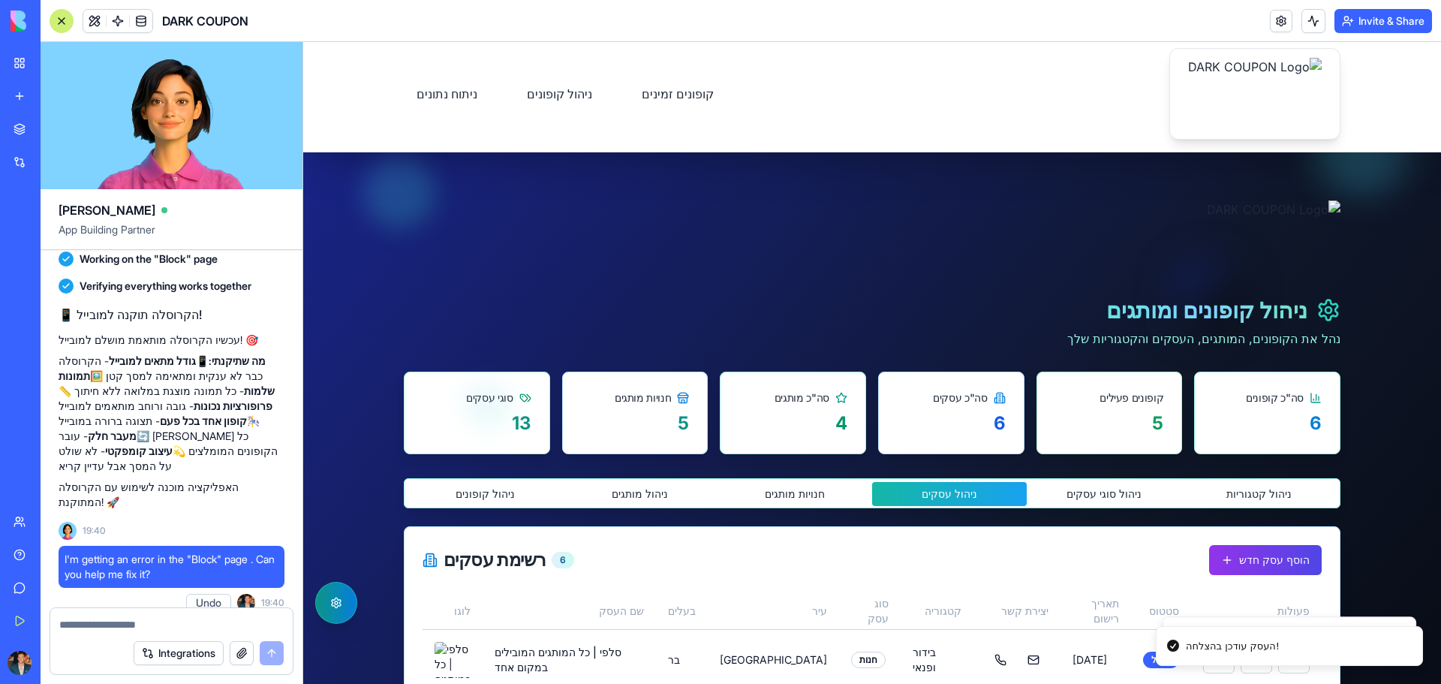
scroll to position [0, 0]
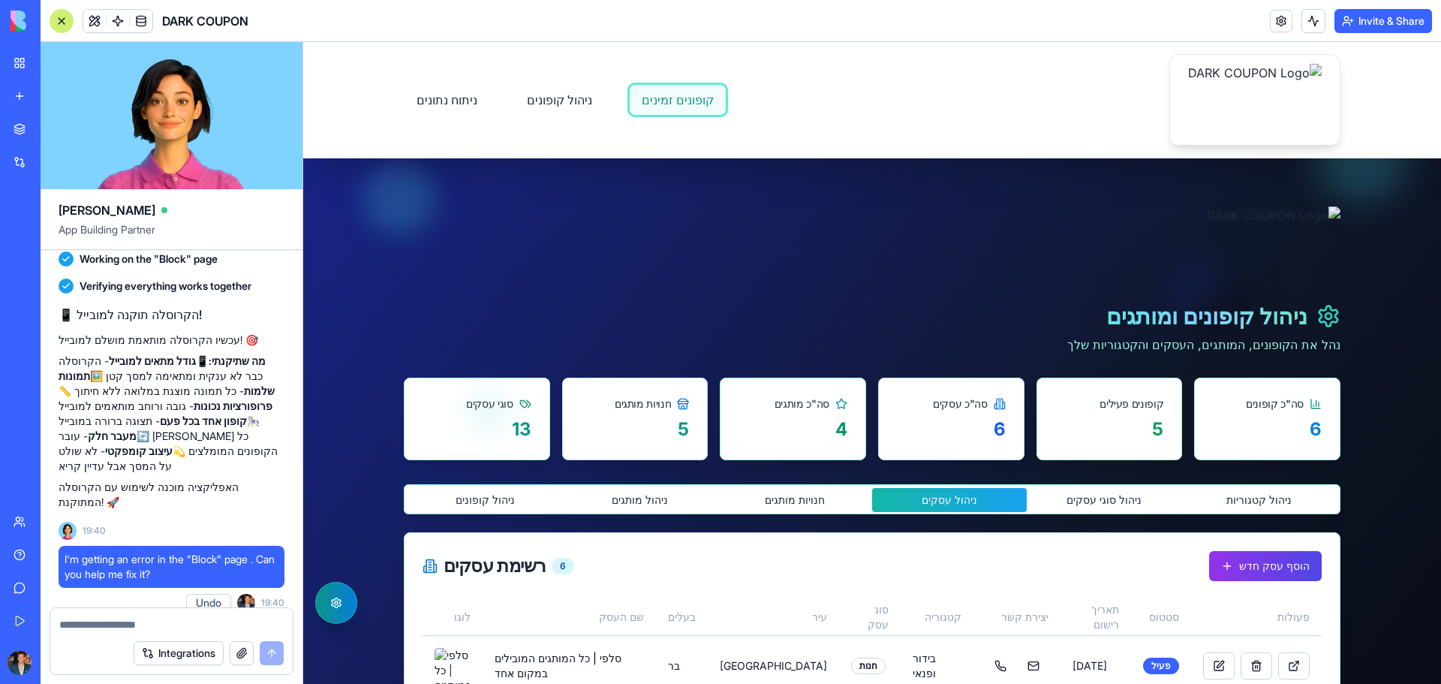
click at [642, 100] on link "קופונים זמינים" at bounding box center [678, 100] width 98 height 32
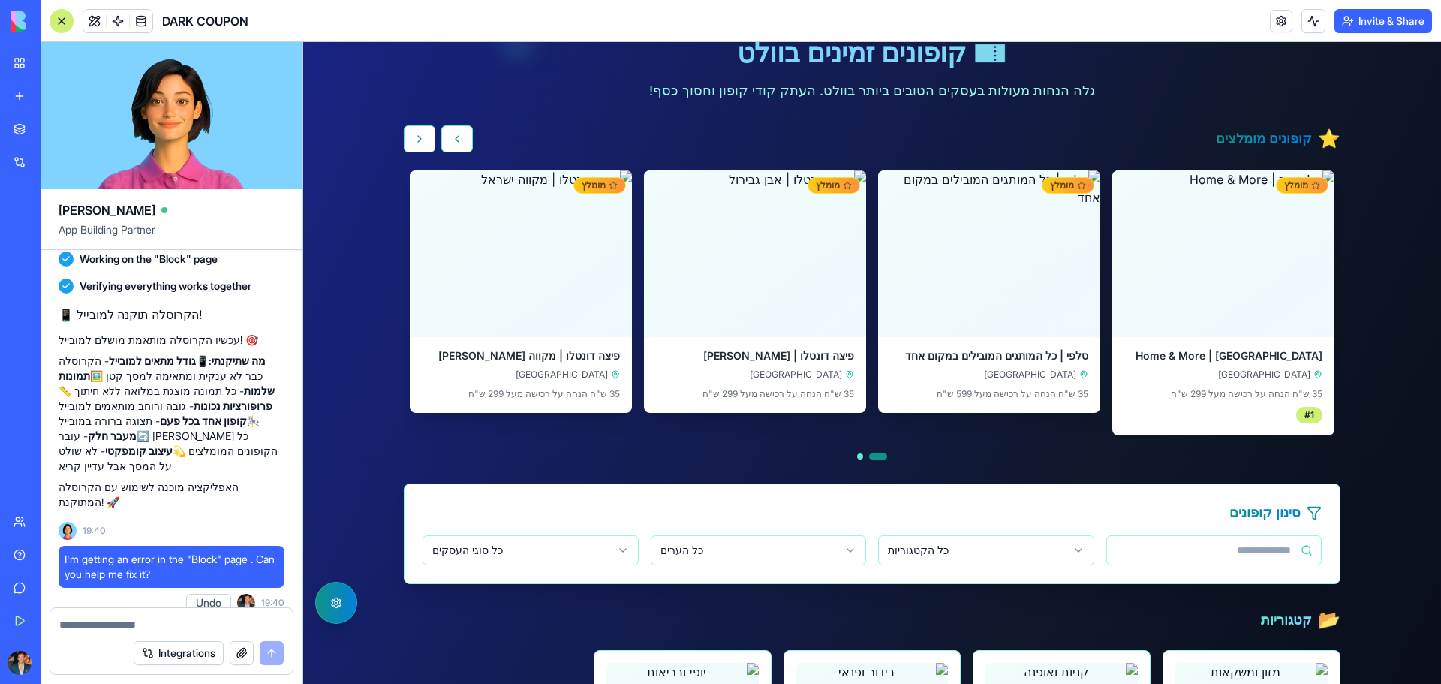
scroll to position [300, 0]
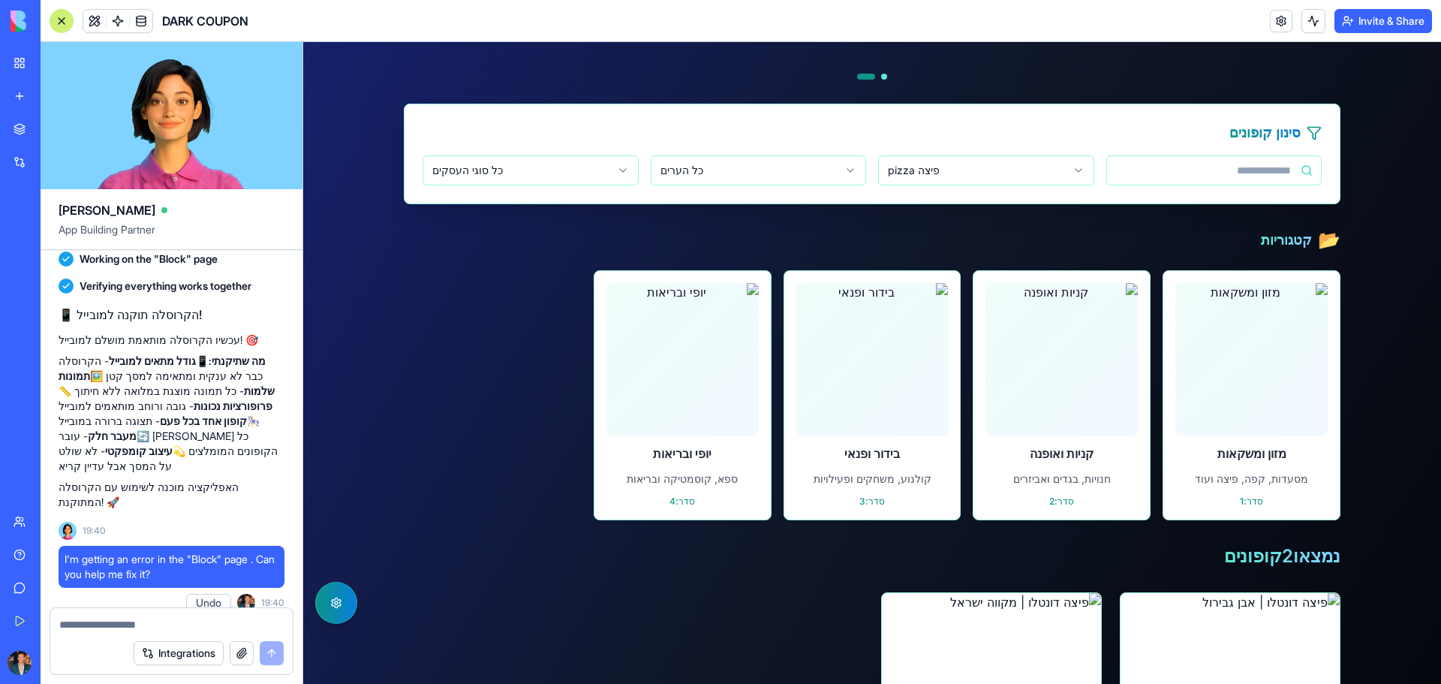
scroll to position [675, 0]
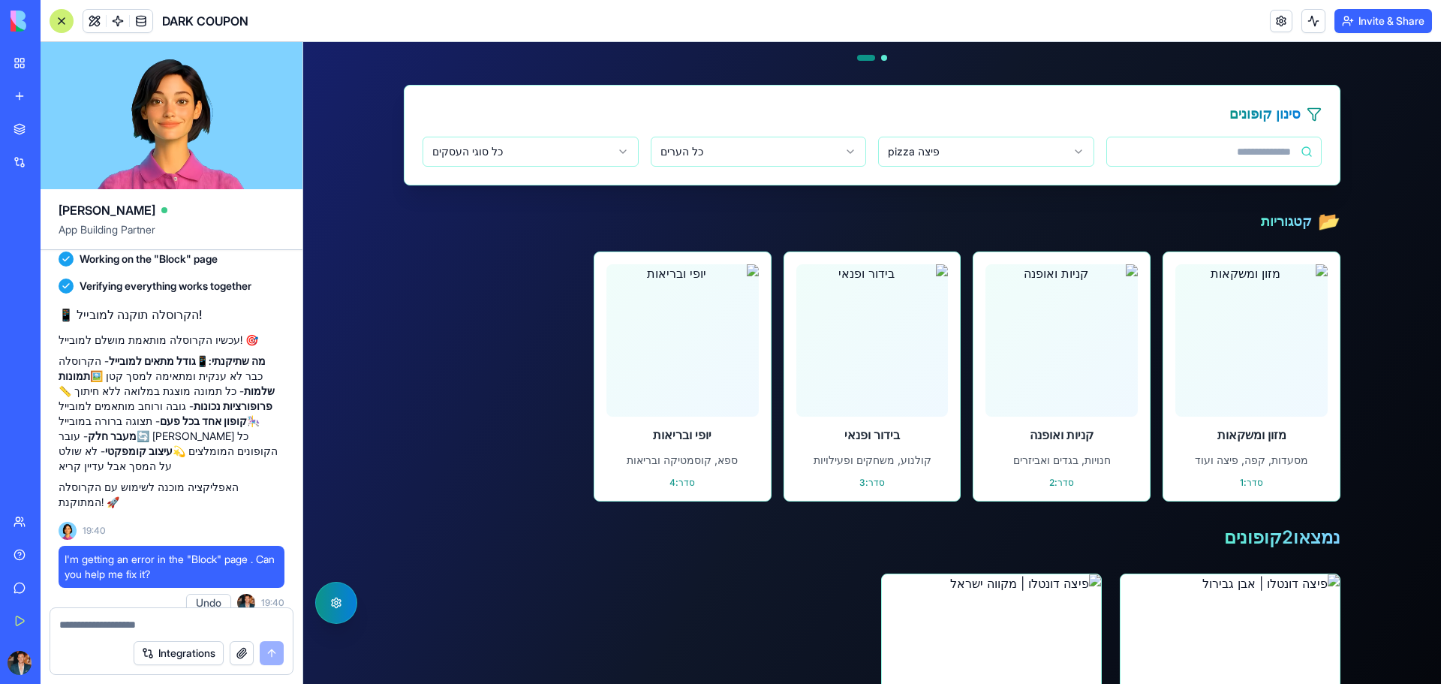
click at [925, 153] on html "דלג לתוכן הראשי קופונים זמינים ניהול קופונים ניתוח נתונים קופונים זמינים ניהול …" at bounding box center [872, 314] width 1138 height 1895
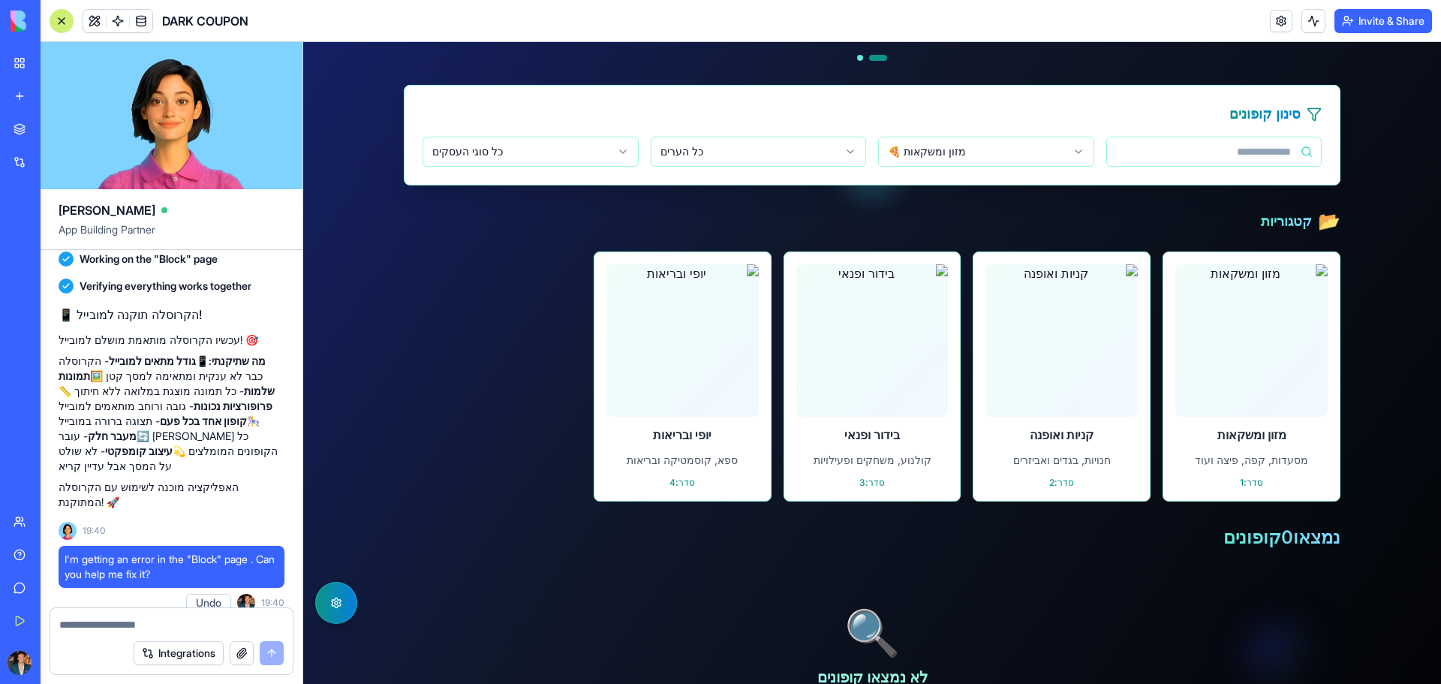
click at [1062, 158] on html "דלג לתוכן הראשי קופונים זמינים ניהול קופונים ניתוח נתונים קופונים זמינים ניהול …" at bounding box center [872, 167] width 1138 height 1601
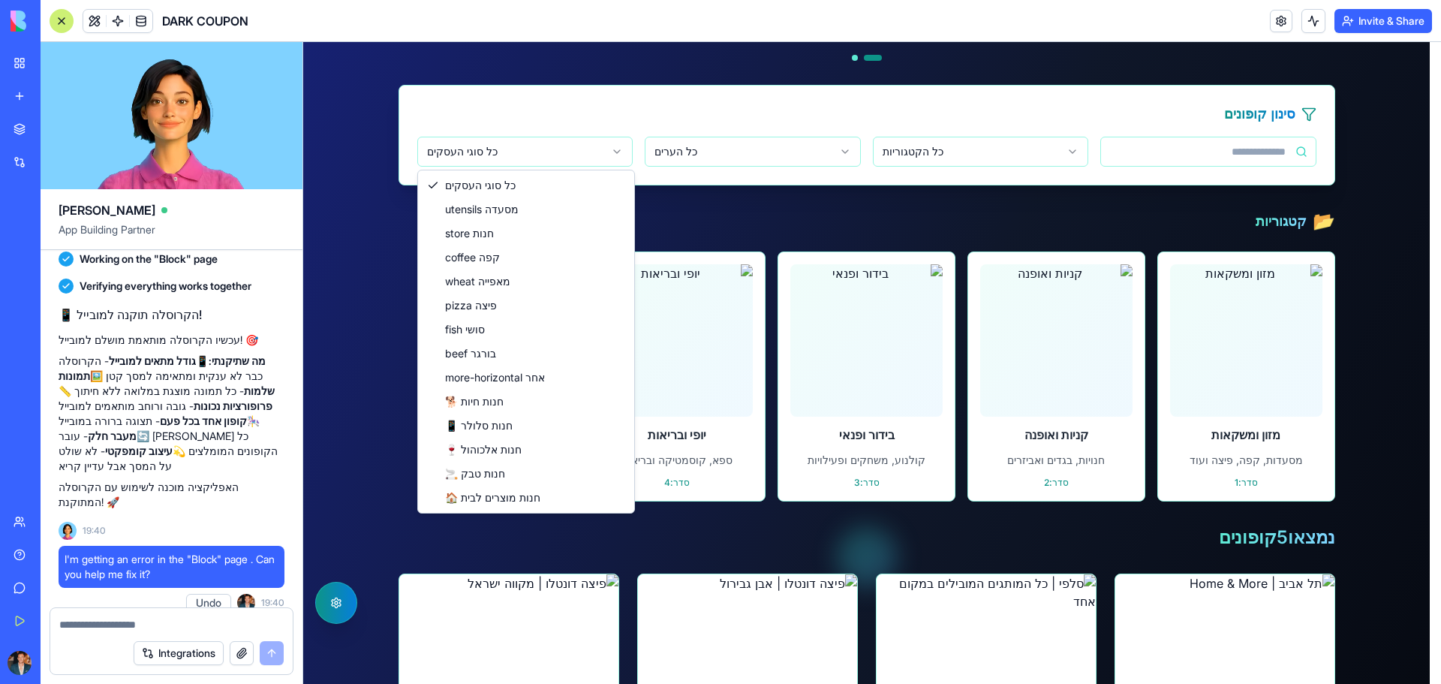
click at [511, 165] on body "דלג לתוכן הראשי קופונים זמינים ניהול קופונים ניתוח נתונים קופונים זמינים ניהול …" at bounding box center [866, 557] width 1126 height 2381
click at [936, 146] on html "דלג לתוכן הראשי קופונים זמינים ניהול קופונים ניתוח נתונים קופונים זמינים ניהול …" at bounding box center [872, 557] width 1138 height 2381
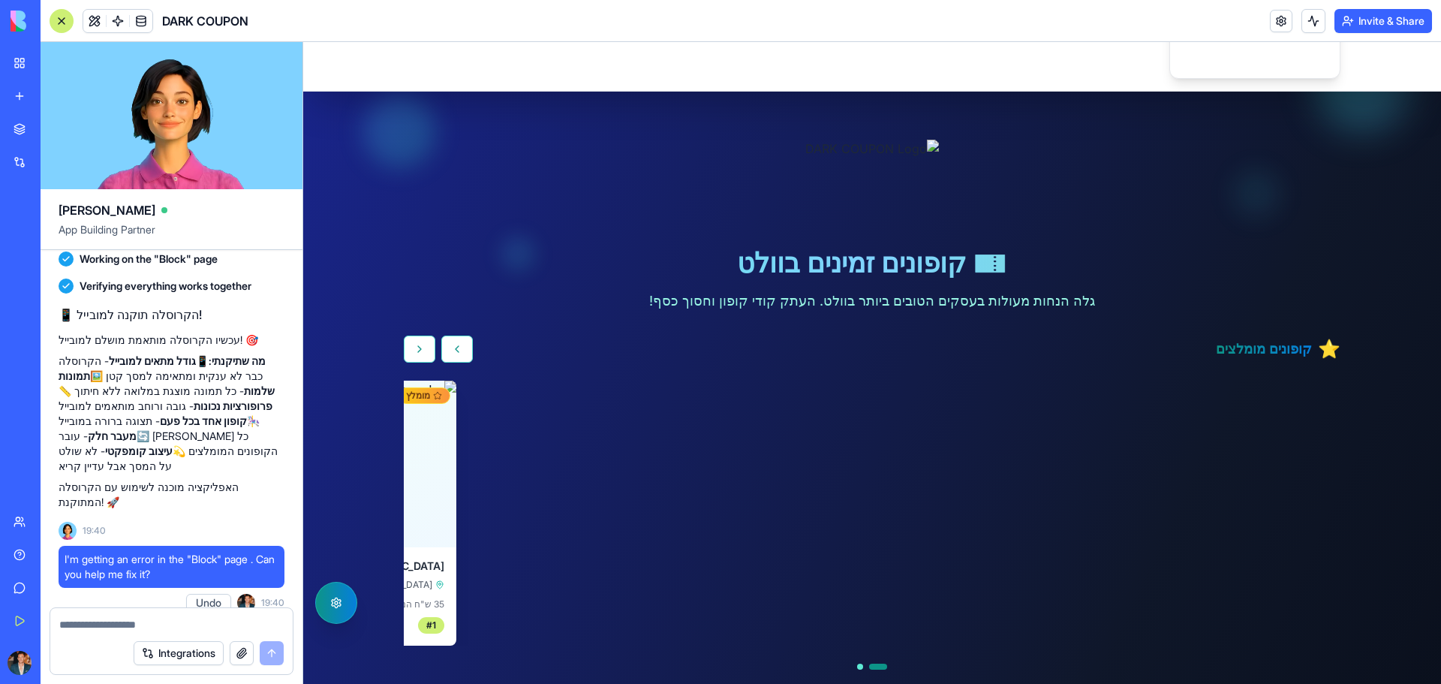
scroll to position [0, 0]
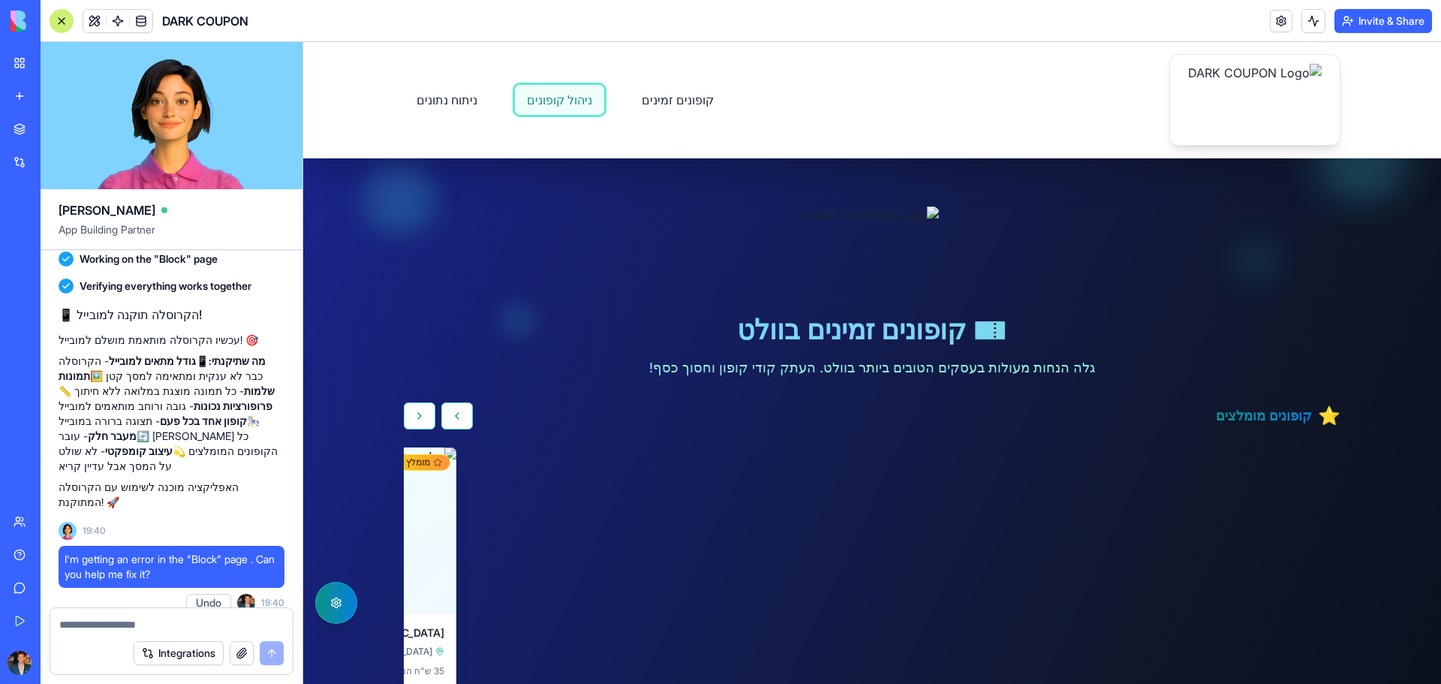
click at [555, 98] on link "ניהול קופונים" at bounding box center [559, 100] width 91 height 32
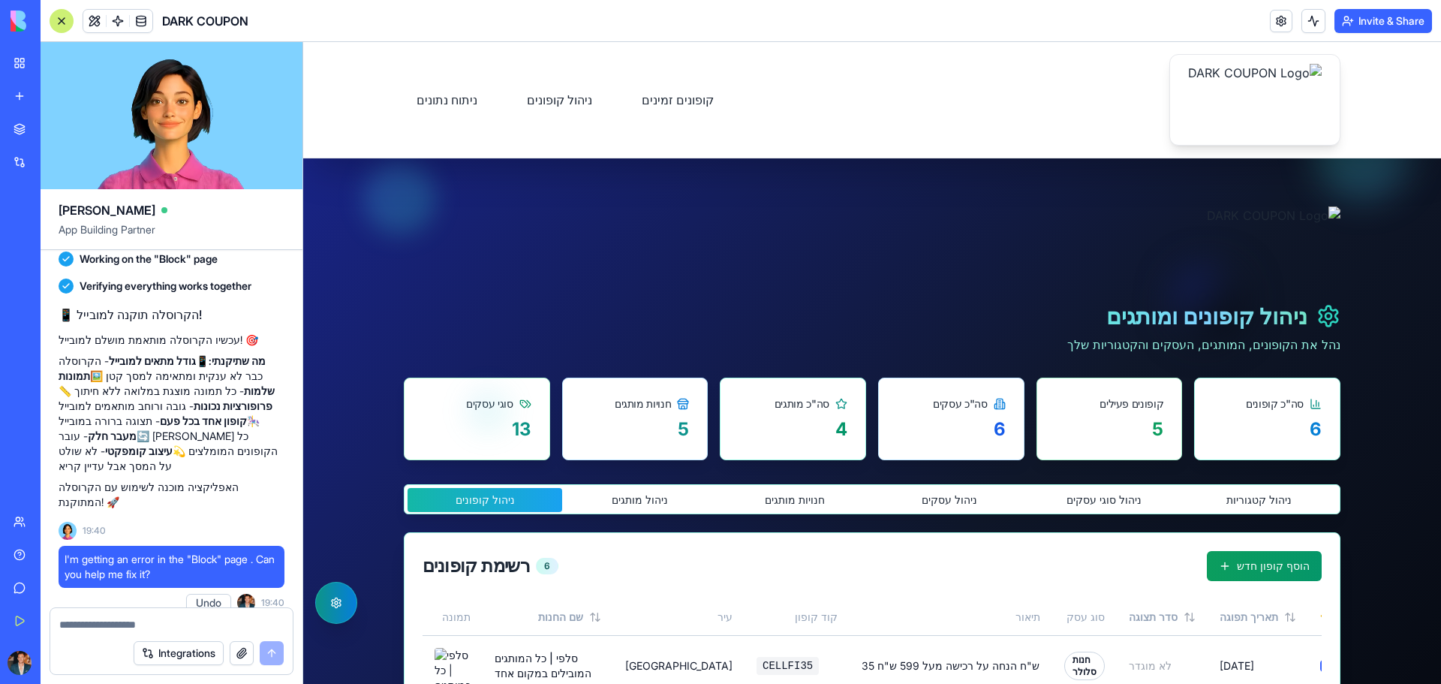
click at [1272, 505] on button "ניהול קטגוריות" at bounding box center [1259, 500] width 155 height 24
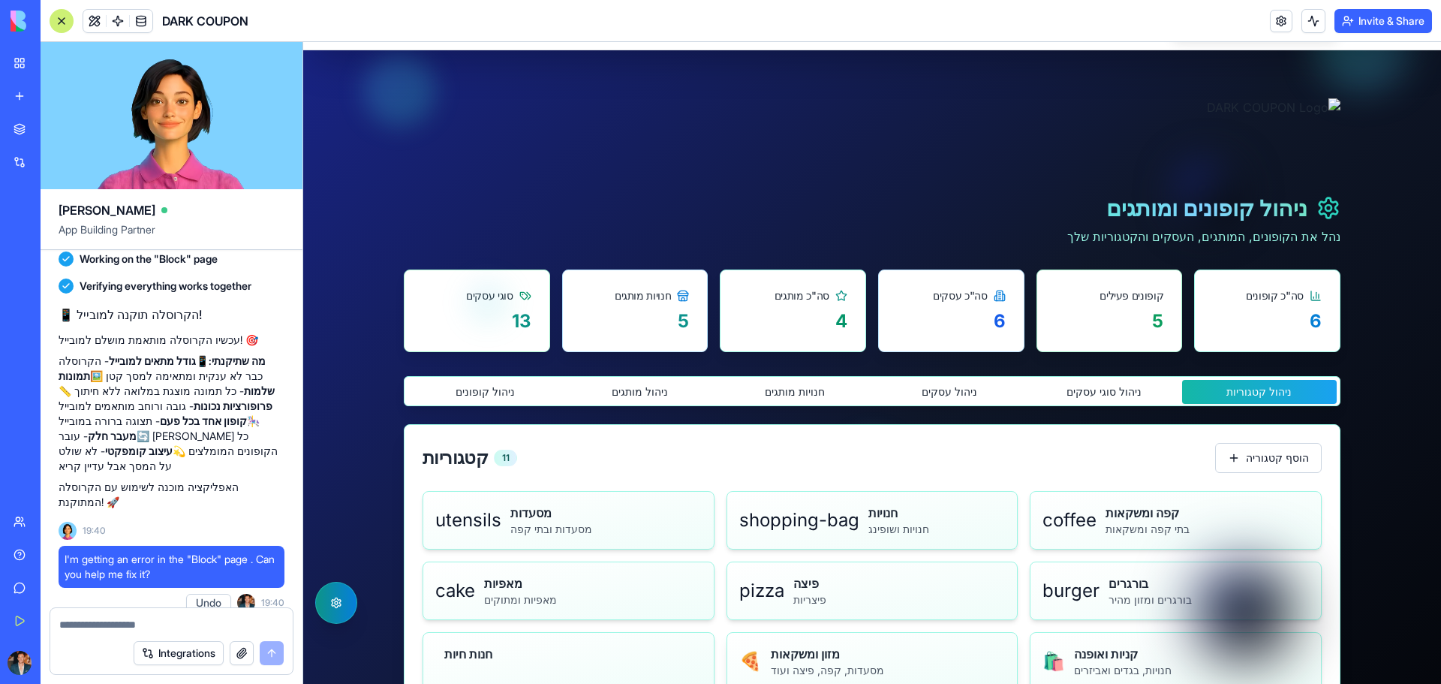
scroll to position [375, 0]
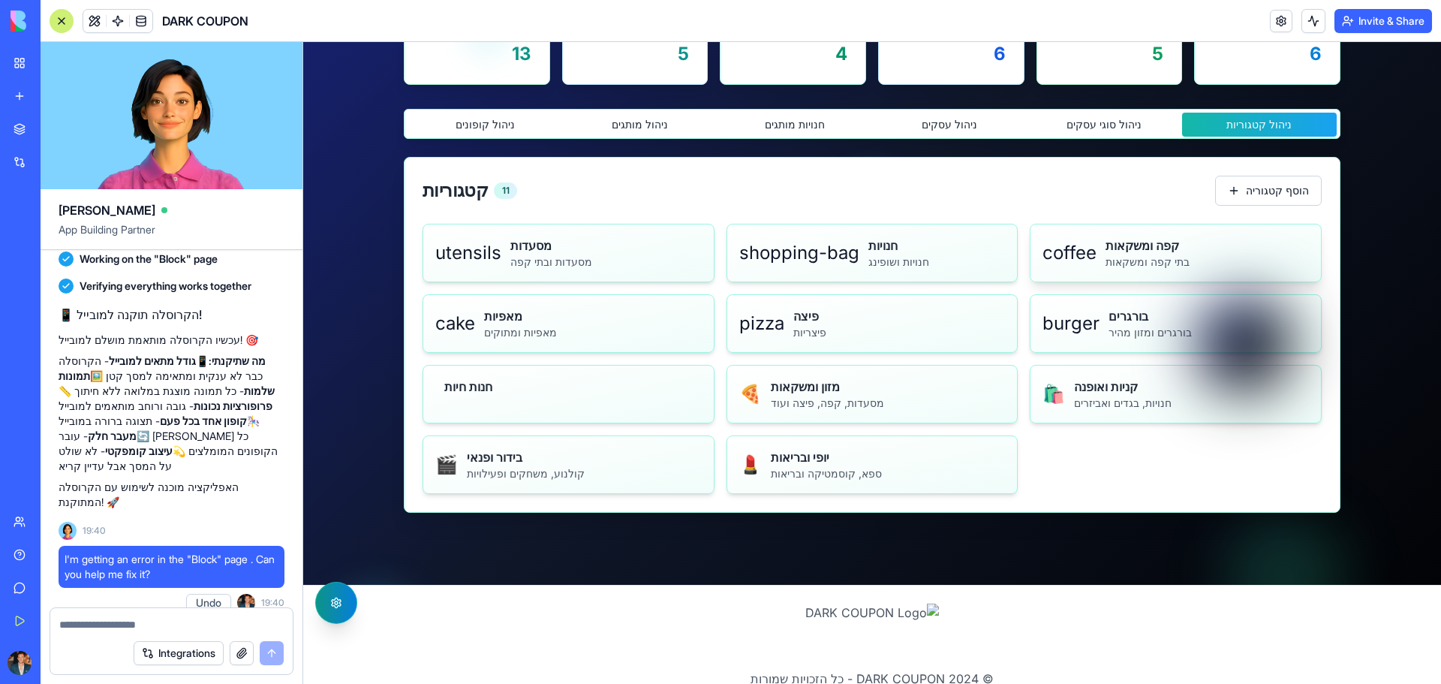
click at [1207, 266] on p "בתי קפה ומשקאות" at bounding box center [1206, 261] width 203 height 15
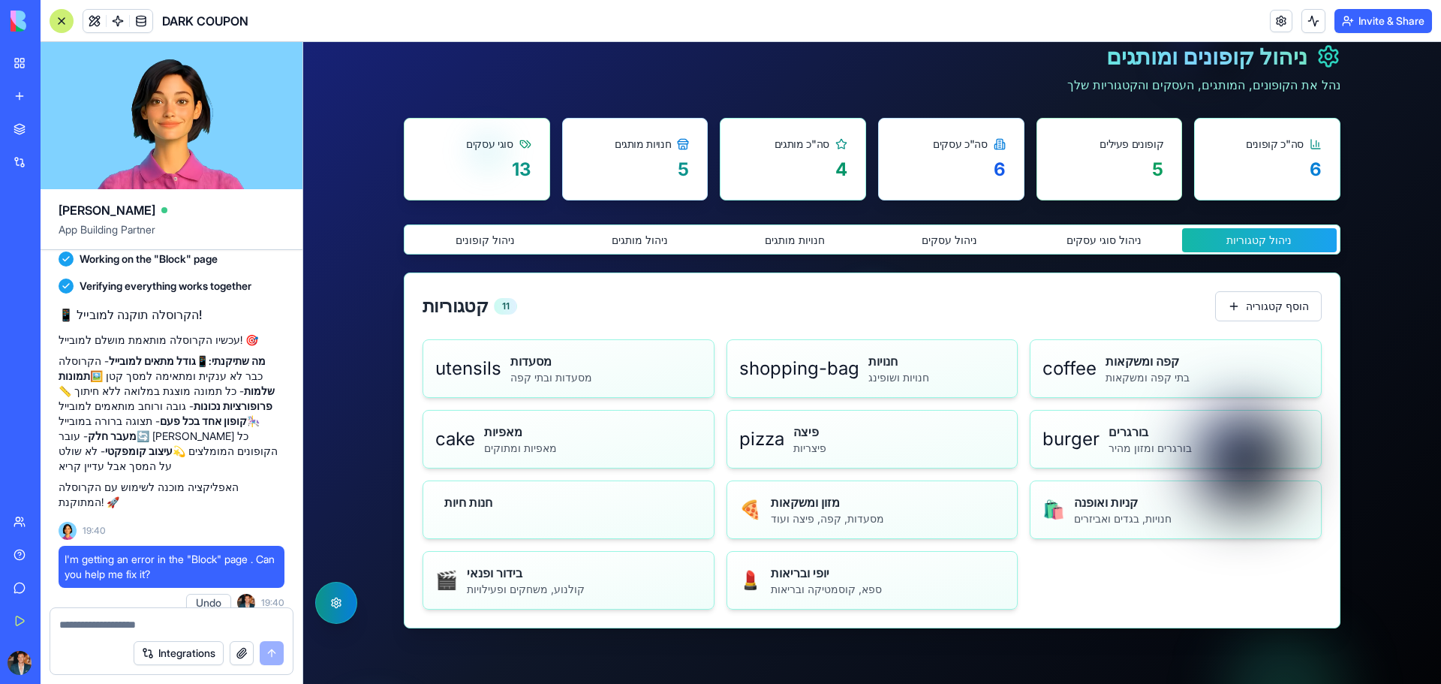
scroll to position [150, 0]
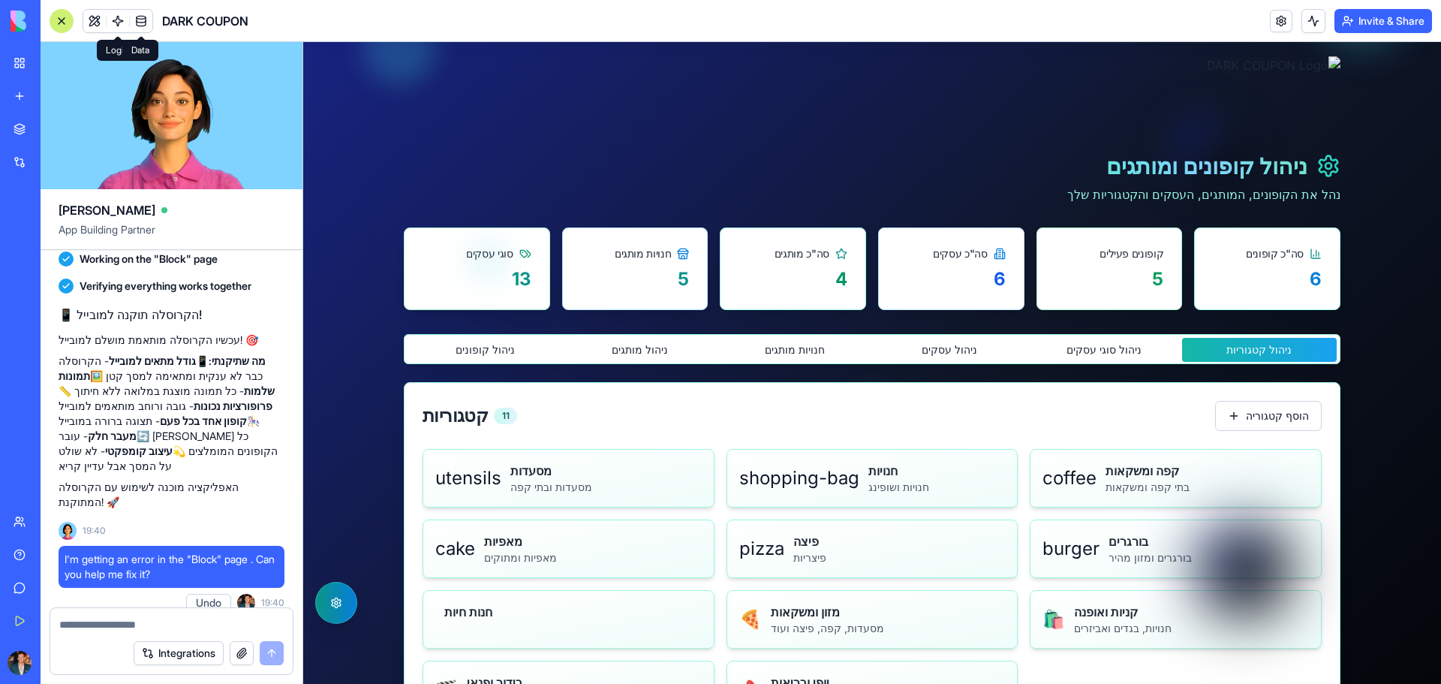
click at [137, 18] on link at bounding box center [141, 21] width 23 height 23
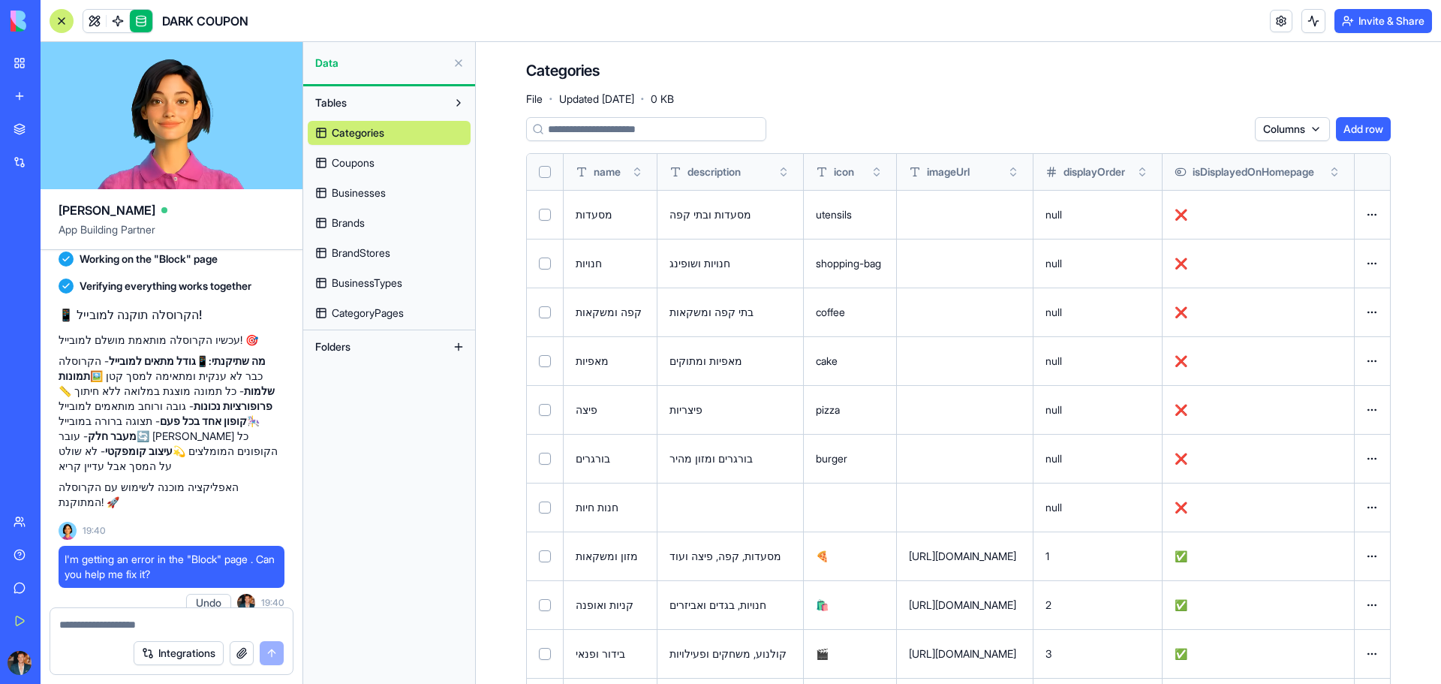
click at [345, 229] on span "Brands" at bounding box center [348, 222] width 33 height 15
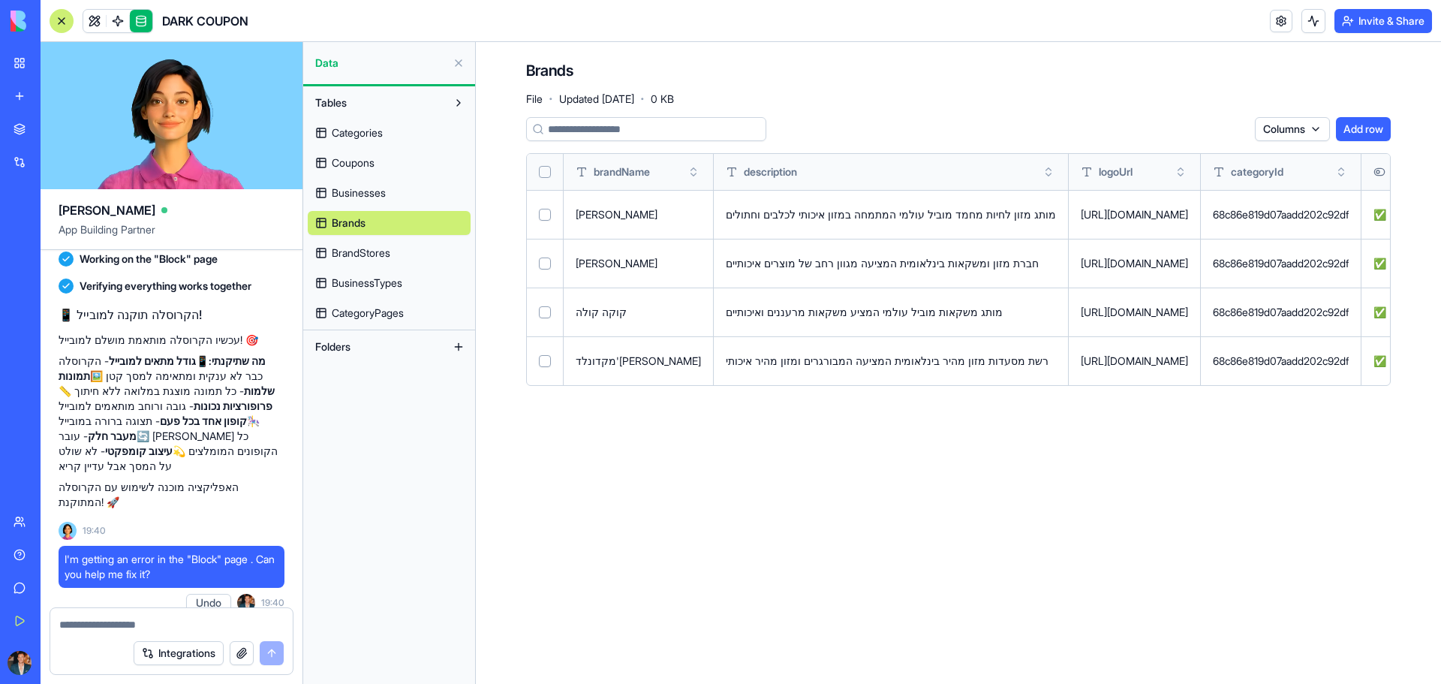
click at [386, 246] on span "BrandStores" at bounding box center [361, 252] width 59 height 15
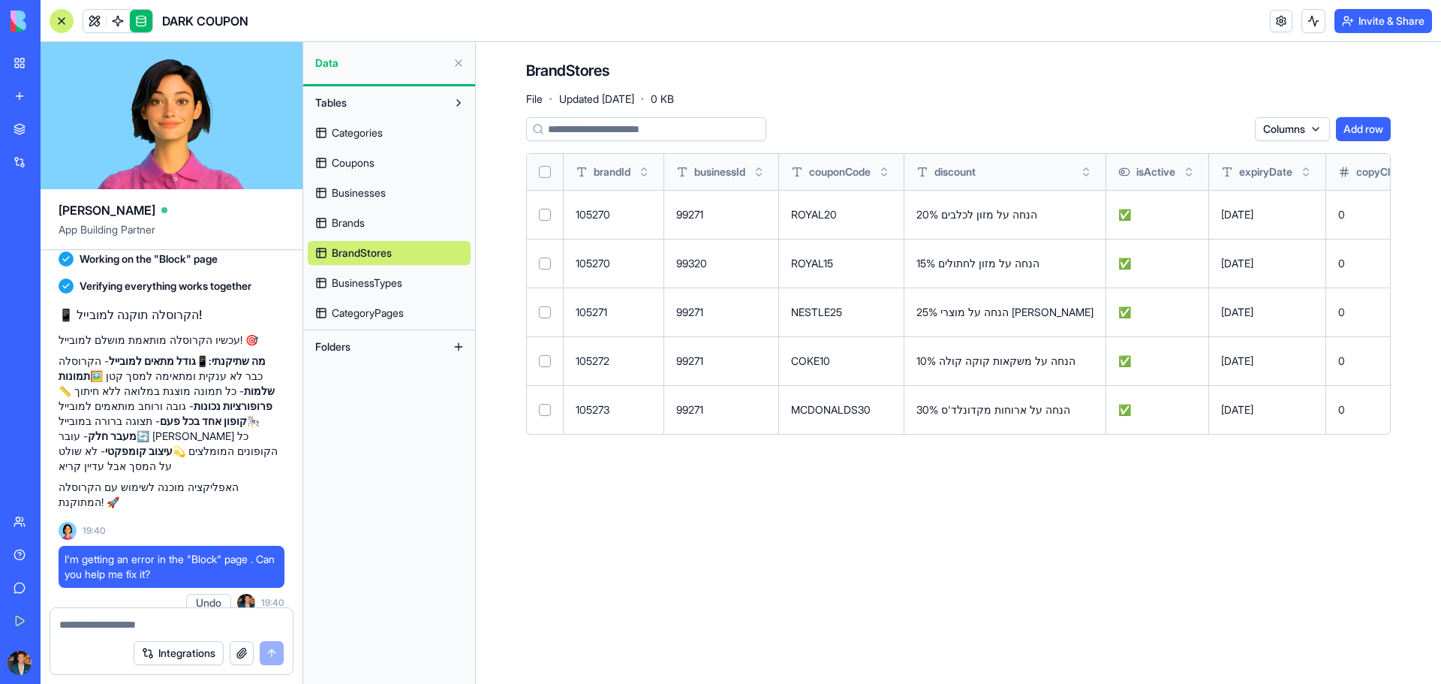
click at [394, 142] on link "Categories" at bounding box center [389, 133] width 163 height 24
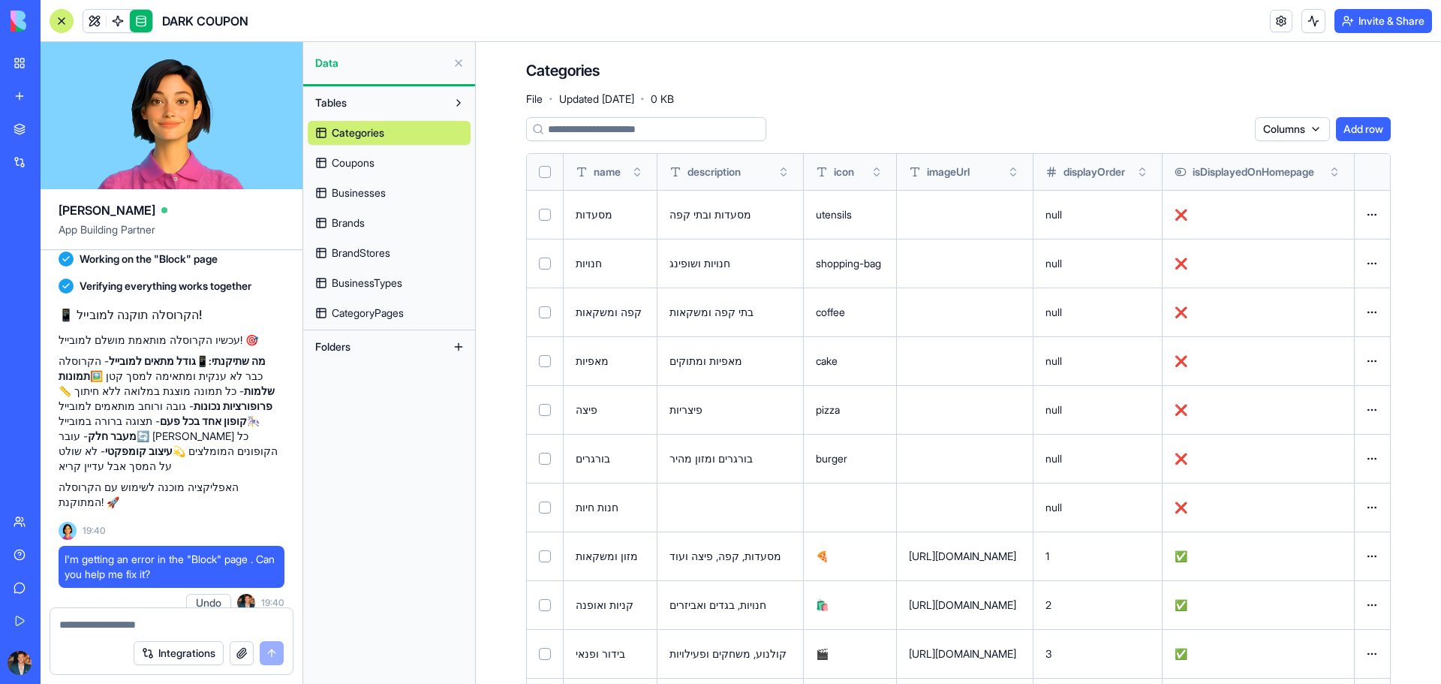
click at [545, 508] on button "Select row" at bounding box center [545, 507] width 12 height 12
click at [549, 465] on td at bounding box center [545, 458] width 37 height 49
click at [544, 410] on button "Select row" at bounding box center [545, 410] width 12 height 12
click at [540, 456] on button "Select row" at bounding box center [545, 459] width 12 height 12
click at [537, 501] on td at bounding box center [545, 507] width 37 height 49
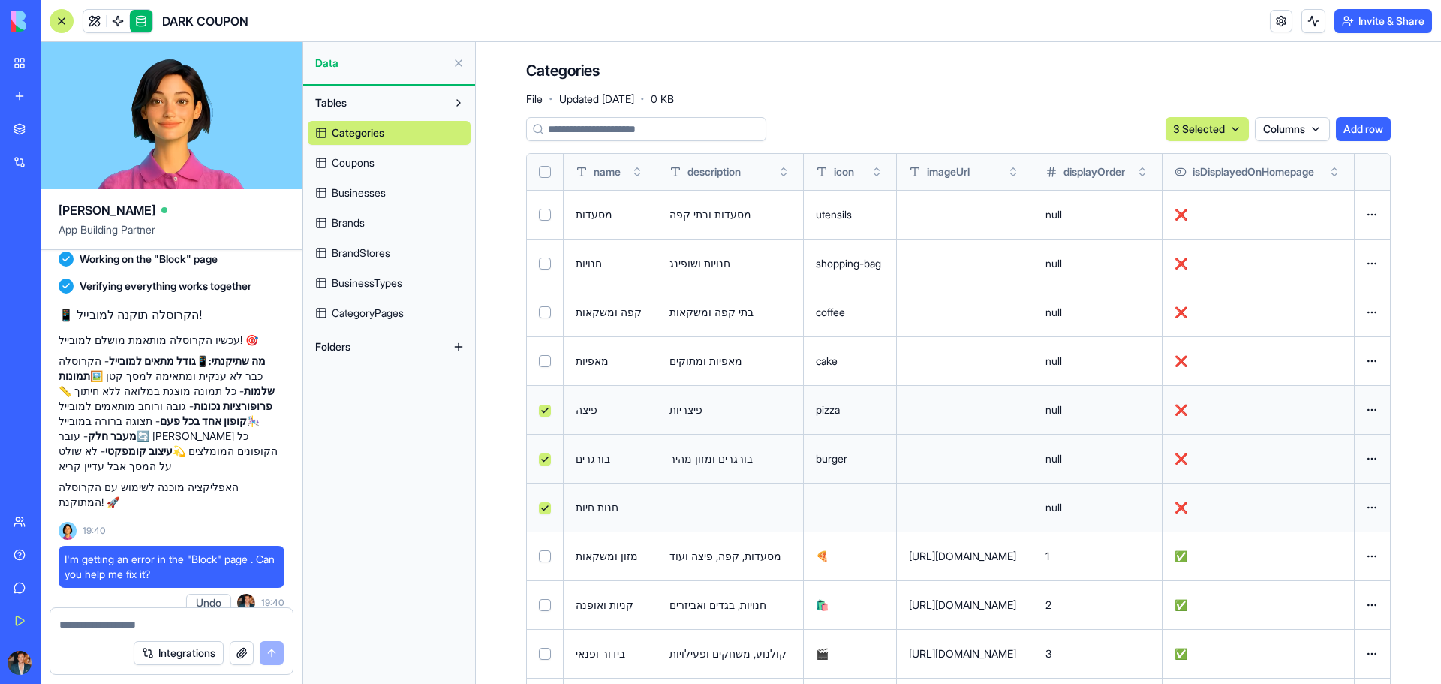
click at [539, 465] on td at bounding box center [545, 458] width 37 height 49
click at [544, 510] on button "Select row" at bounding box center [545, 508] width 12 height 12
click at [543, 427] on td at bounding box center [545, 409] width 37 height 49
click at [545, 413] on button "Select row" at bounding box center [545, 410] width 12 height 12
click at [544, 470] on td at bounding box center [545, 458] width 37 height 49
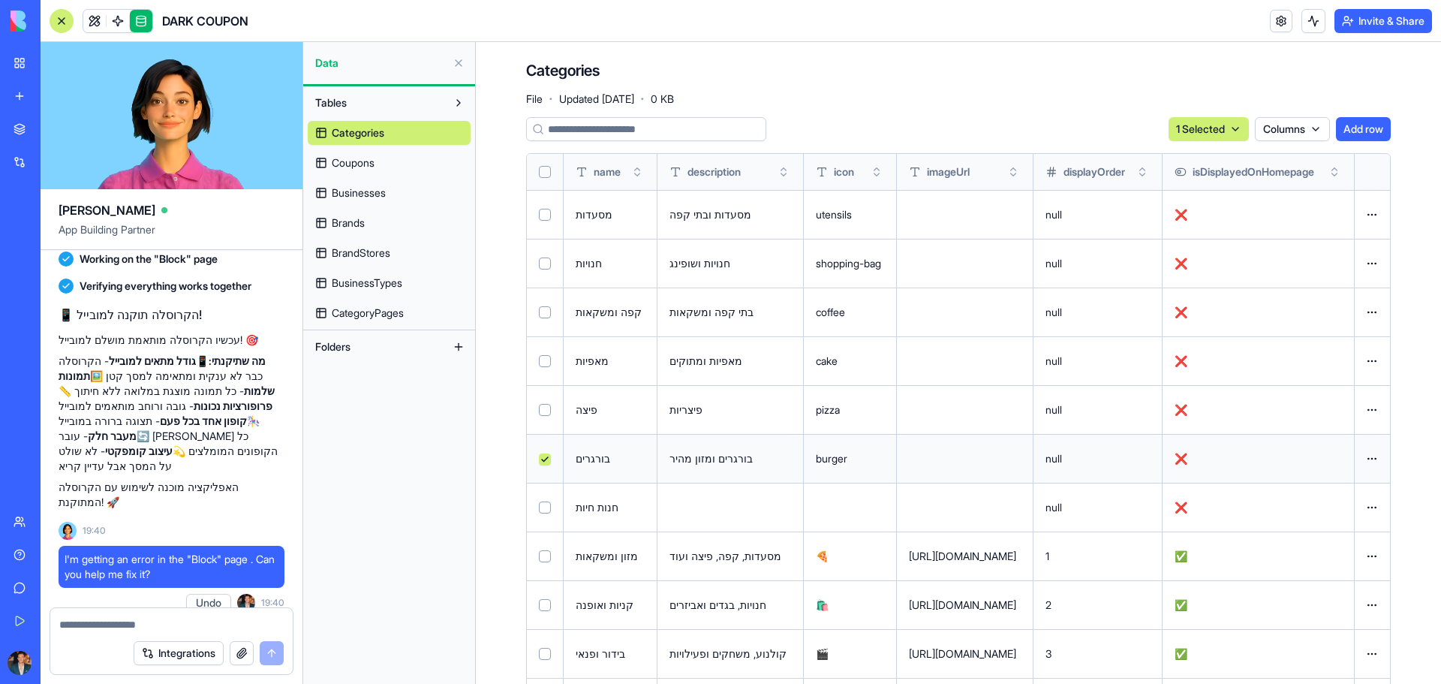
click at [544, 446] on td at bounding box center [545, 458] width 37 height 49
click at [542, 461] on button "Select row" at bounding box center [545, 459] width 12 height 12
click at [142, 19] on link at bounding box center [141, 21] width 23 height 23
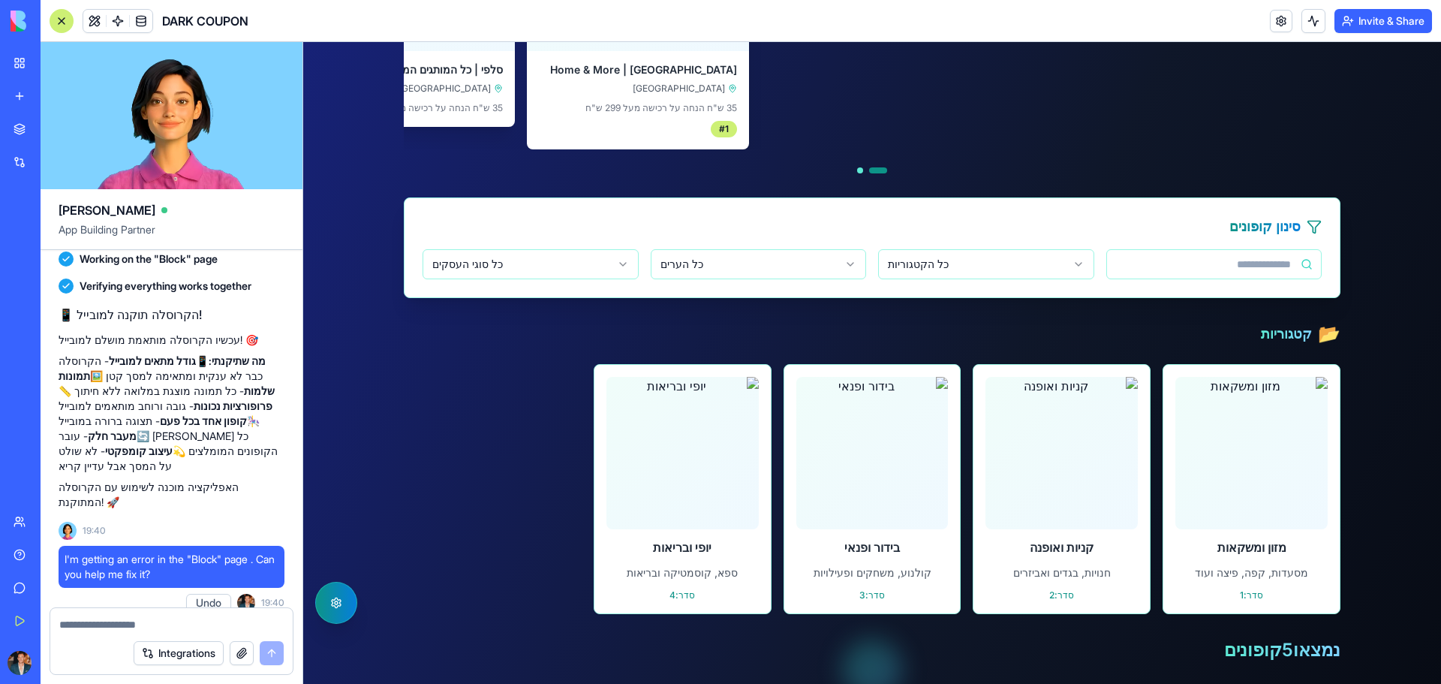
scroll to position [600, 0]
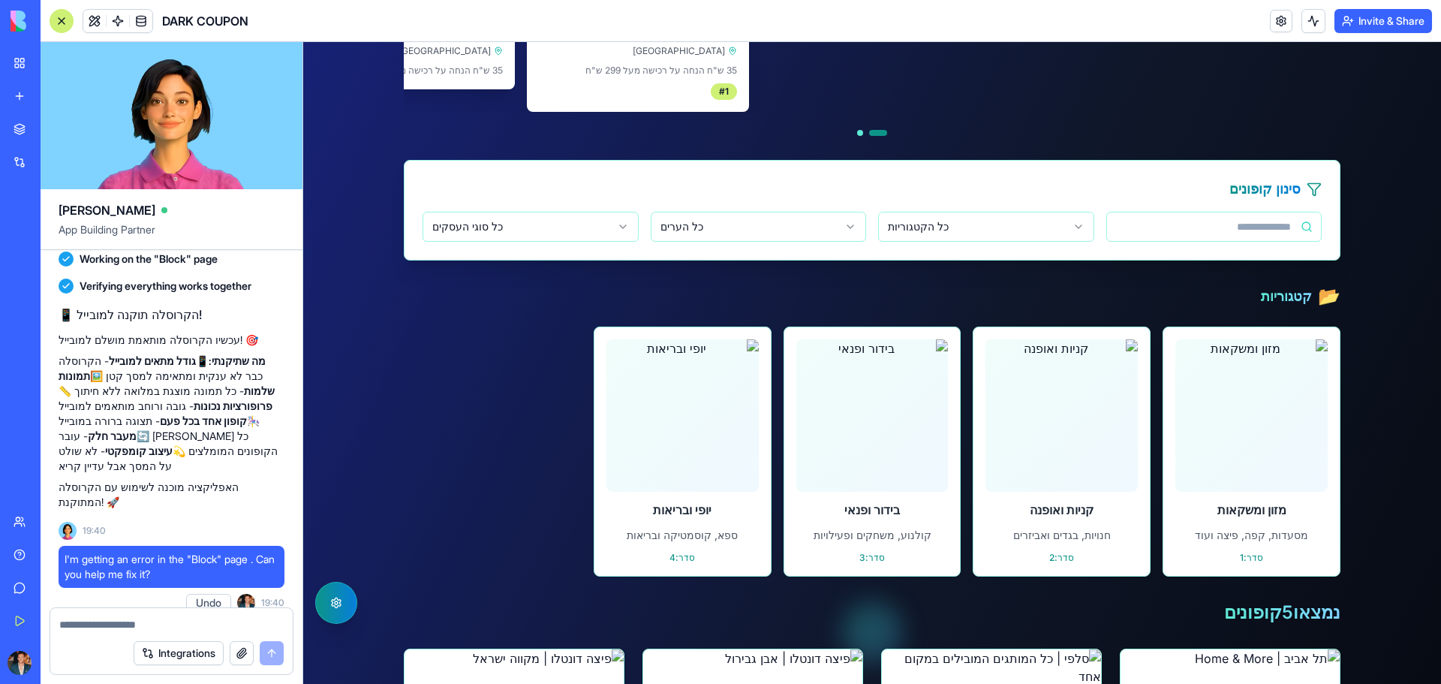
click at [1299, 296] on h3 "קטגוריות" at bounding box center [1286, 296] width 51 height 21
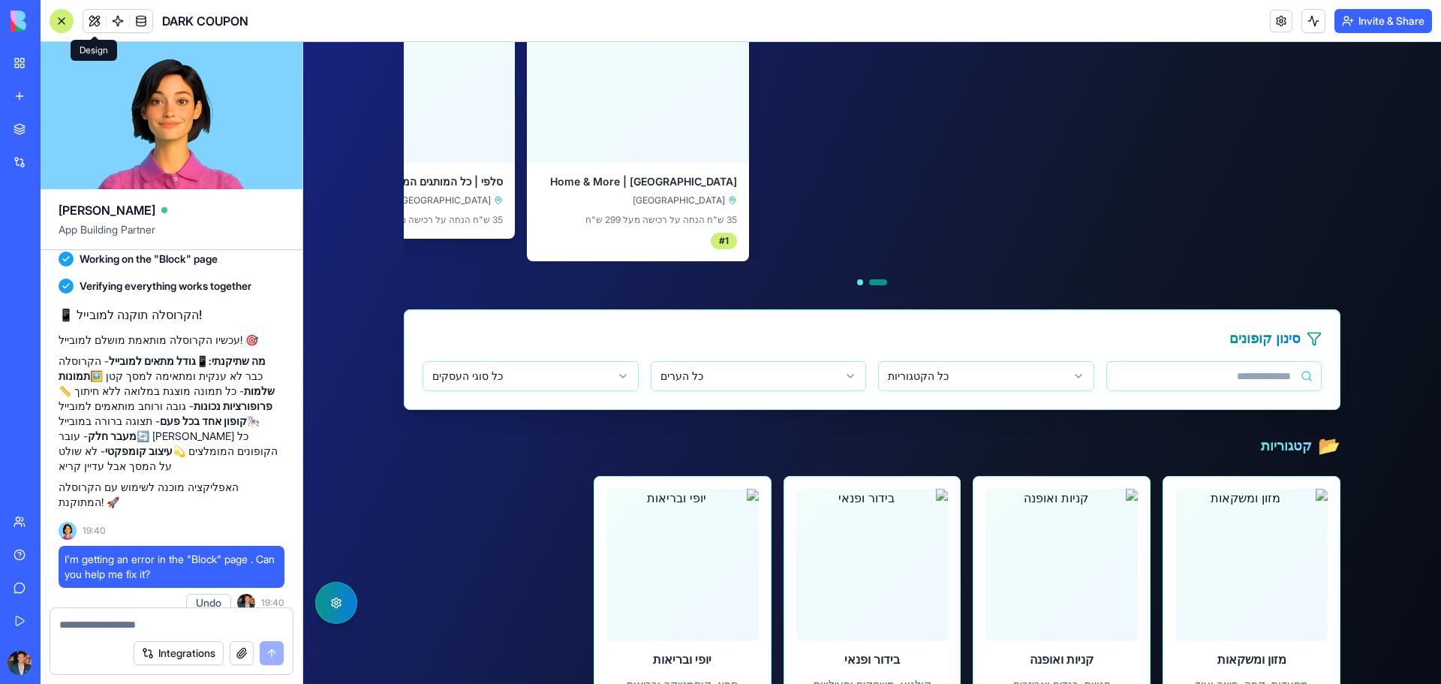
scroll to position [450, 0]
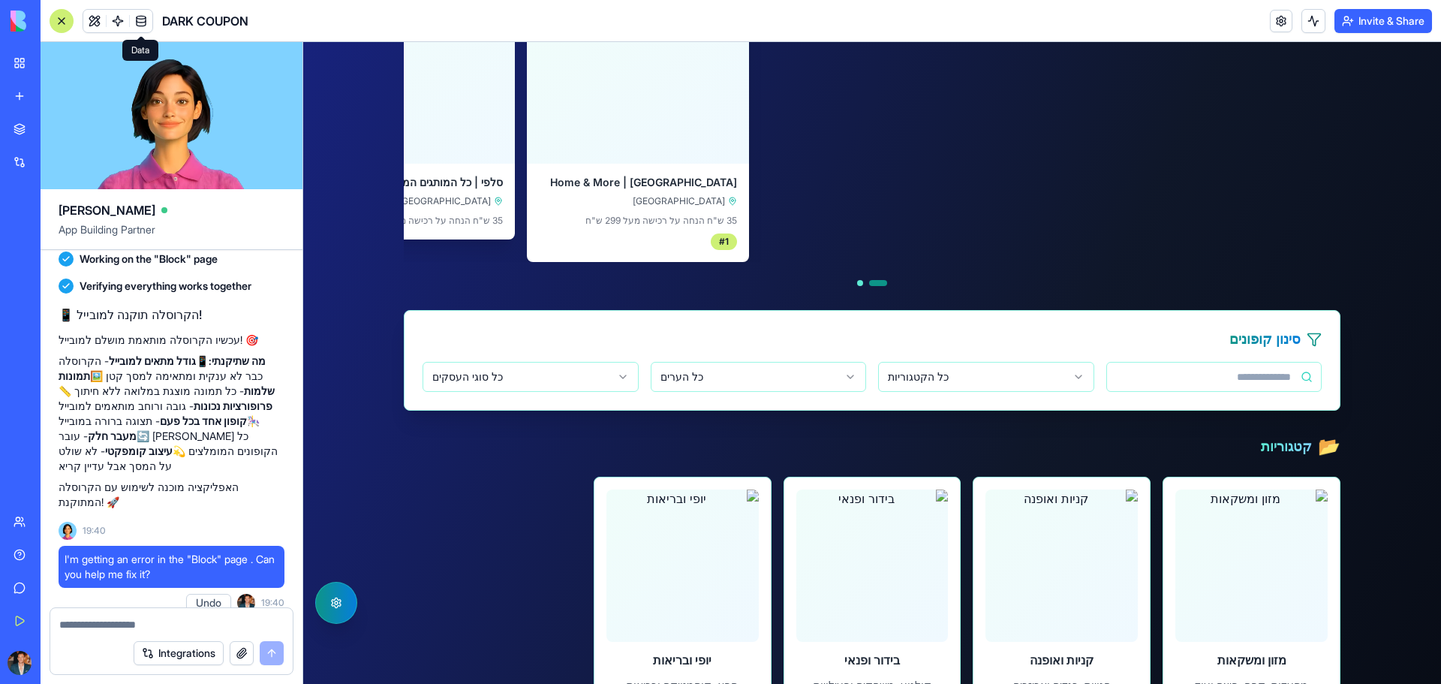
click at [142, 17] on link at bounding box center [141, 21] width 23 height 23
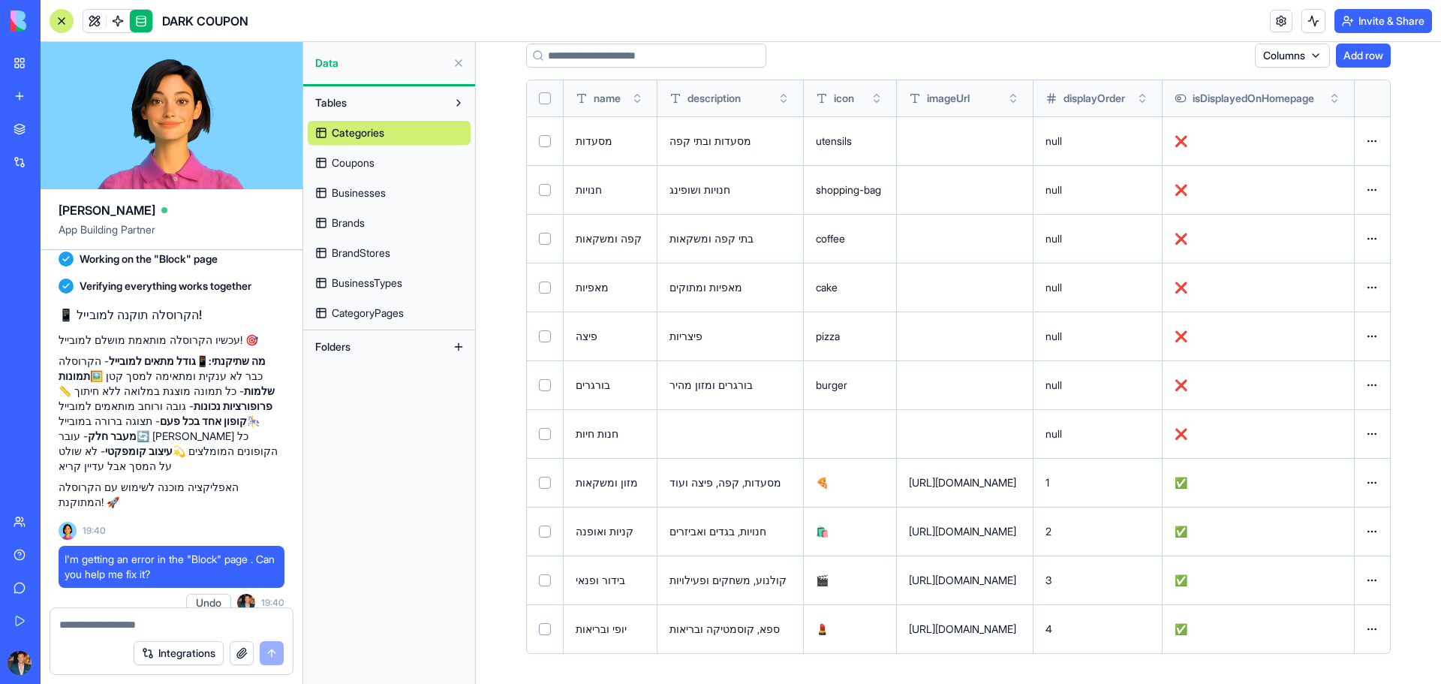
drag, startPoint x: 1045, startPoint y: 650, endPoint x: 589, endPoint y: 635, distance: 456.5
click at [589, 635] on tr "יופי ובריאות ספא, קוסמטיקה ובריאות 💄 [URL][DOMAIN_NAME] 4 ✅ Open menu" at bounding box center [958, 628] width 863 height 49
click at [403, 313] on span "CategoryPages" at bounding box center [368, 312] width 72 height 15
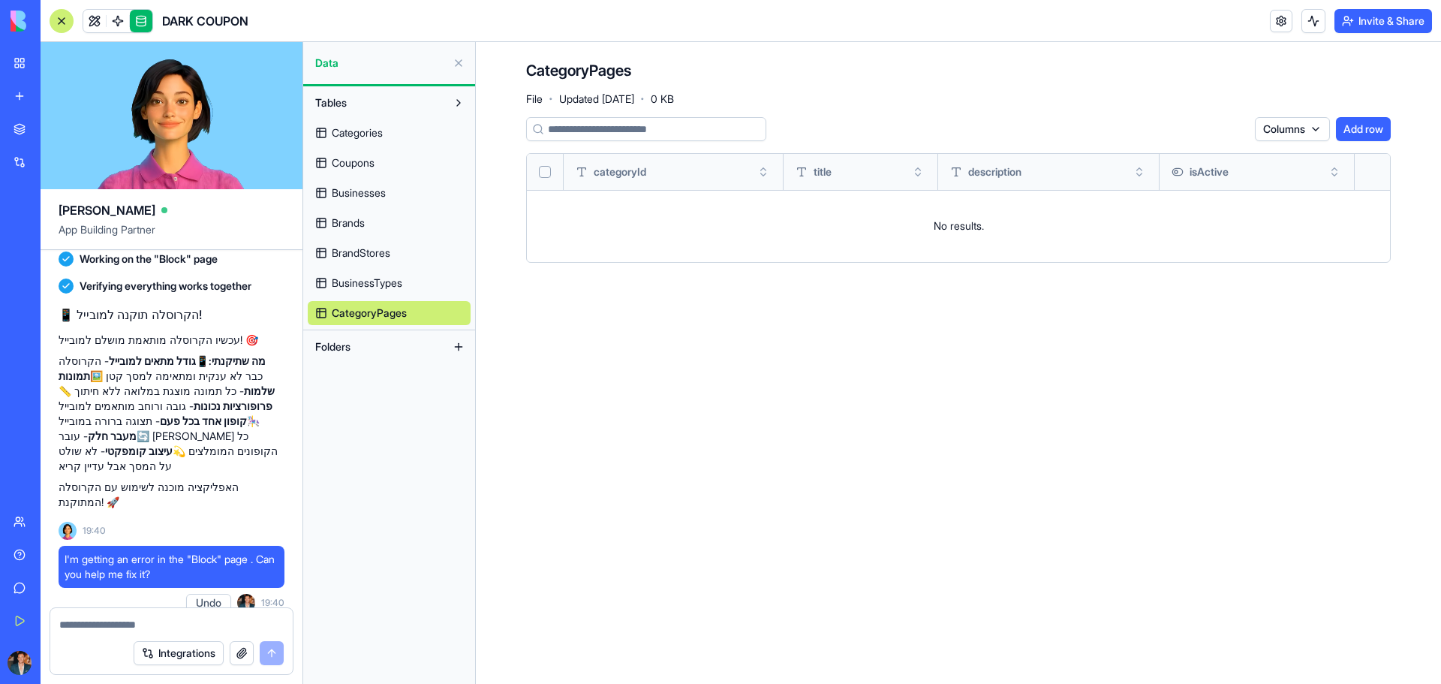
click at [383, 133] on span "Categories" at bounding box center [357, 132] width 51 height 15
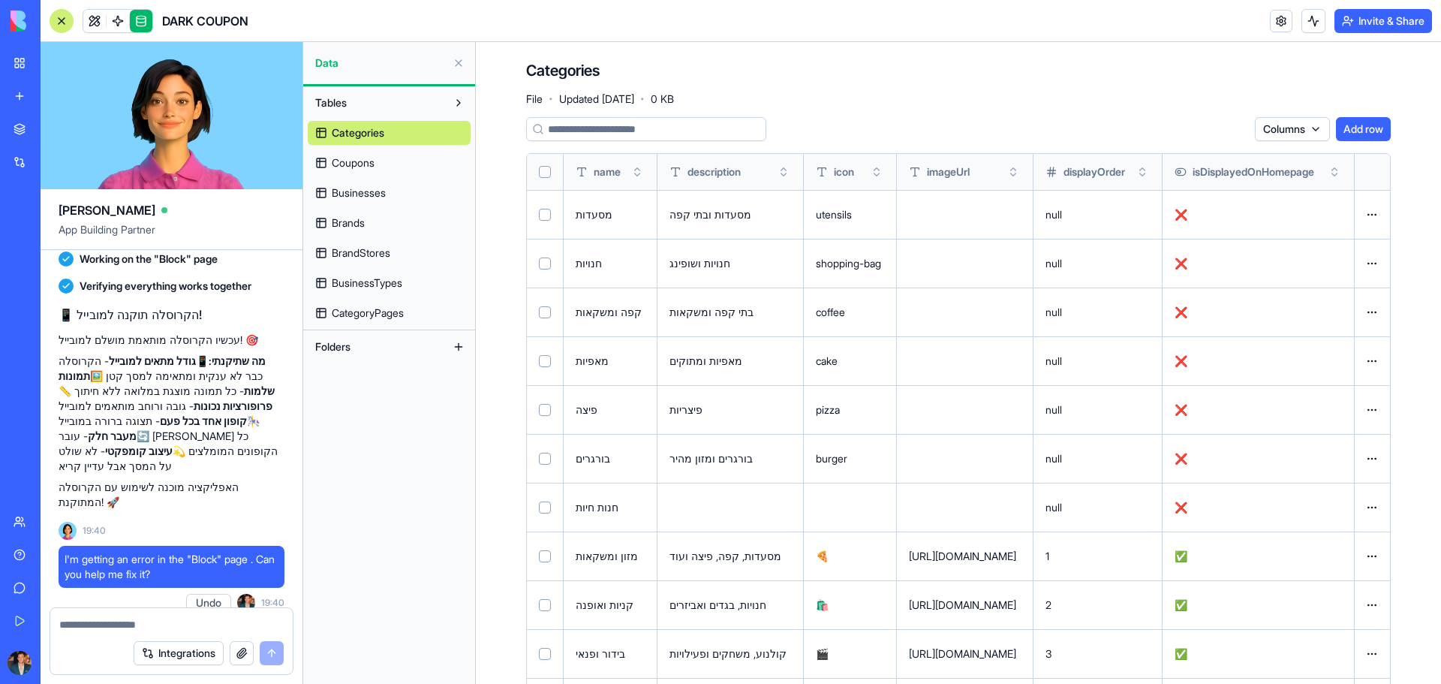
scroll to position [74, 0]
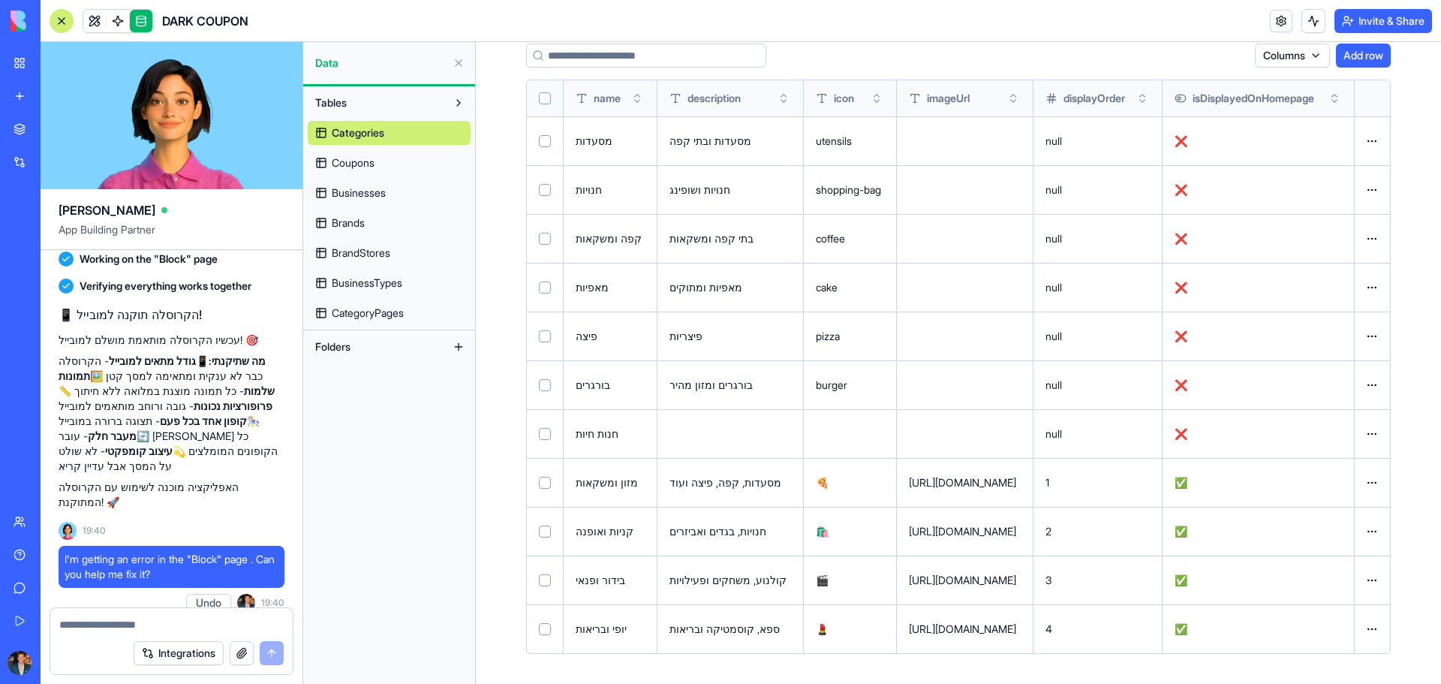
click at [1018, 579] on div "[URL][DOMAIN_NAME]" at bounding box center [965, 580] width 112 height 15
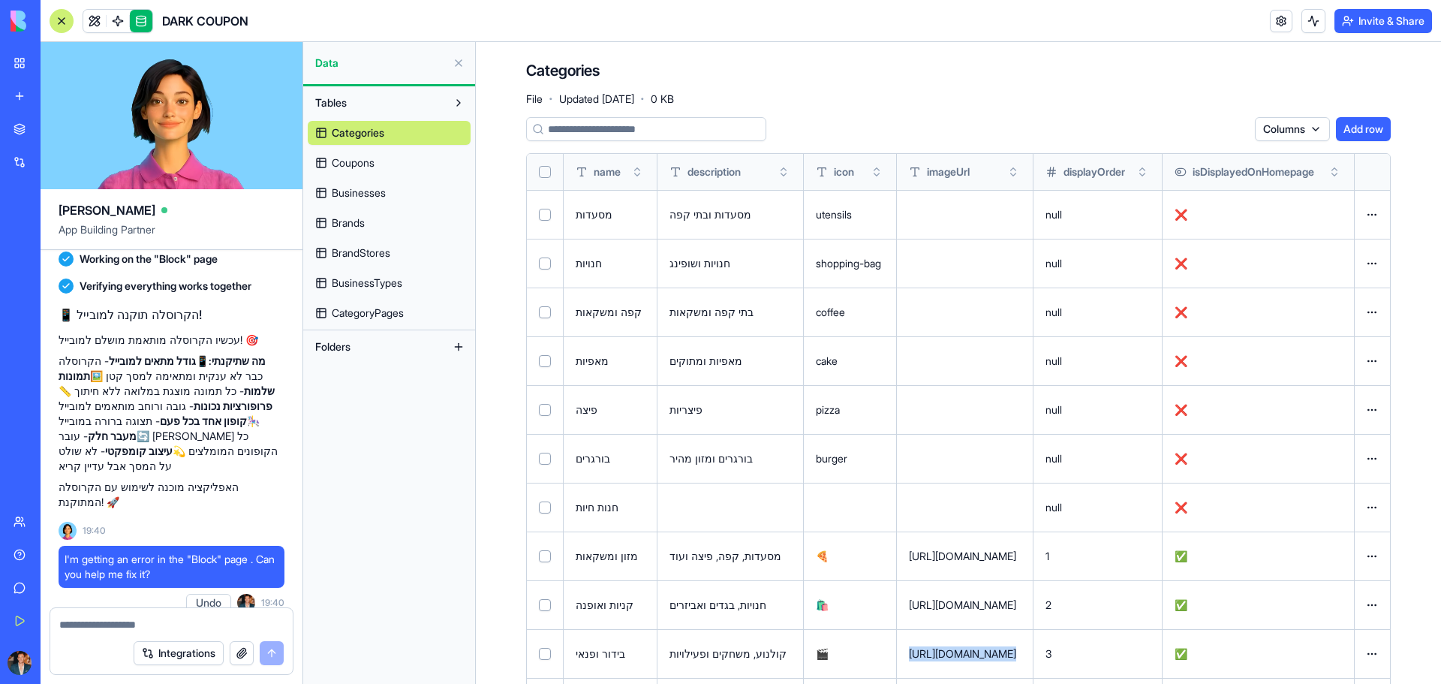
click at [543, 503] on button "Select row" at bounding box center [545, 507] width 12 height 12
click at [545, 462] on button "Select row" at bounding box center [545, 459] width 12 height 12
click at [540, 418] on td at bounding box center [545, 409] width 37 height 49
click at [547, 365] on button "Select row" at bounding box center [545, 361] width 12 height 12
click at [536, 409] on td at bounding box center [545, 409] width 37 height 49
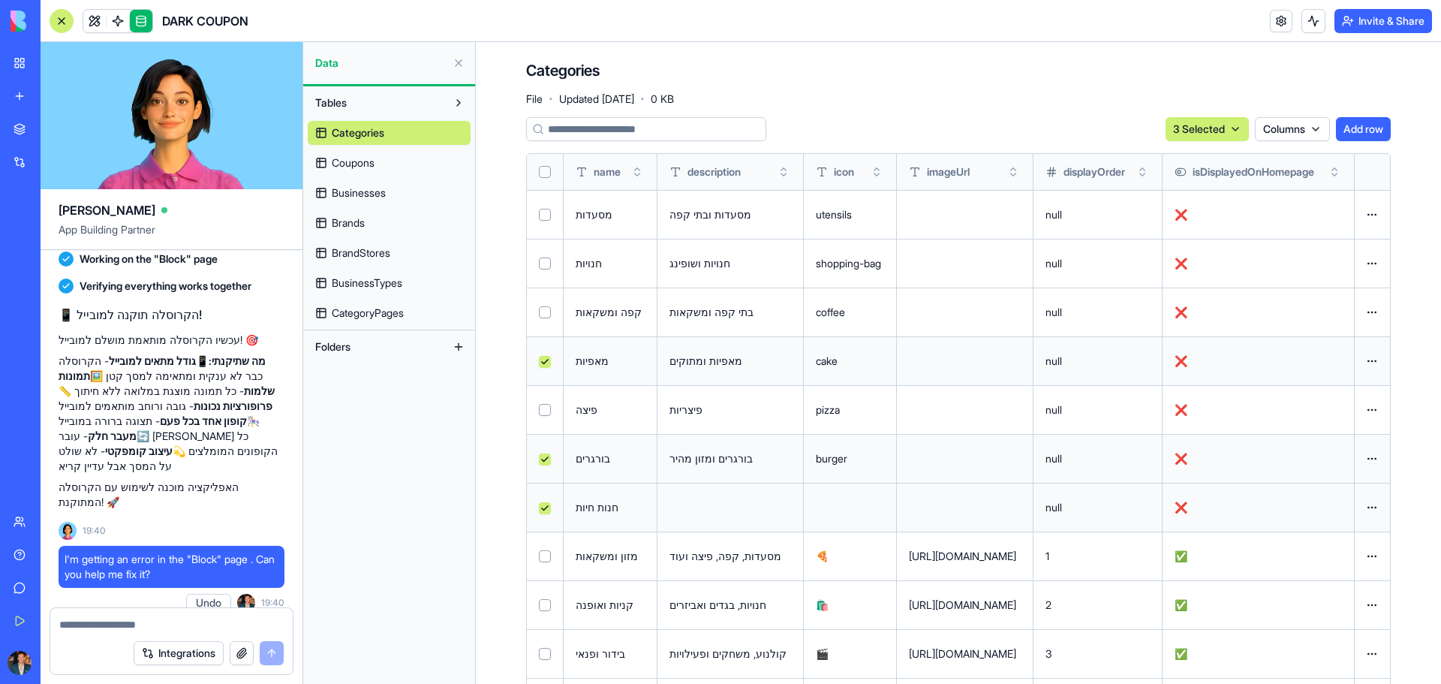
click at [533, 407] on td at bounding box center [545, 409] width 37 height 49
click at [539, 408] on button "Select row" at bounding box center [545, 410] width 12 height 12
click at [544, 307] on button "Select row" at bounding box center [545, 312] width 12 height 12
click at [1225, 129] on html "BETA My Workspace New app Marketplace Integrations Recent BioPet Product Scanne…" at bounding box center [720, 342] width 1441 height 684
click at [1202, 160] on div "Delete" at bounding box center [1187, 160] width 89 height 24
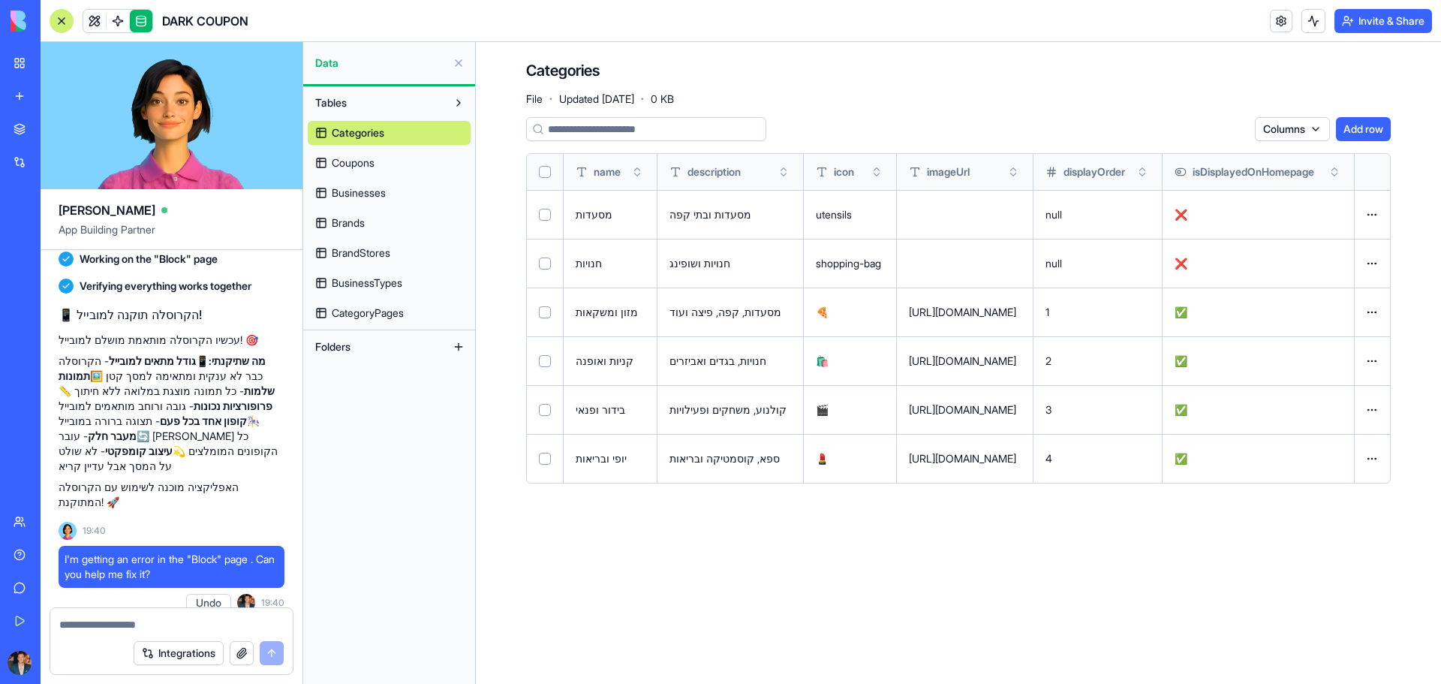
click at [1368, 130] on button "Add row" at bounding box center [1363, 129] width 55 height 24
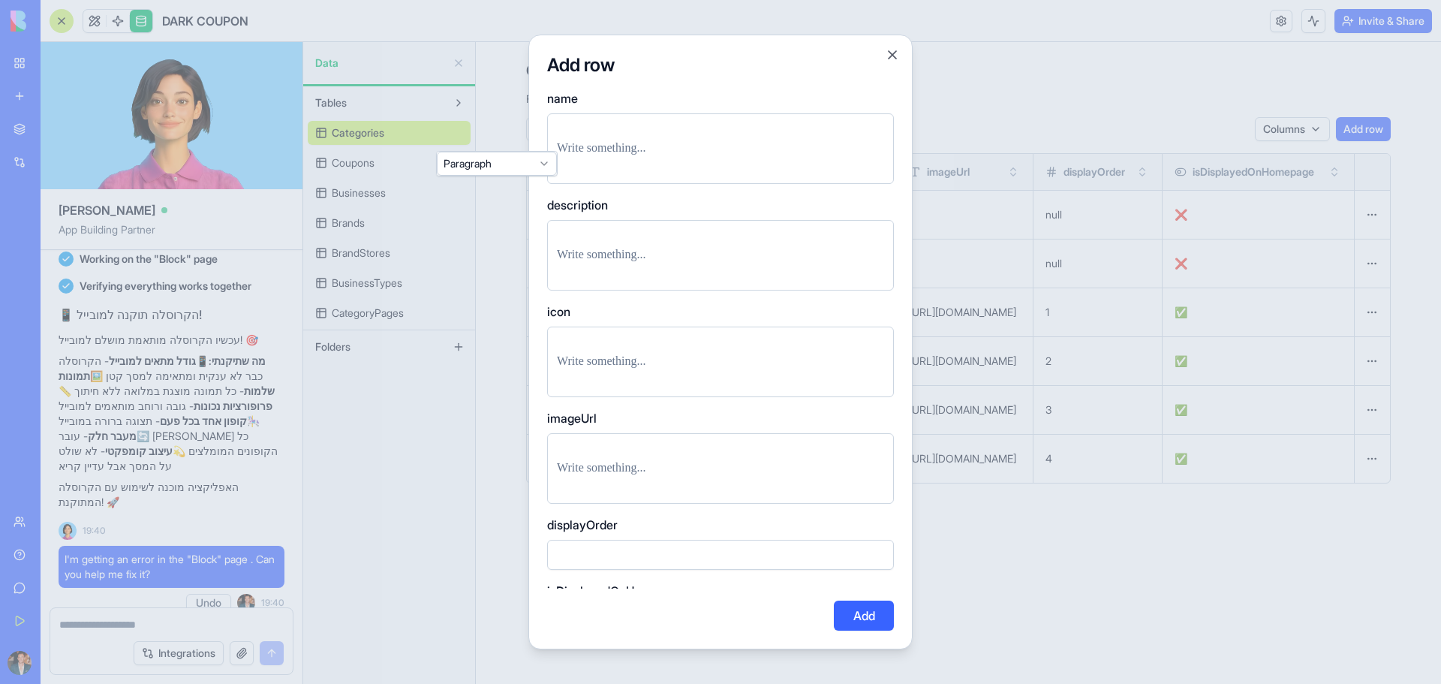
click at [774, 165] on div at bounding box center [720, 148] width 347 height 71
click at [708, 146] on p at bounding box center [720, 148] width 327 height 21
click at [668, 475] on p at bounding box center [720, 468] width 327 height 21
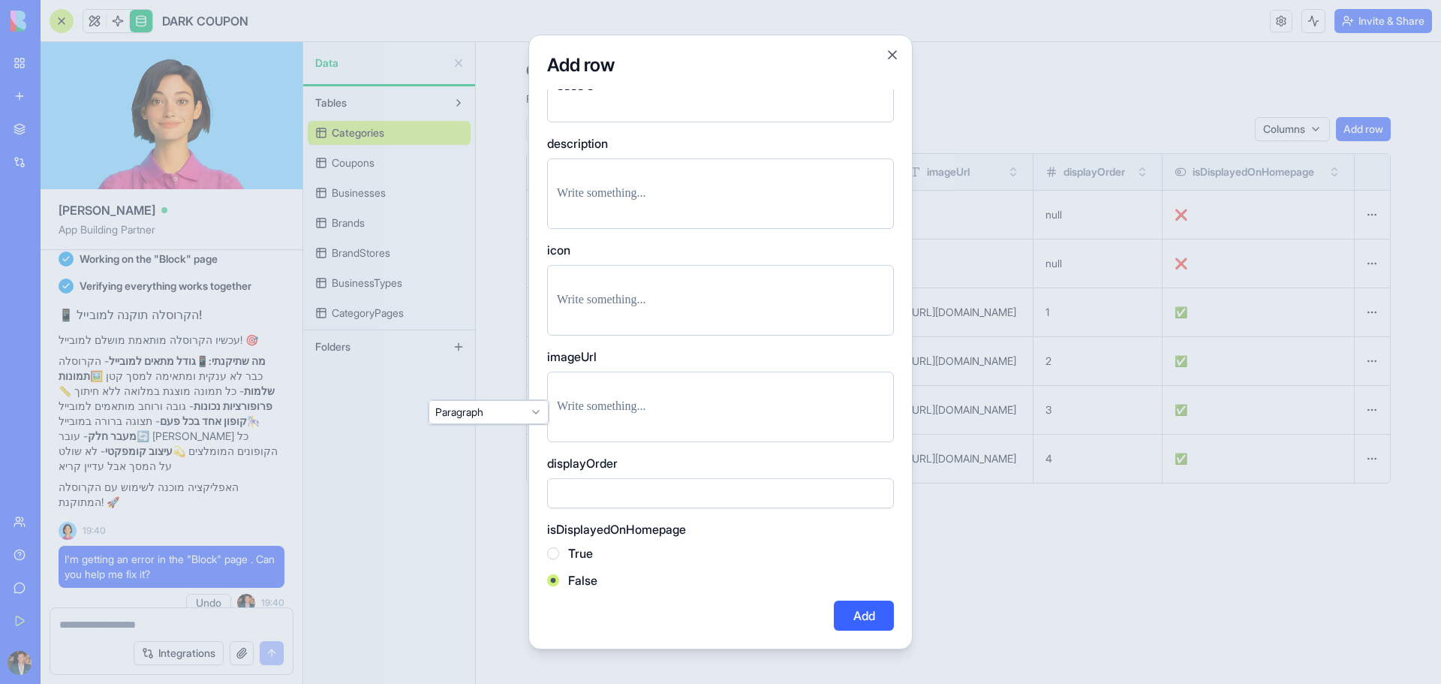
click at [575, 558] on label "True" at bounding box center [580, 553] width 25 height 18
click at [559, 558] on button "True" at bounding box center [553, 553] width 12 height 12
click at [868, 614] on button "Add" at bounding box center [864, 615] width 60 height 30
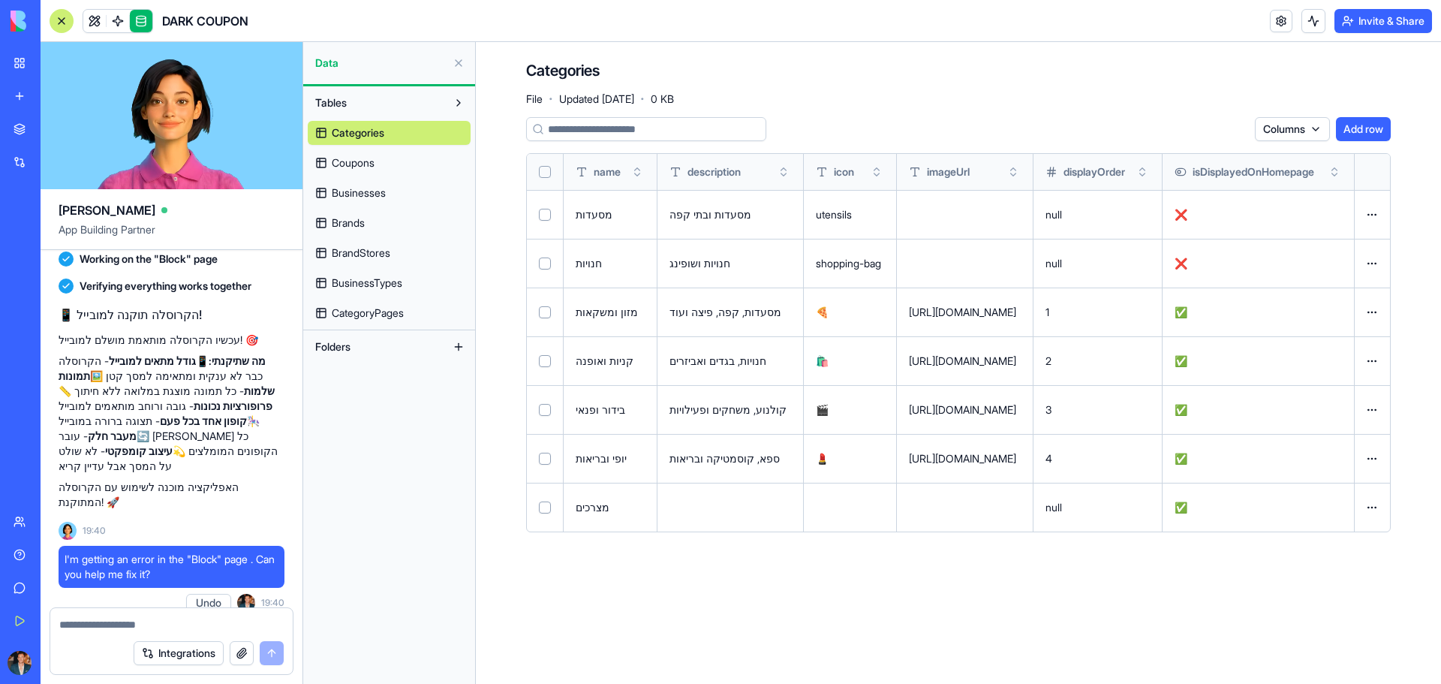
click at [1361, 129] on button "Add row" at bounding box center [1363, 129] width 55 height 24
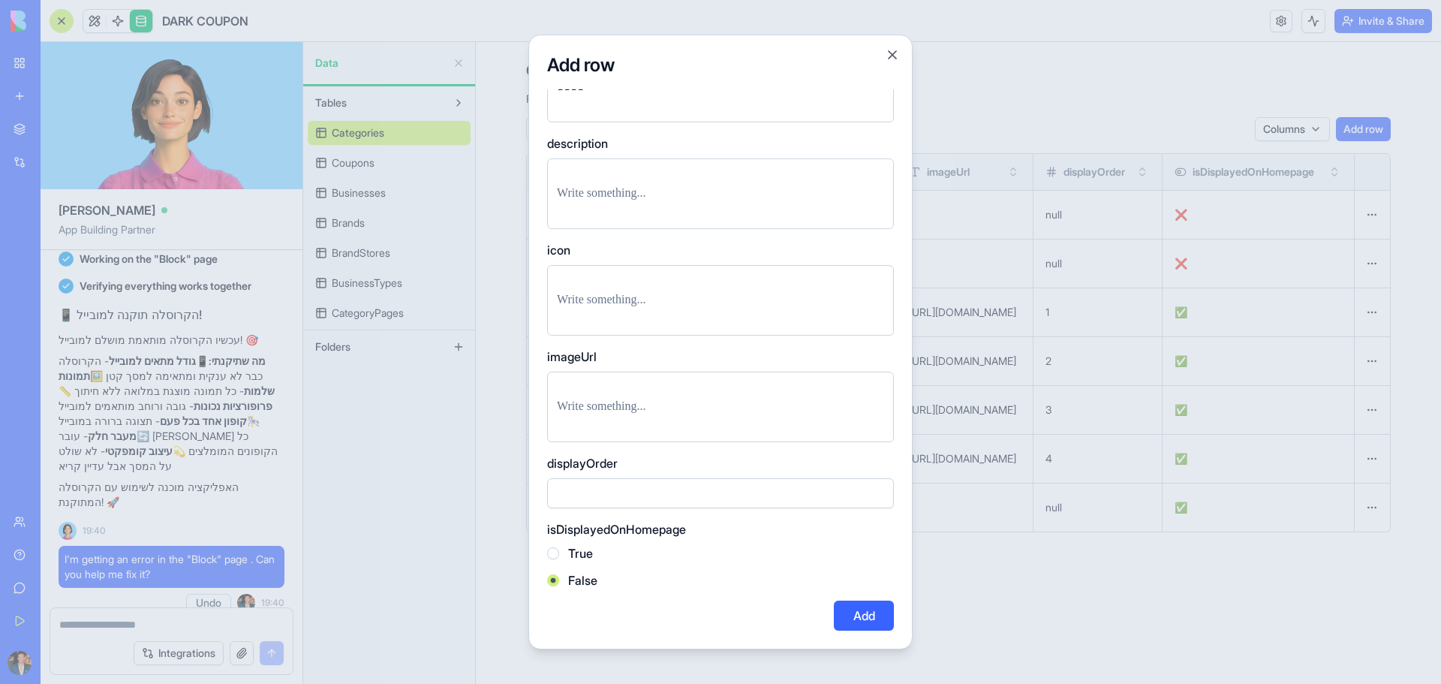
click at [582, 546] on label "True" at bounding box center [580, 553] width 25 height 18
click at [559, 547] on button "True" at bounding box center [553, 553] width 12 height 12
click at [898, 612] on div "Add row name **** description icon imageUrl displayOrder isDisplayedOnHomepage …" at bounding box center [720, 342] width 384 height 615
click at [879, 613] on button "Add" at bounding box center [864, 615] width 60 height 30
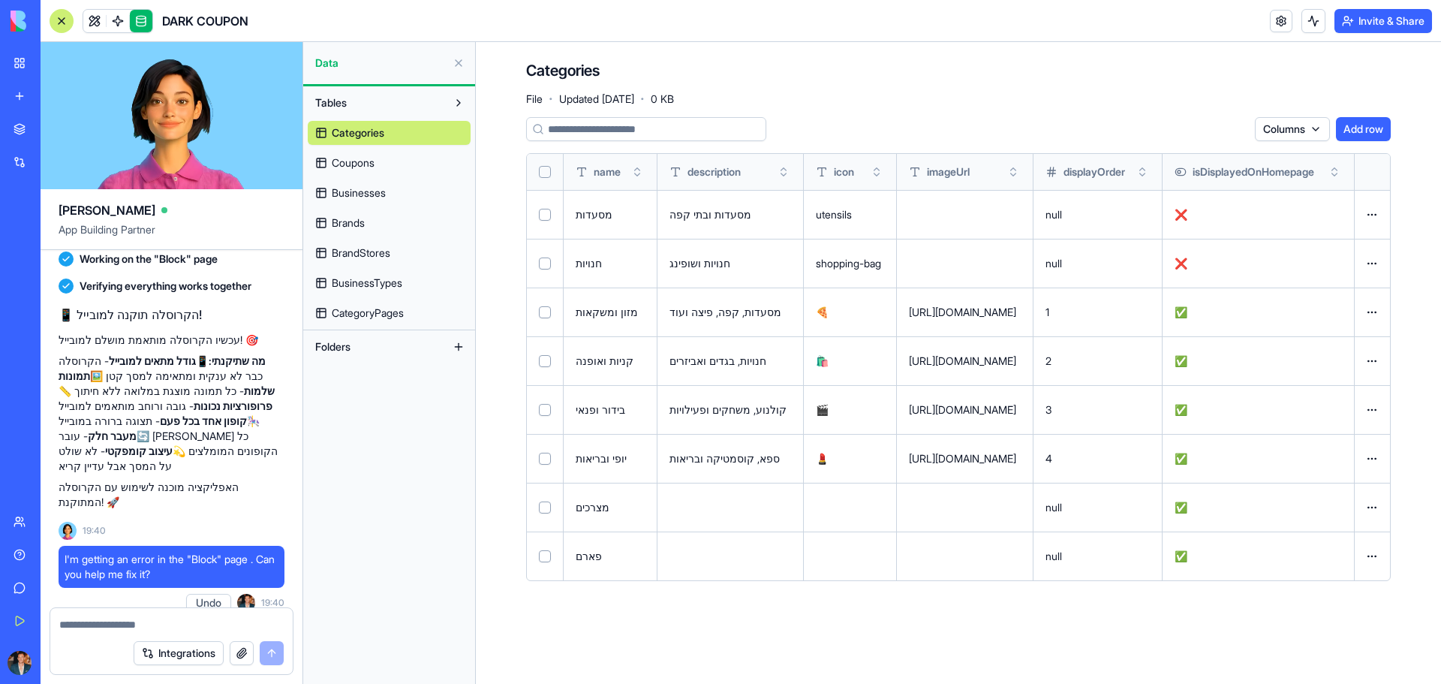
click at [1357, 131] on button "Add row" at bounding box center [1363, 129] width 55 height 24
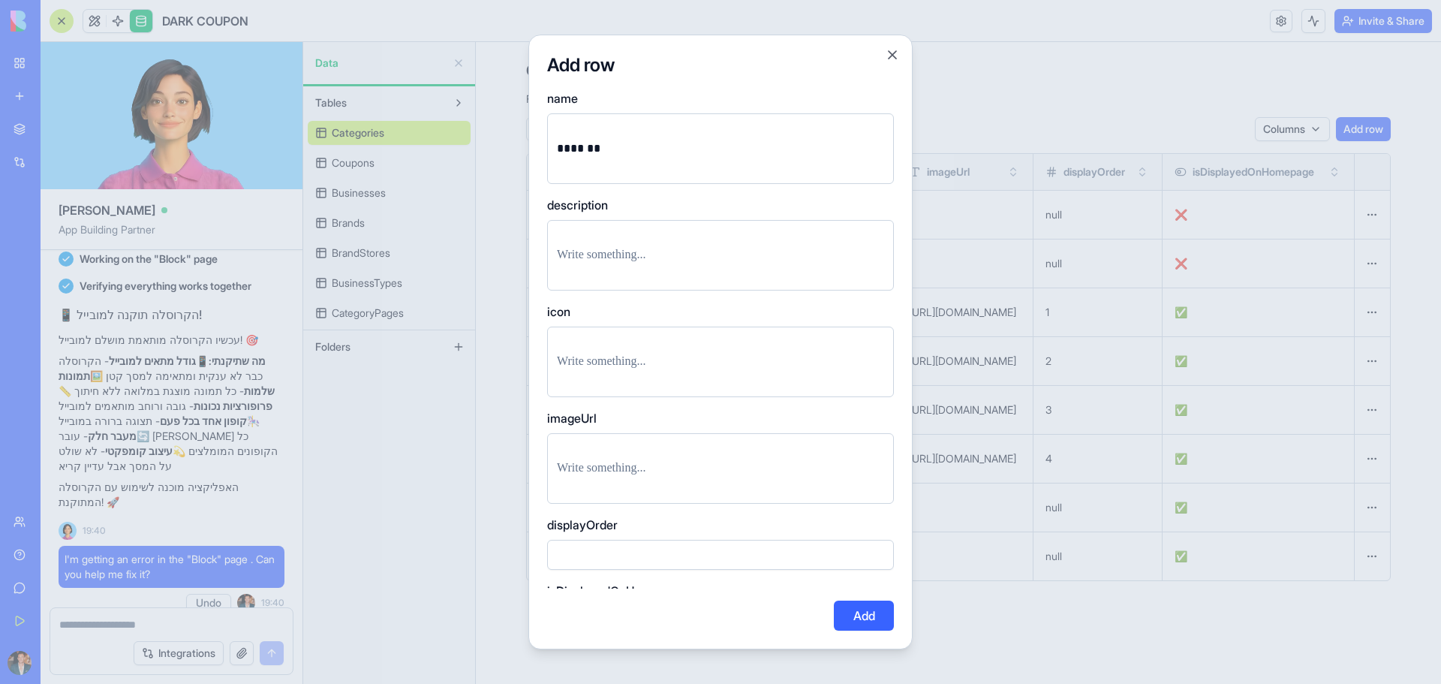
click at [868, 613] on button "Add" at bounding box center [864, 615] width 60 height 30
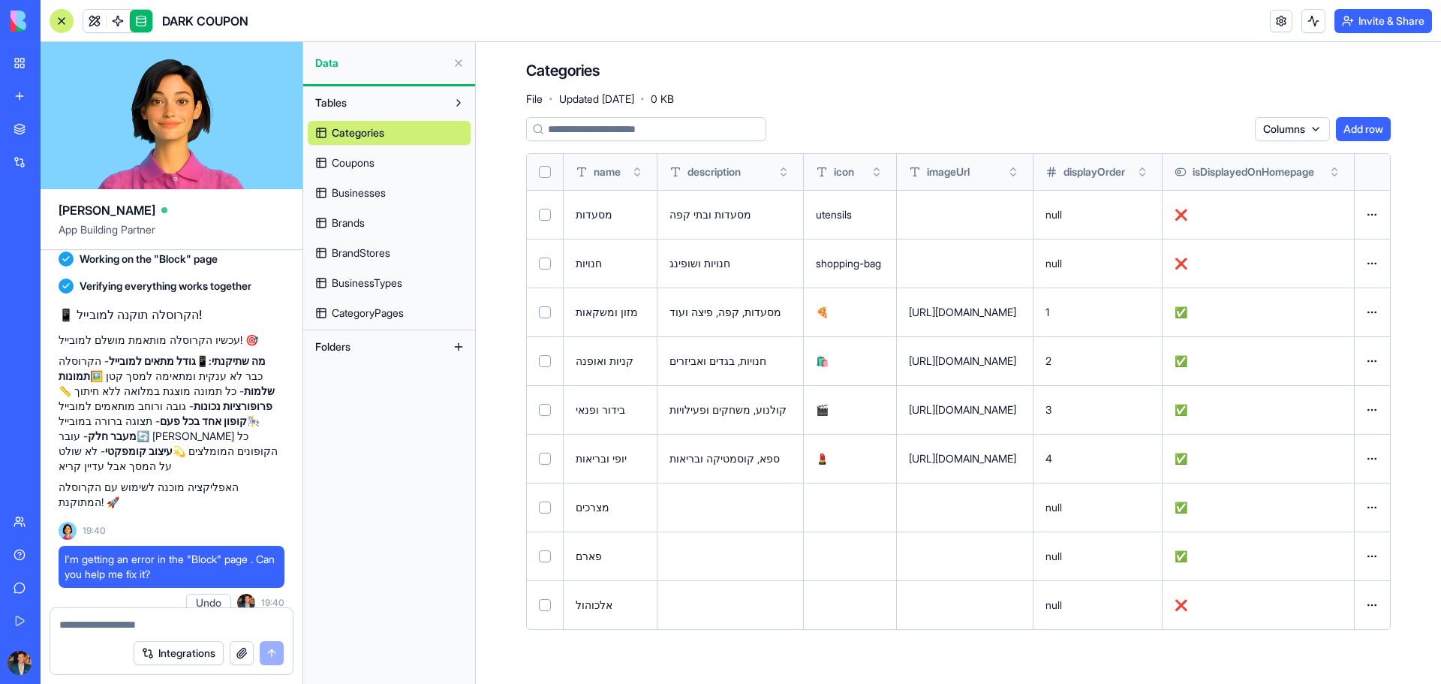
click at [1373, 126] on button "Add row" at bounding box center [1363, 129] width 55 height 24
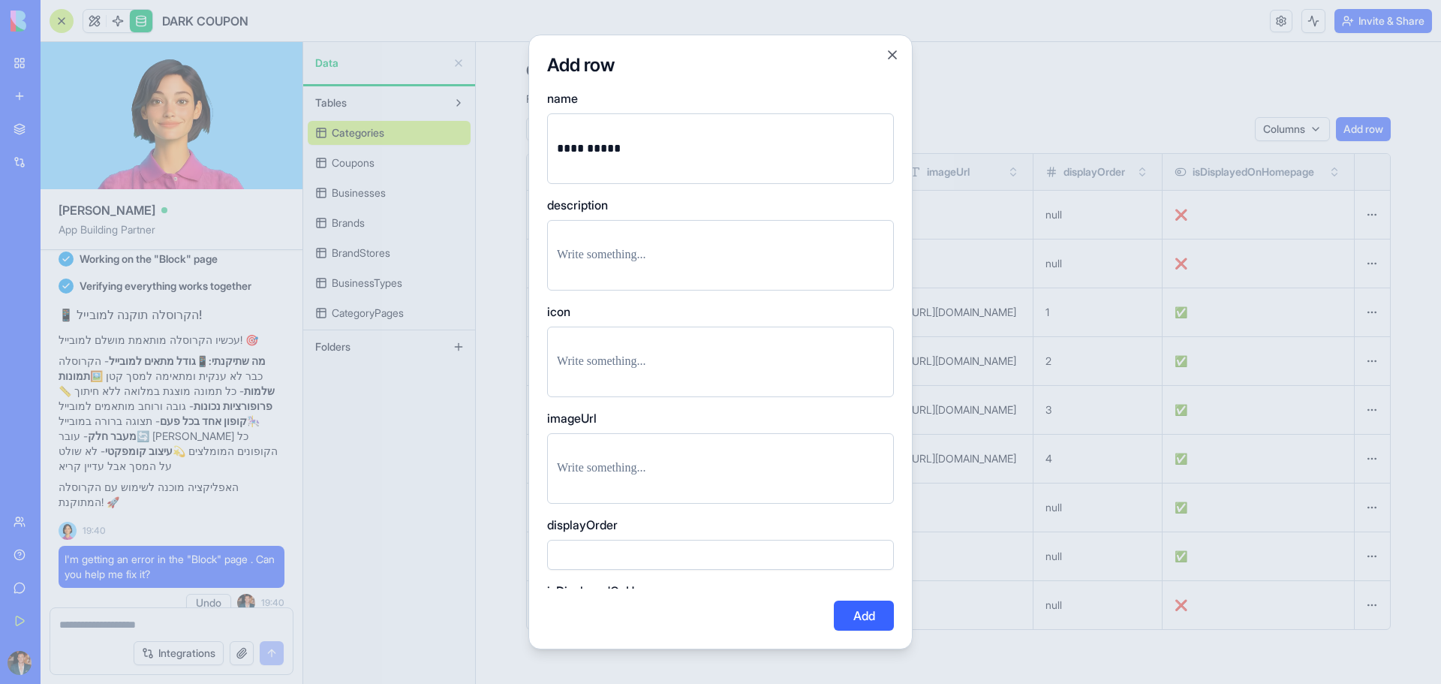
click at [846, 611] on button "Add" at bounding box center [864, 615] width 60 height 30
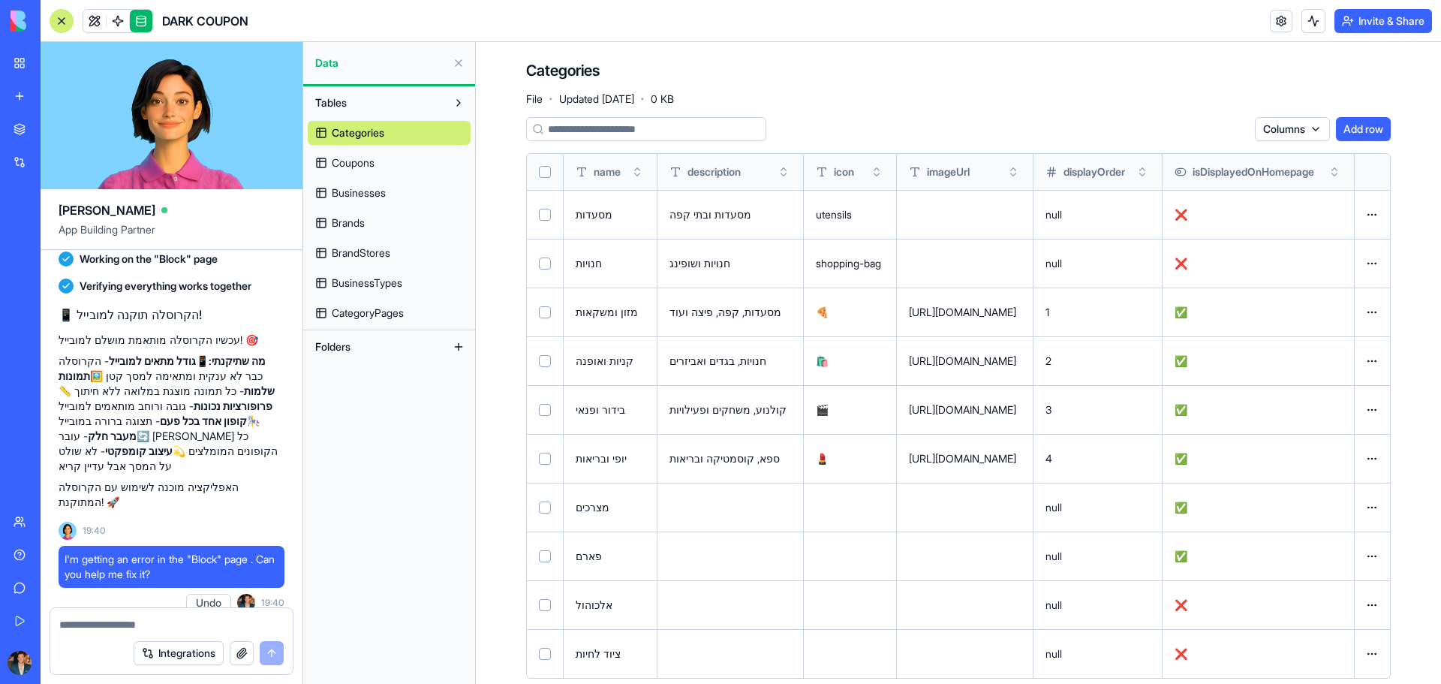
click at [1348, 134] on button "Add row" at bounding box center [1363, 129] width 55 height 24
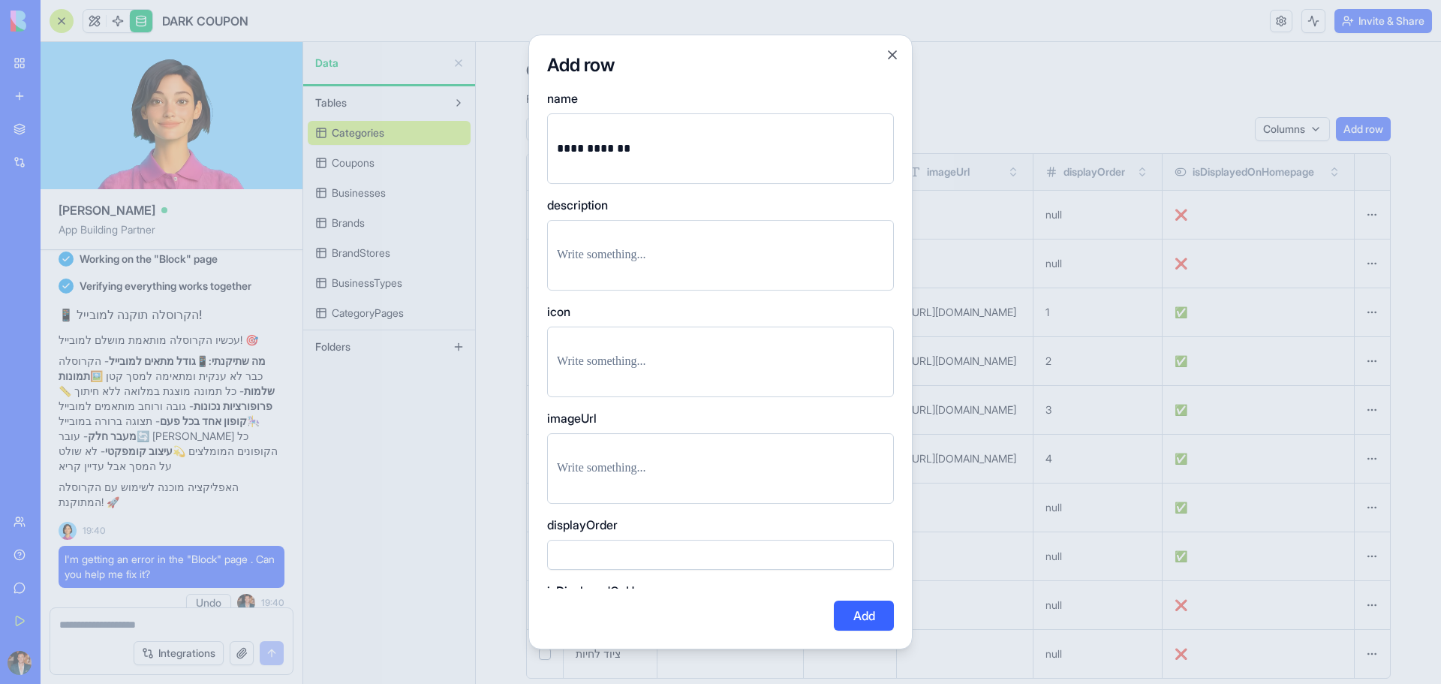
click at [867, 609] on button "Add" at bounding box center [864, 615] width 60 height 30
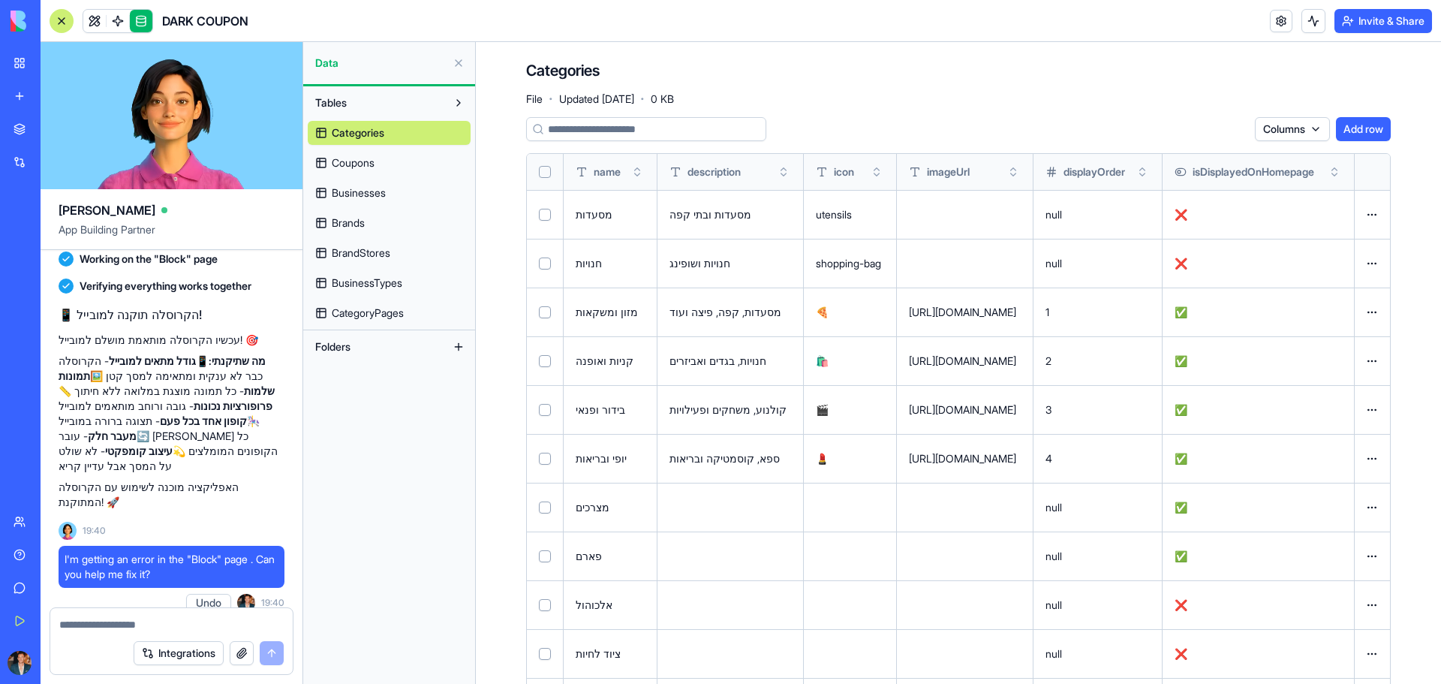
click at [1367, 122] on button "Add row" at bounding box center [1363, 129] width 55 height 24
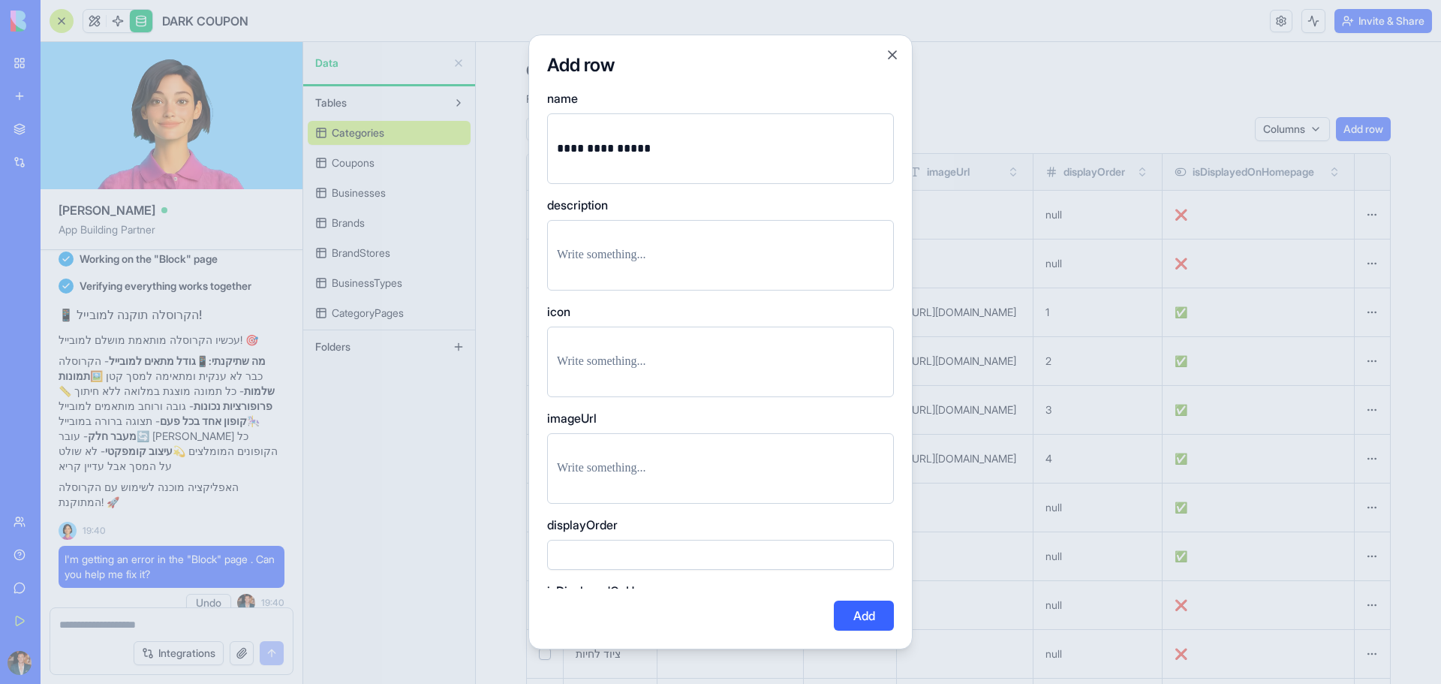
click at [865, 610] on button "Add" at bounding box center [864, 615] width 60 height 30
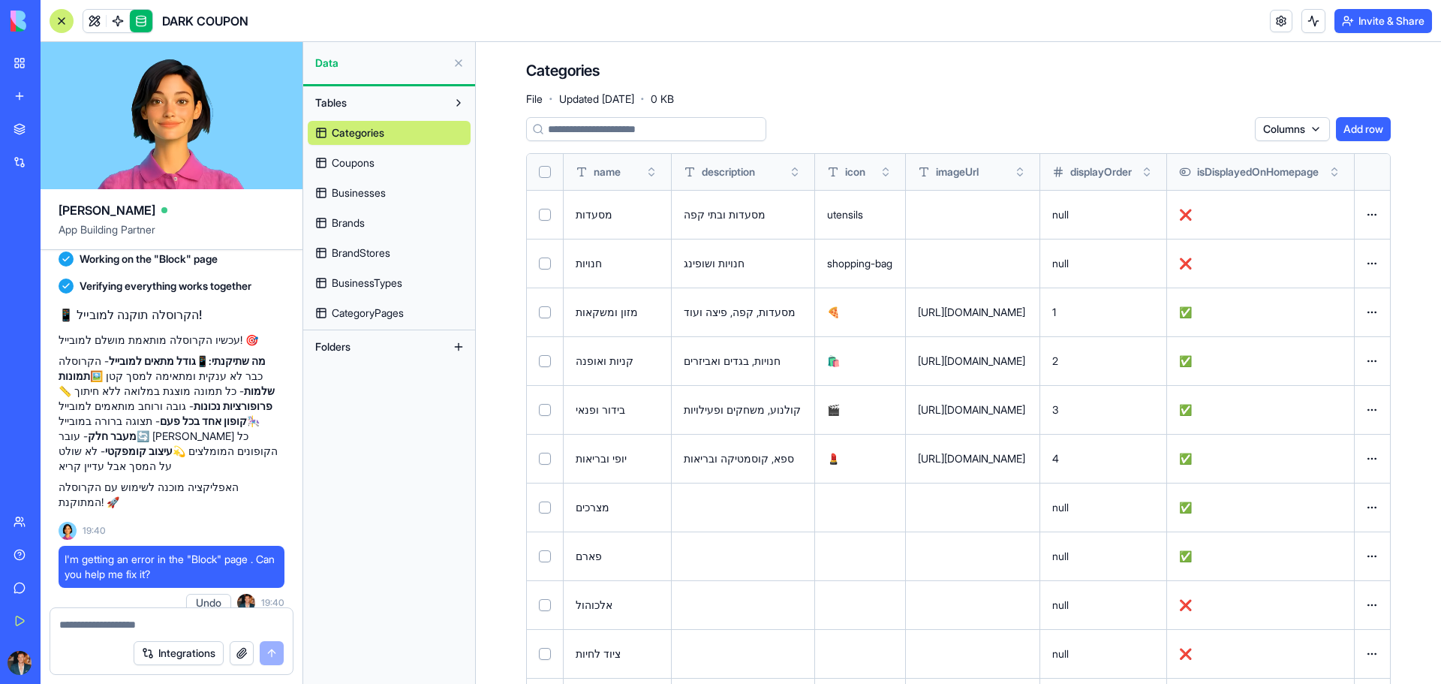
click at [1352, 119] on button "Add row" at bounding box center [1363, 129] width 55 height 24
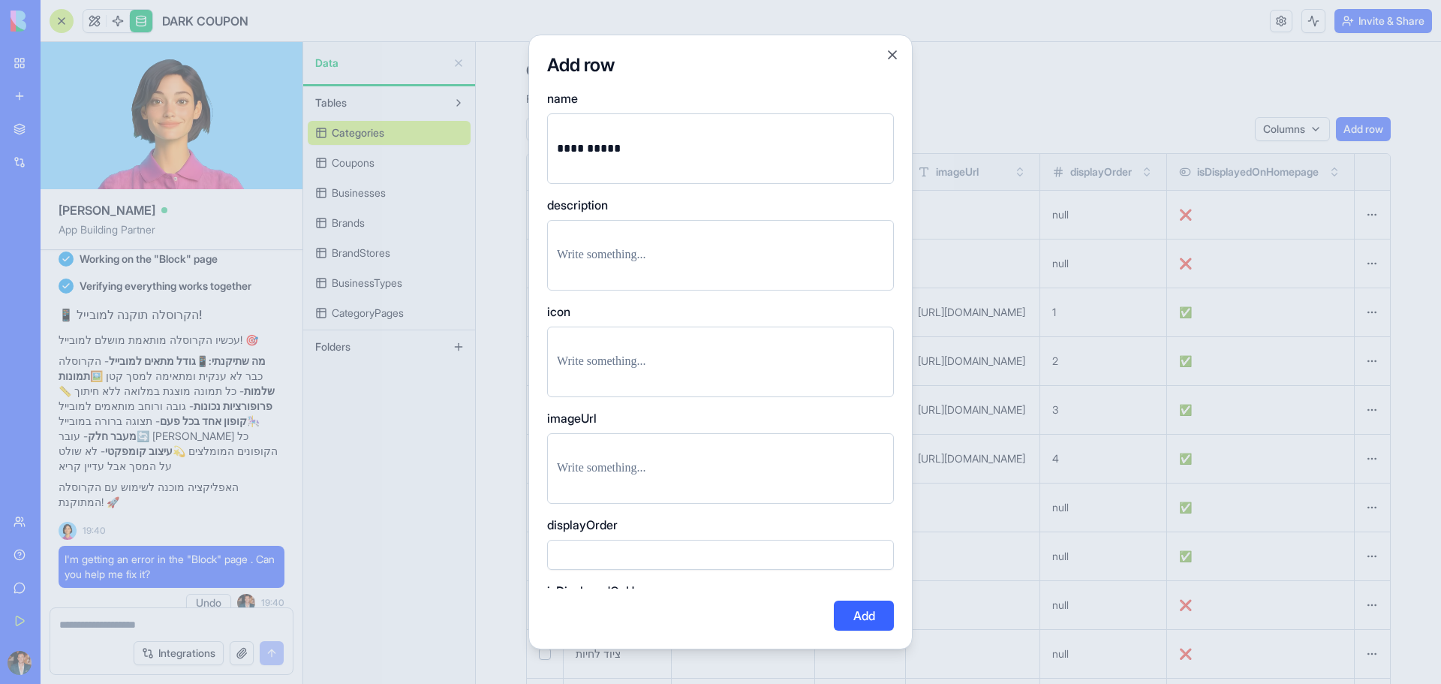
click at [870, 613] on button "Add" at bounding box center [864, 615] width 60 height 30
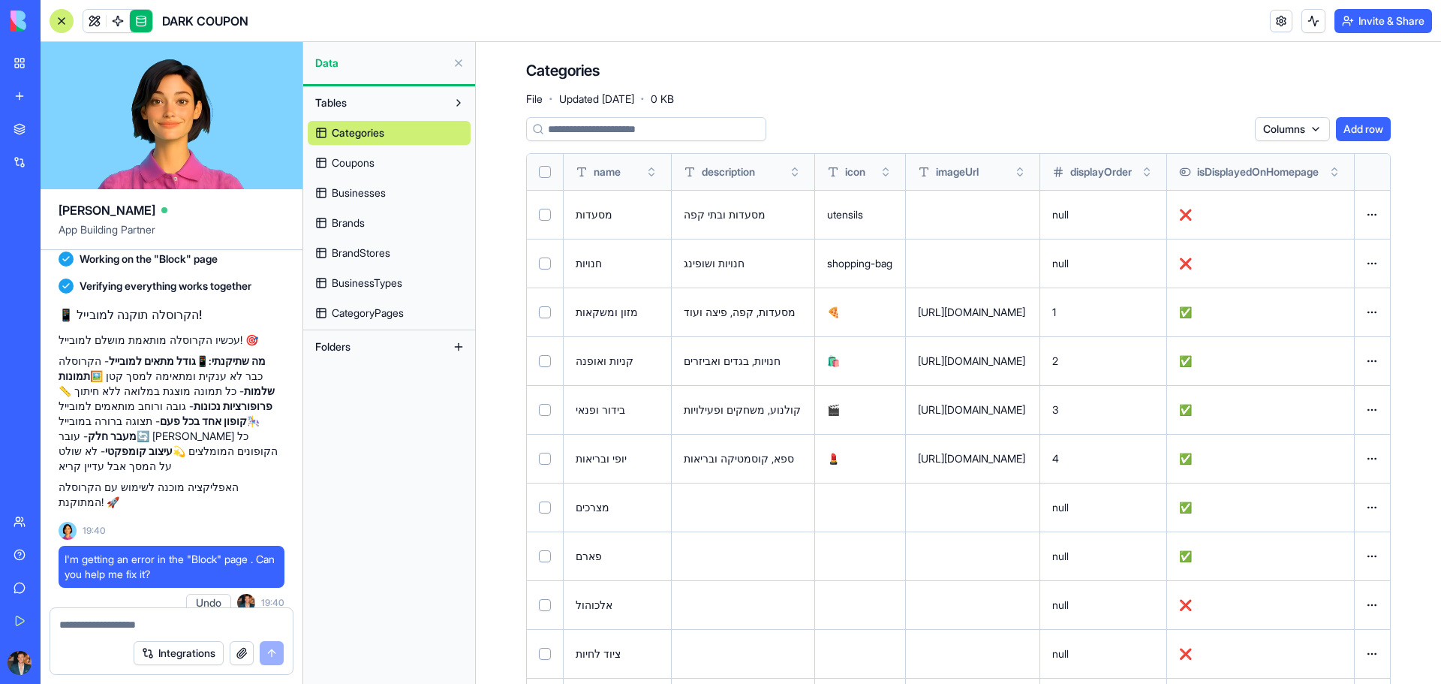
click at [1340, 121] on button "Add row" at bounding box center [1363, 129] width 55 height 24
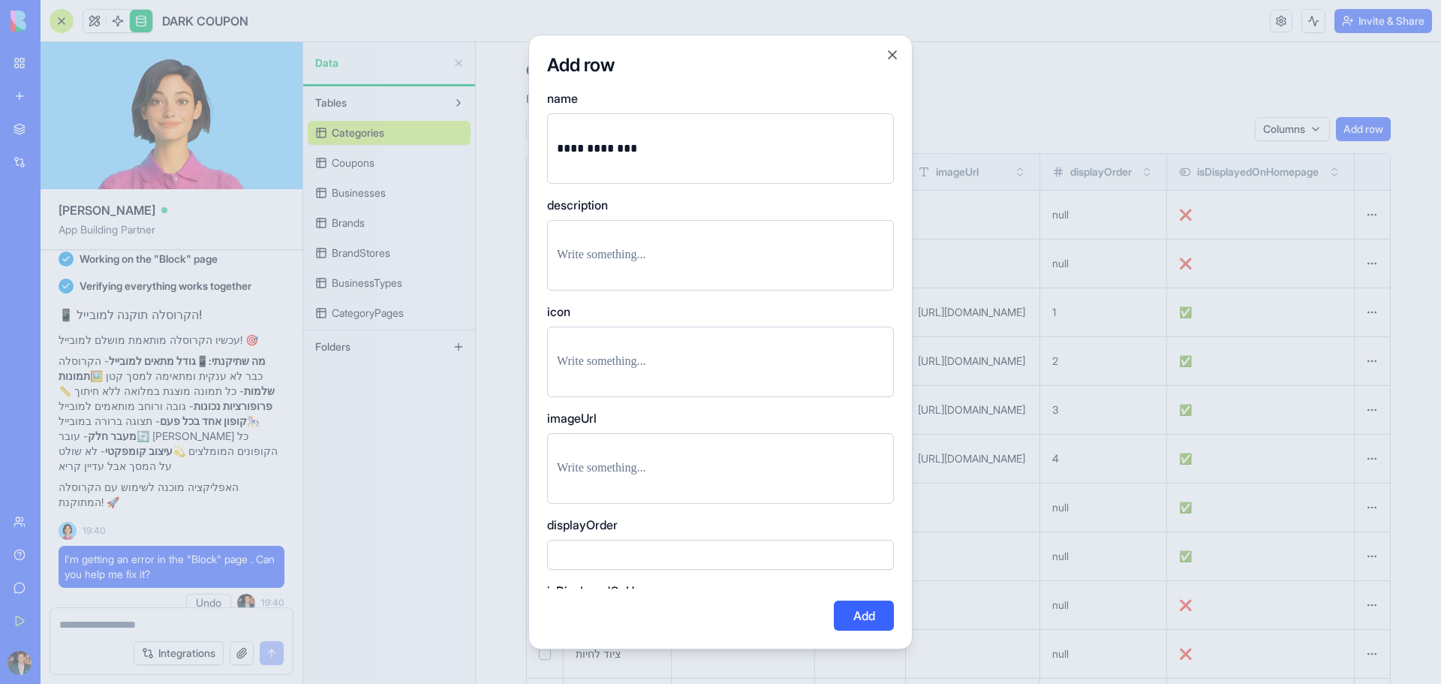
click at [874, 615] on button "Add" at bounding box center [864, 615] width 60 height 30
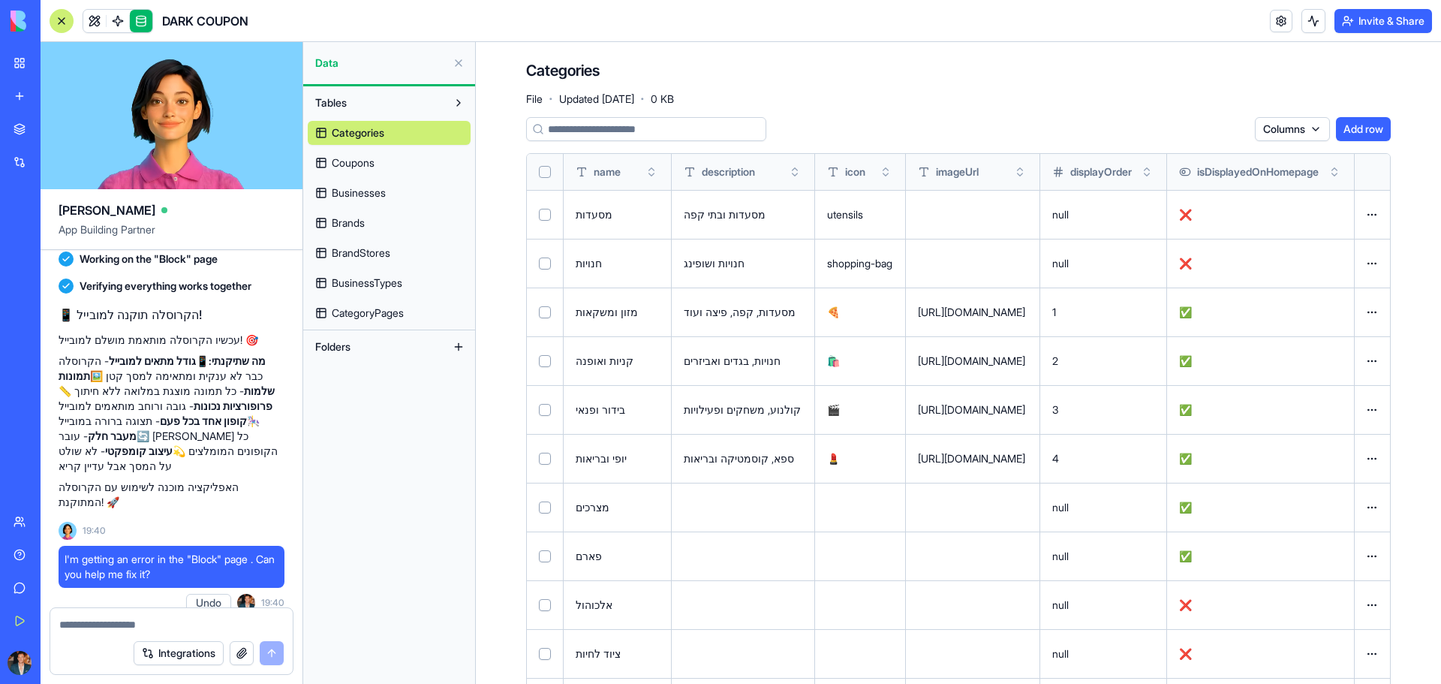
click at [1365, 121] on button "Add row" at bounding box center [1363, 129] width 55 height 24
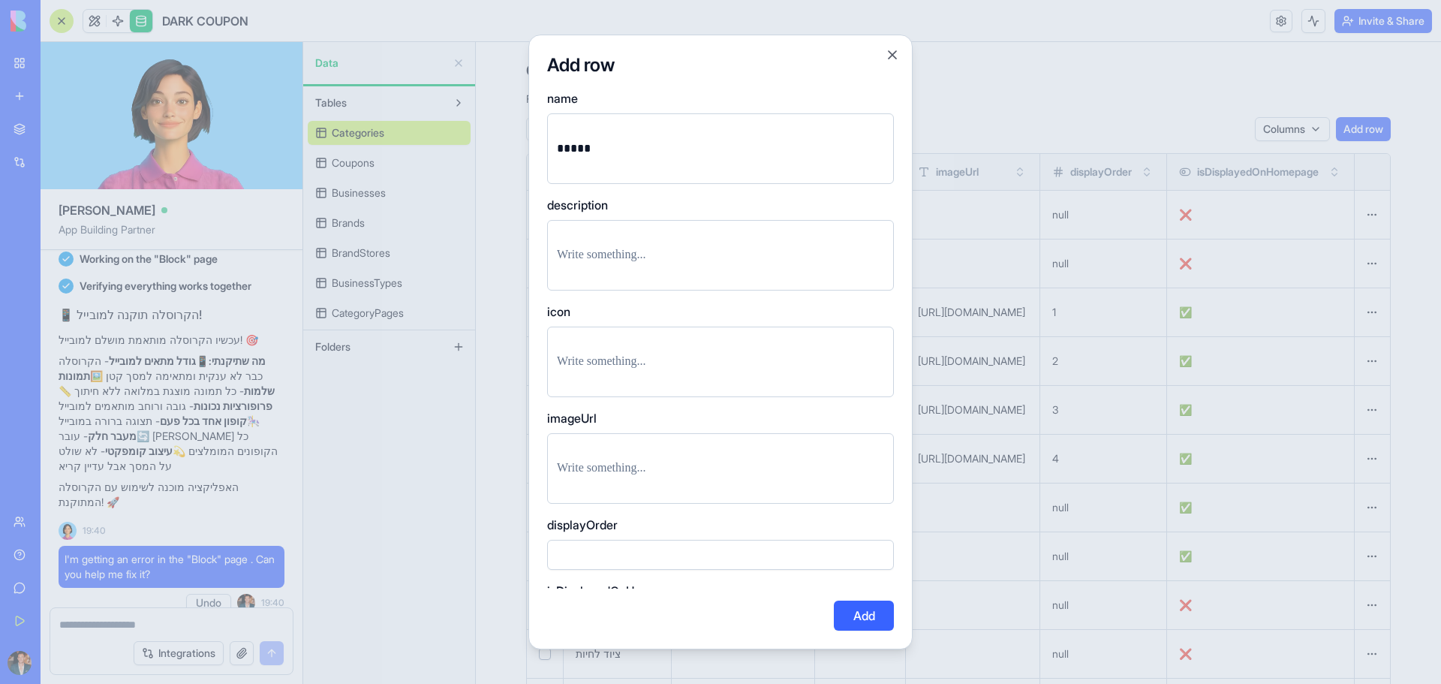
click at [847, 609] on button "Add" at bounding box center [864, 615] width 60 height 30
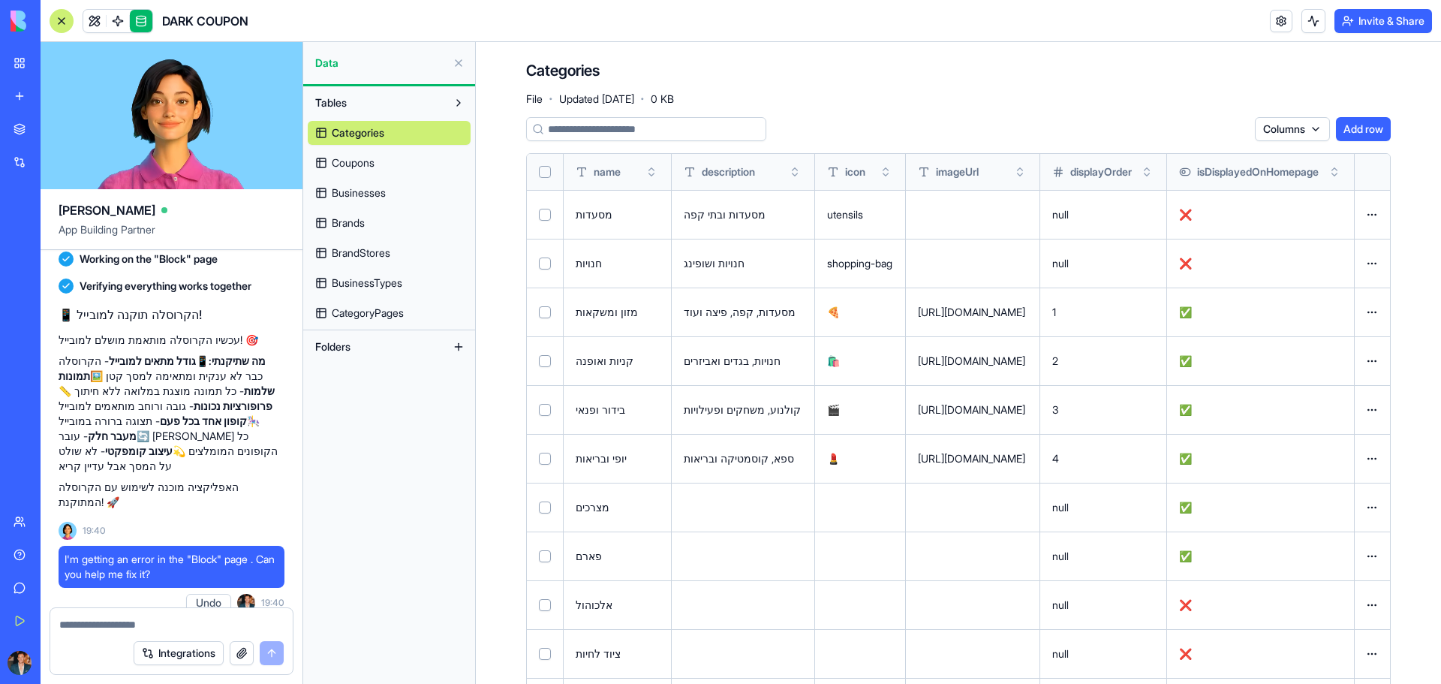
click at [1354, 125] on button "Add row" at bounding box center [1363, 129] width 55 height 24
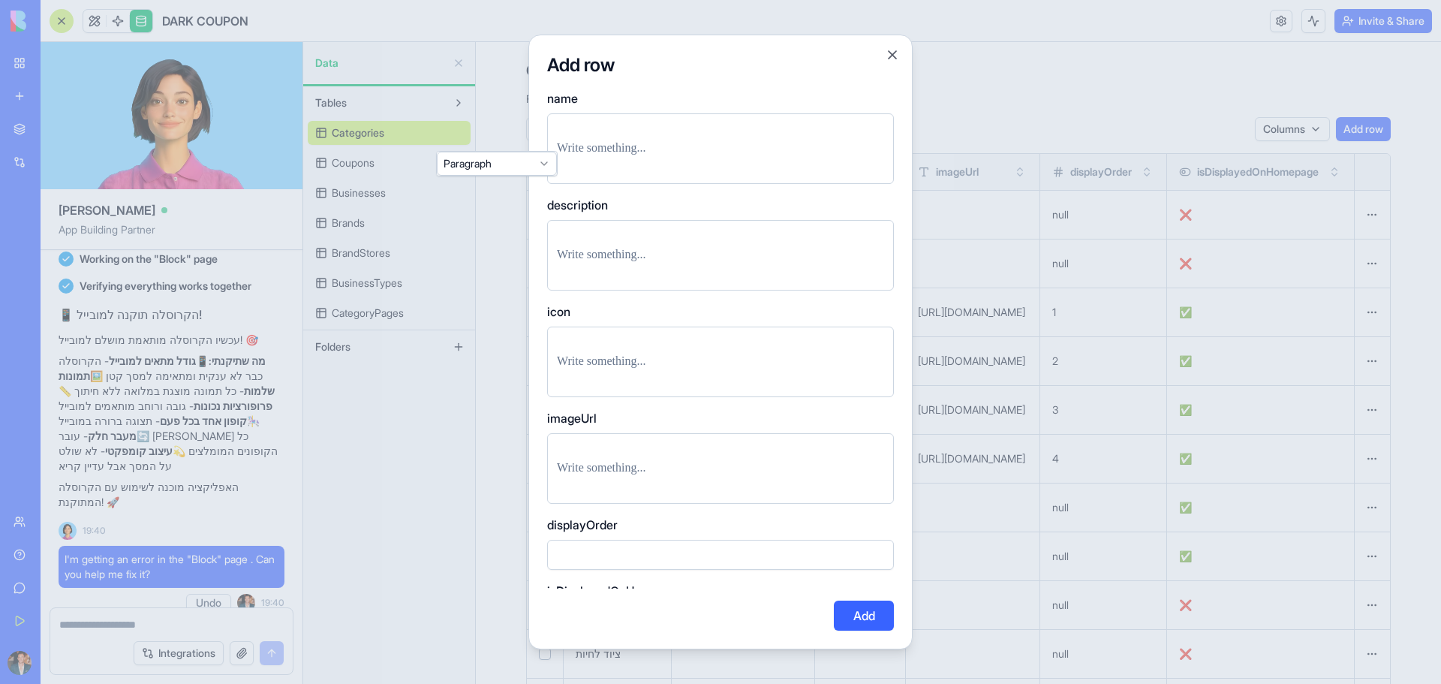
click at [682, 120] on div at bounding box center [720, 148] width 347 height 71
click at [676, 140] on p at bounding box center [720, 148] width 327 height 21
click at [852, 613] on button "Add" at bounding box center [864, 615] width 60 height 30
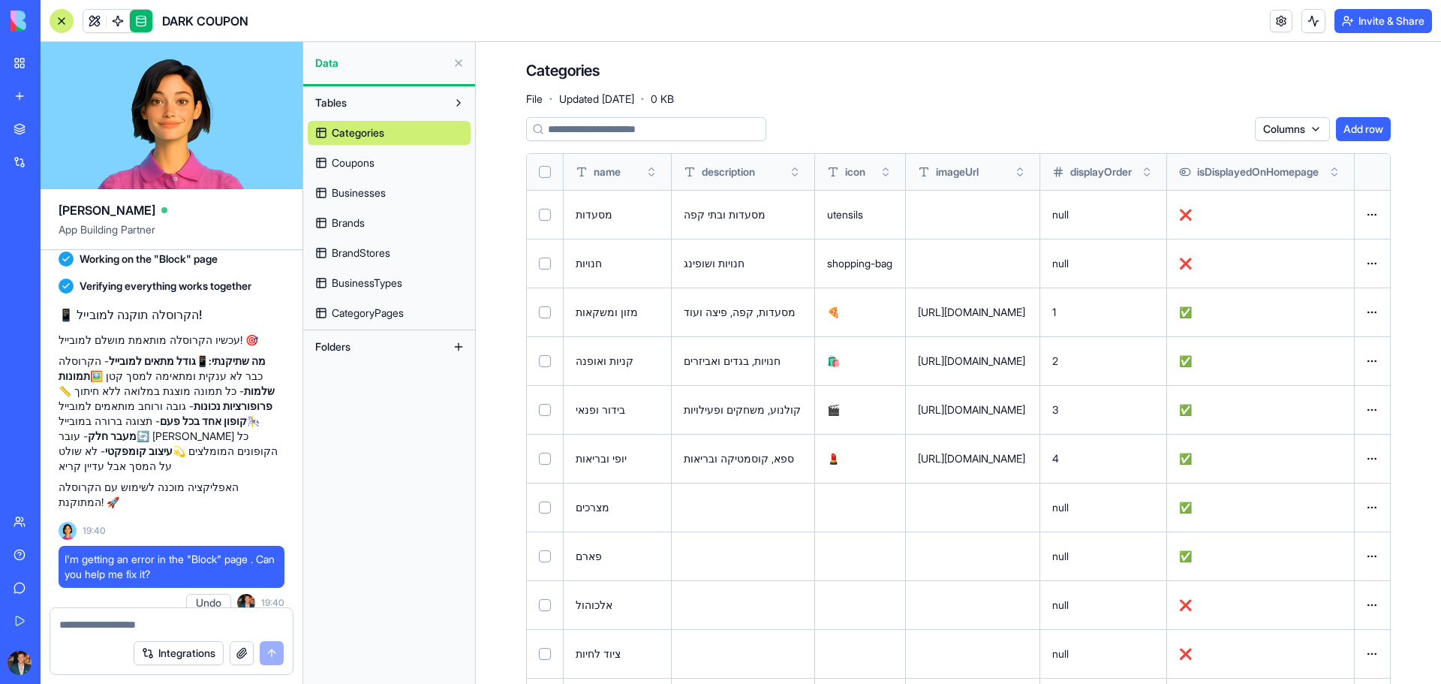
click at [1347, 126] on button "Add row" at bounding box center [1363, 129] width 55 height 24
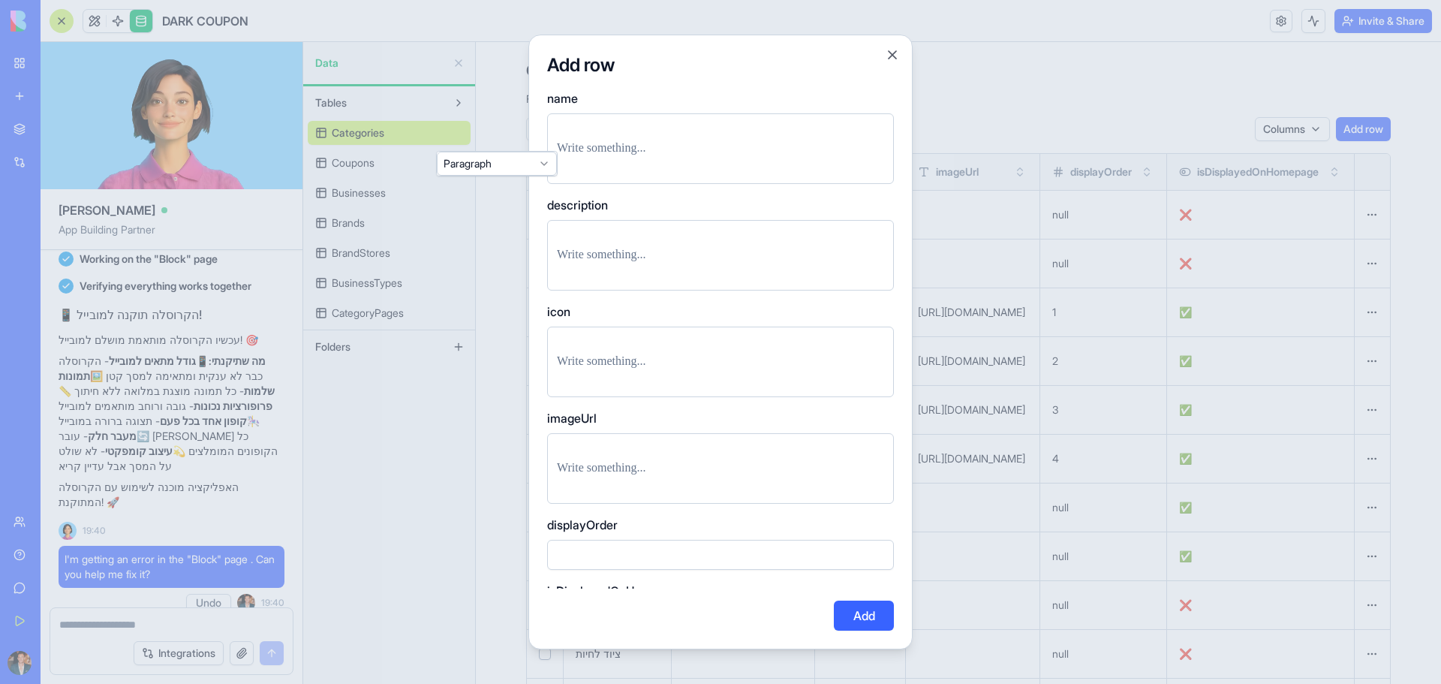
click at [639, 148] on p at bounding box center [720, 148] width 327 height 21
click at [858, 608] on button "Add" at bounding box center [864, 615] width 60 height 30
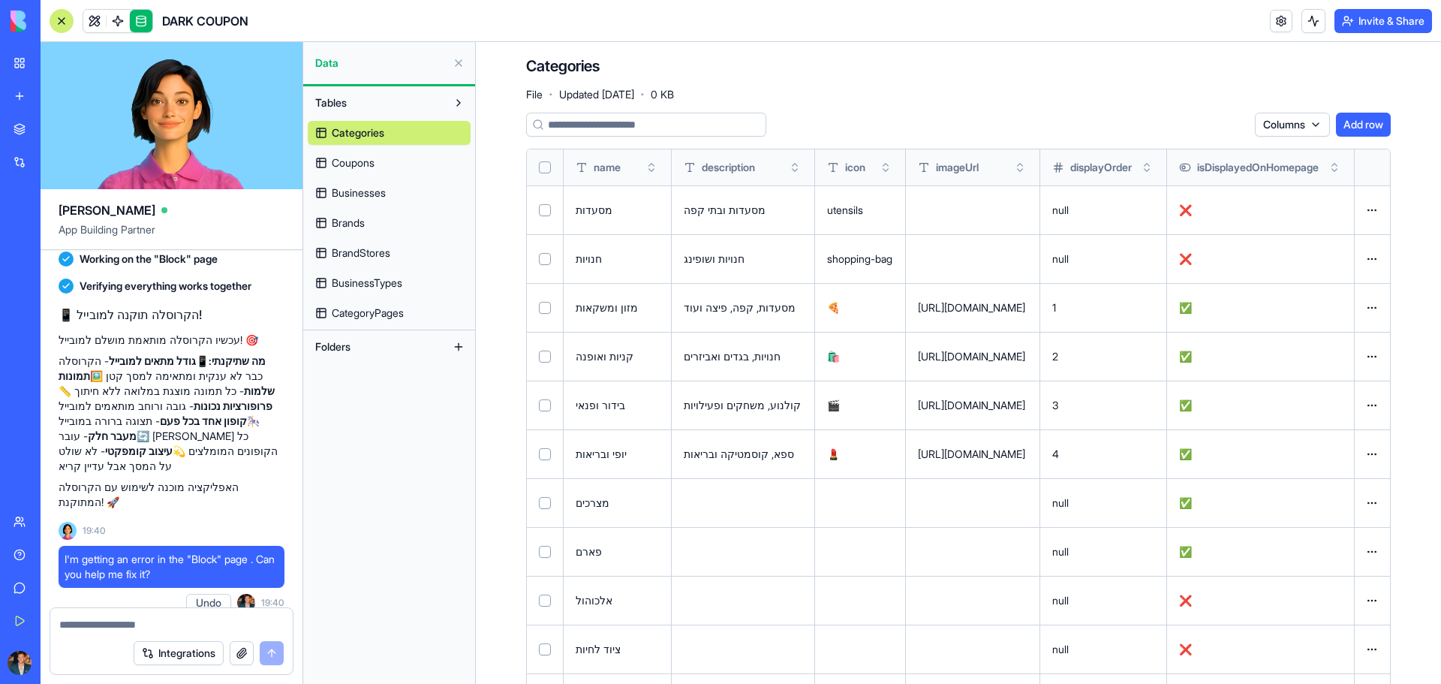
scroll to position [0, 0]
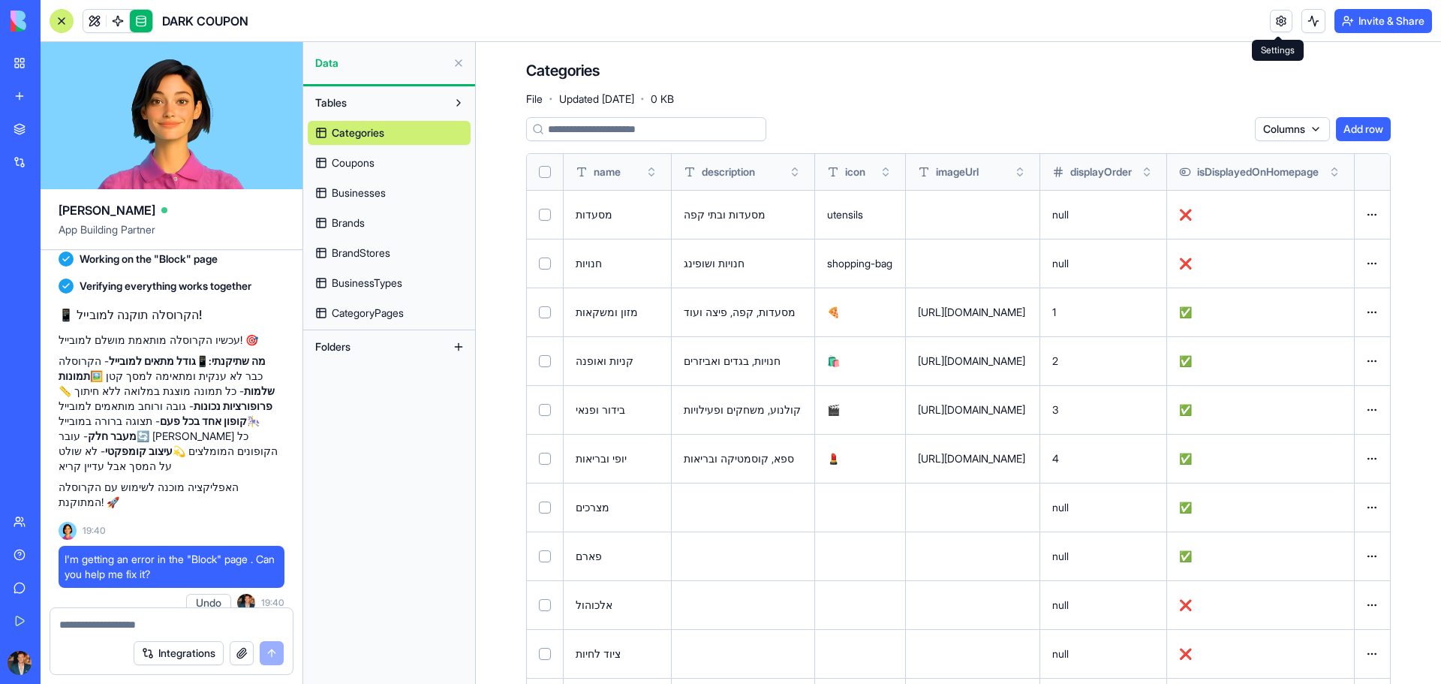
click at [144, 20] on link at bounding box center [141, 21] width 23 height 23
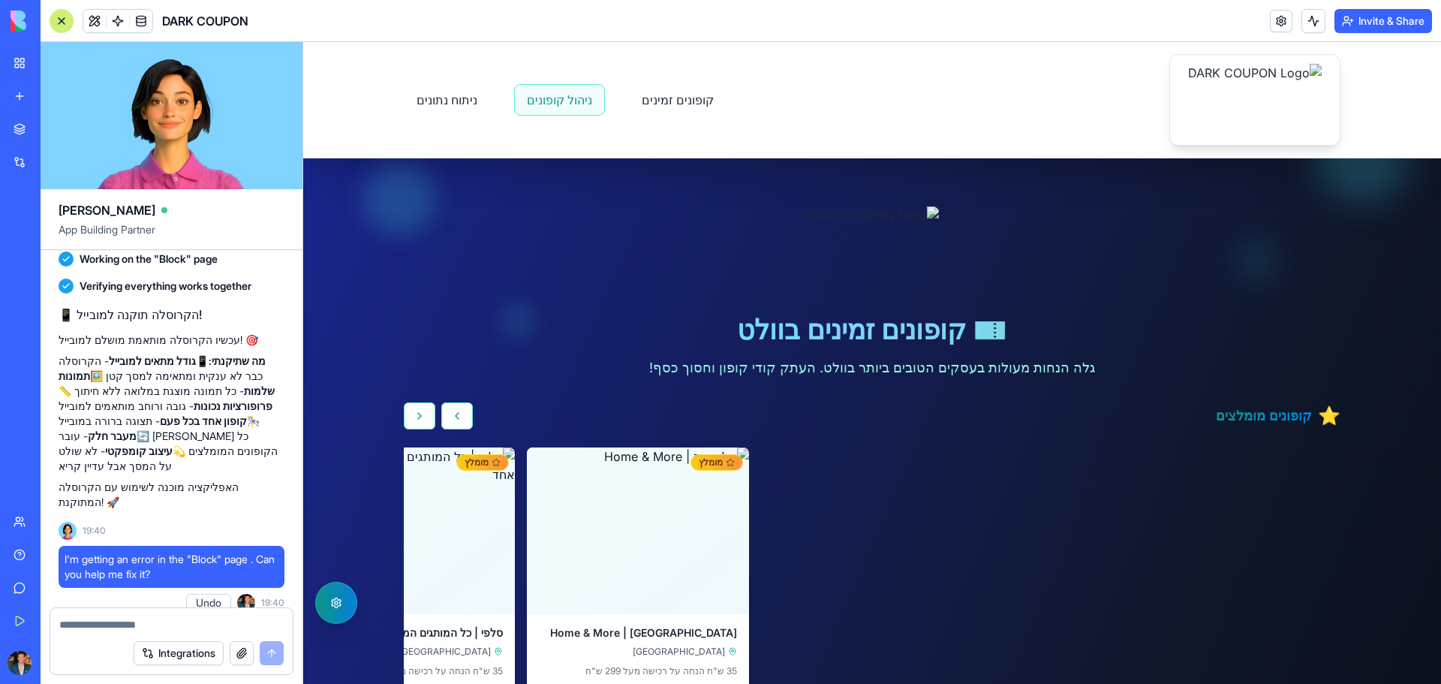
click at [544, 95] on link "ניהול קופונים" at bounding box center [559, 100] width 91 height 32
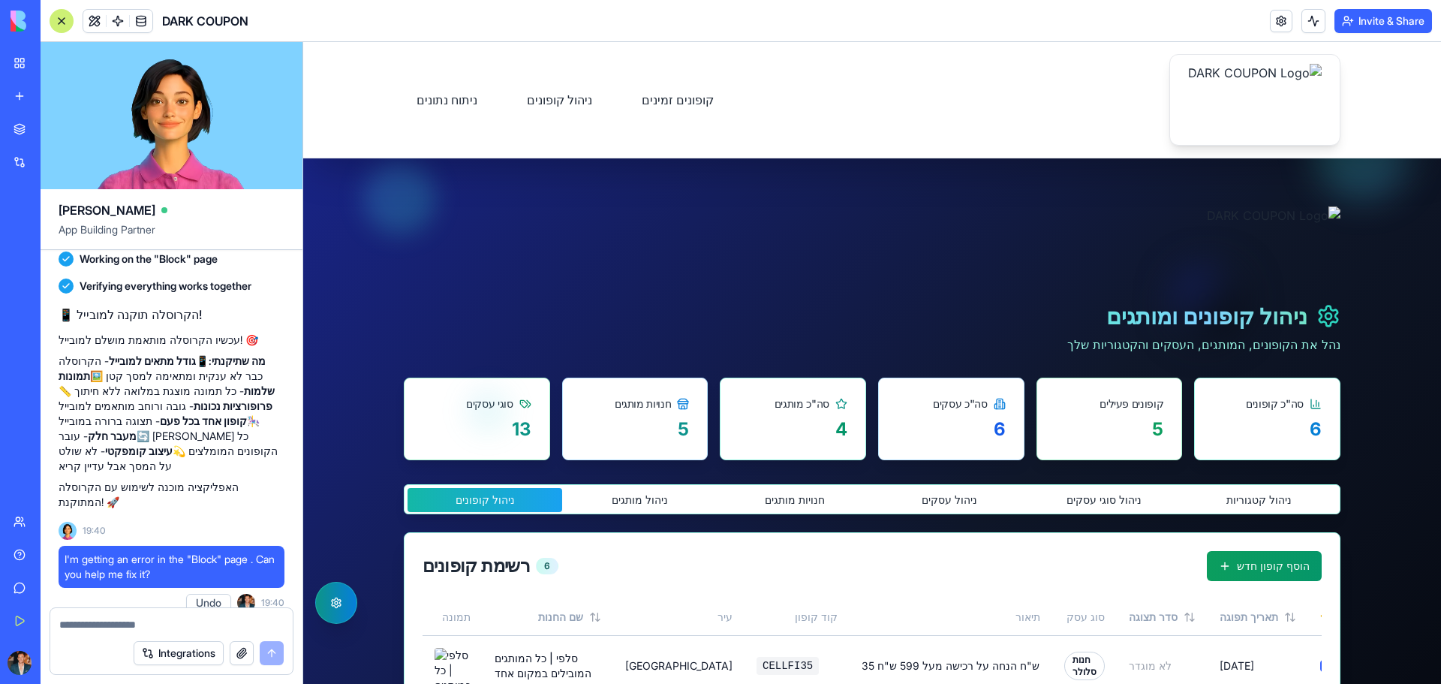
click at [1261, 504] on button "ניהול קטגוריות" at bounding box center [1259, 500] width 155 height 24
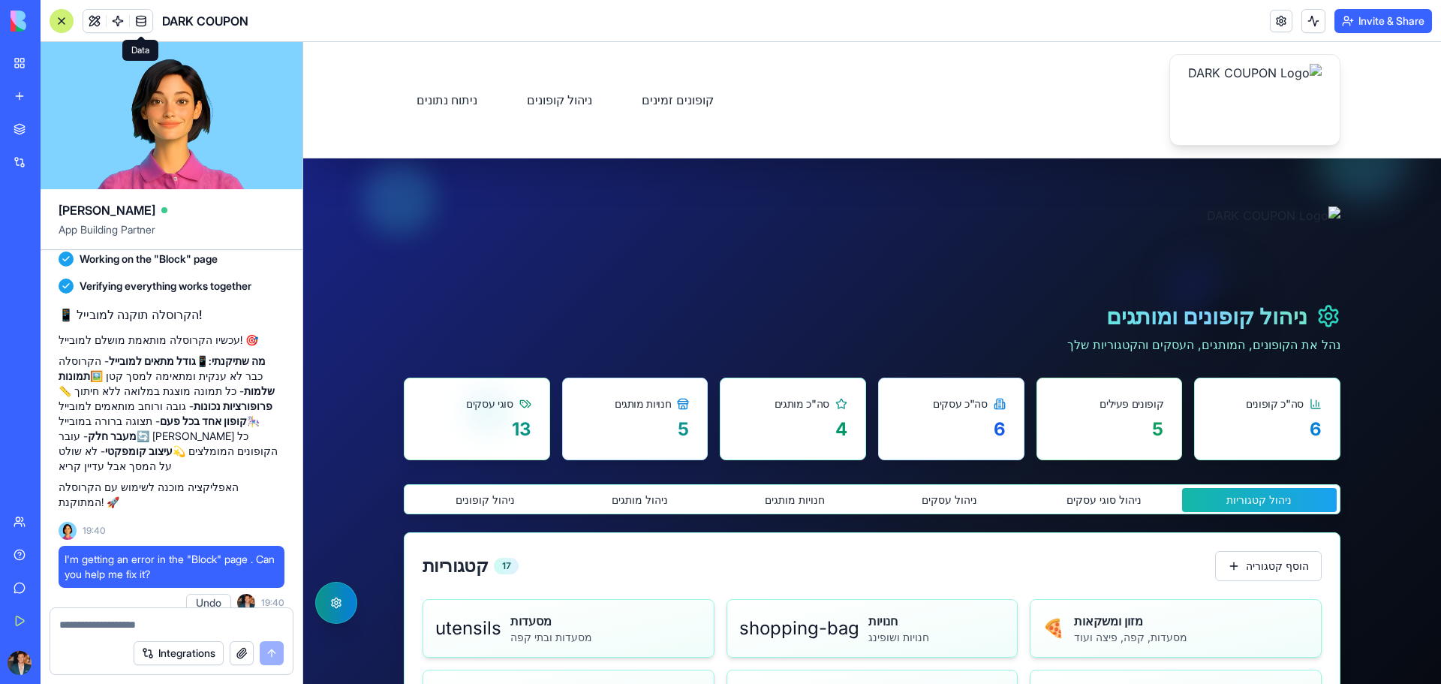
click at [145, 15] on link at bounding box center [141, 21] width 23 height 23
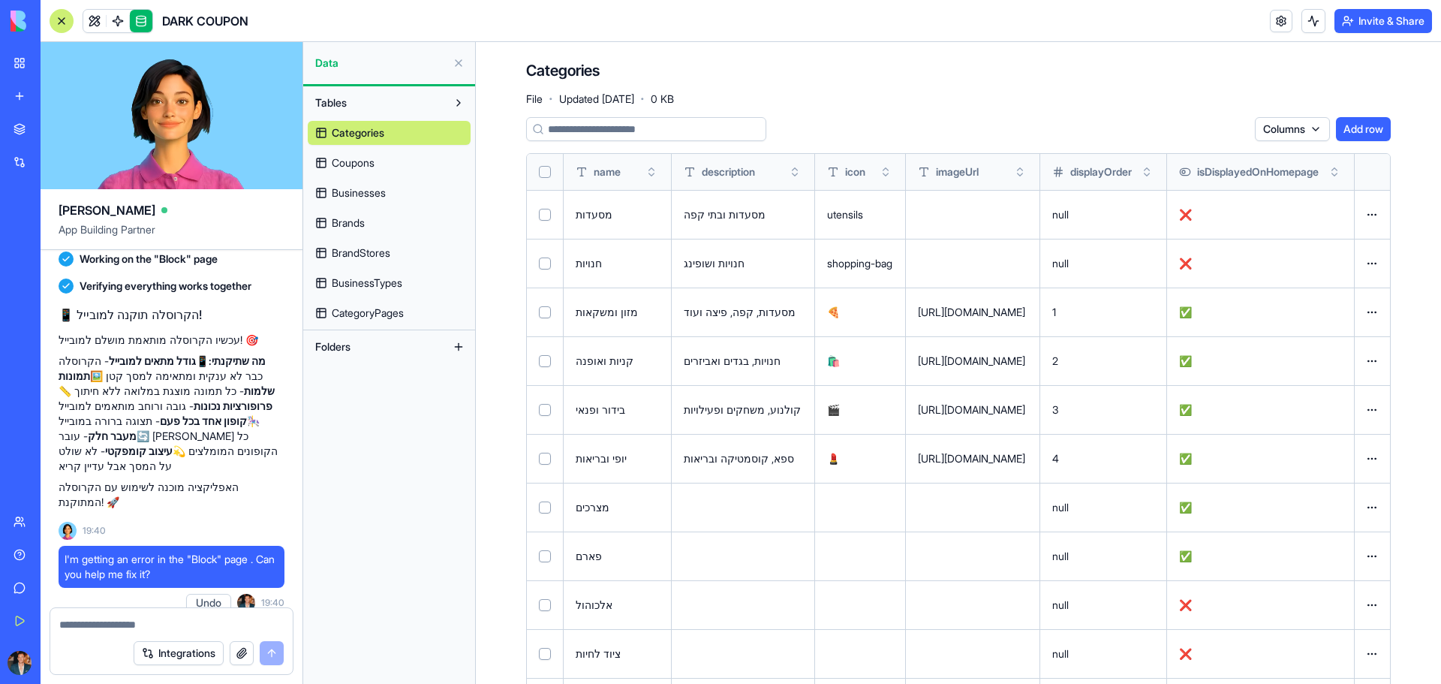
click at [1024, 92] on div "Categories File · Updated [DATE] · 0 KB" at bounding box center [958, 82] width 864 height 45
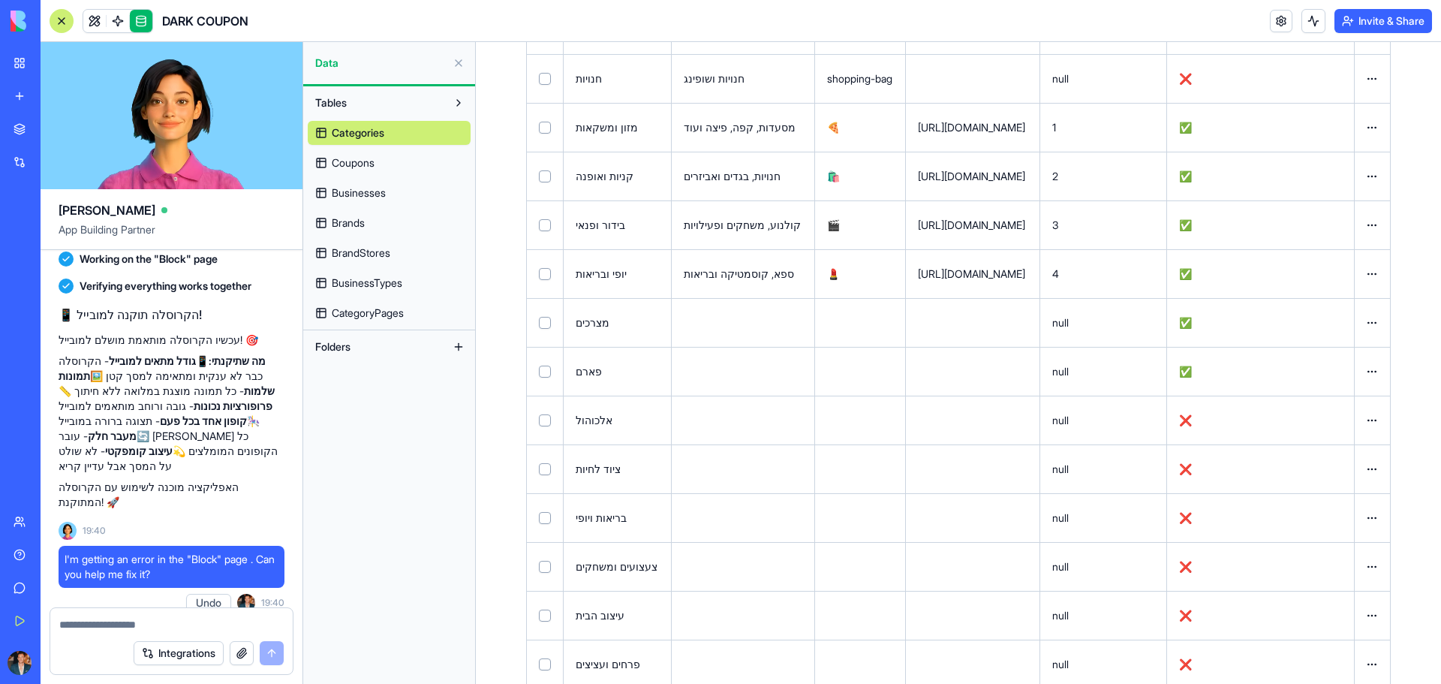
scroll to position [141, 0]
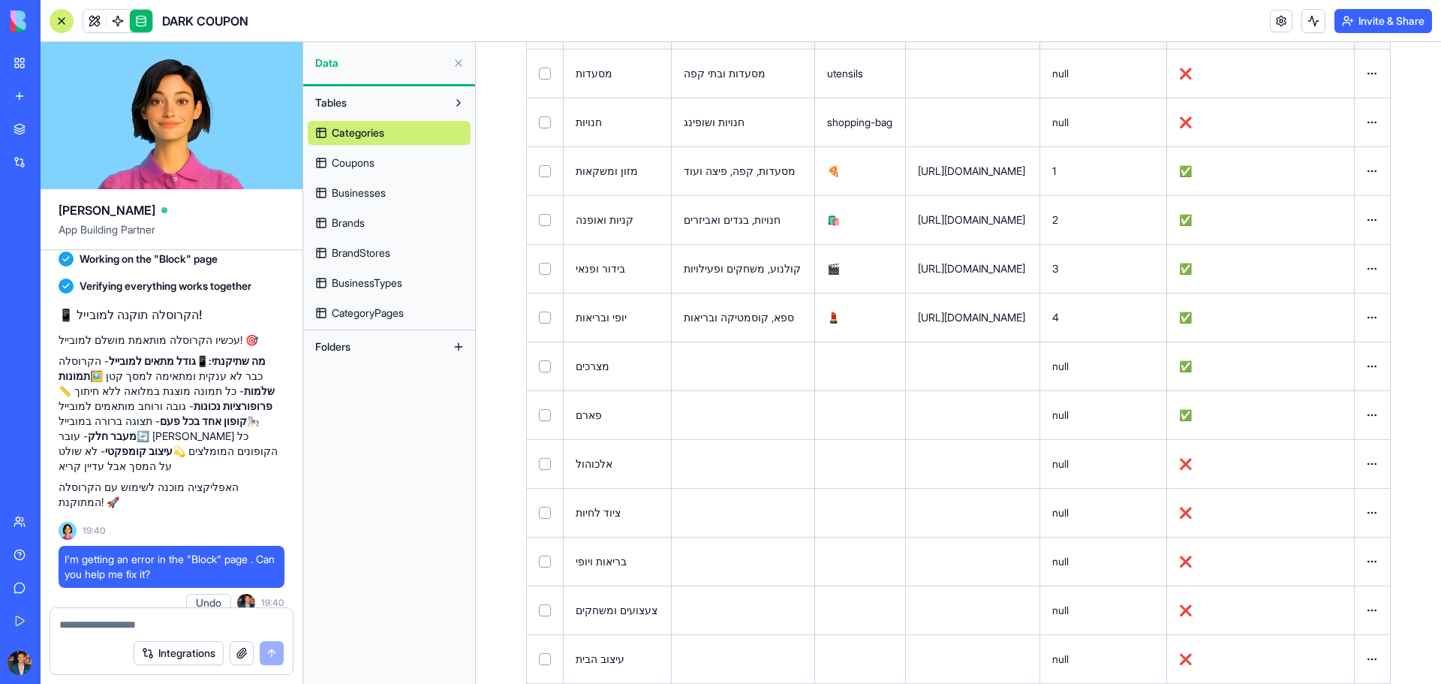
click at [138, 15] on link at bounding box center [141, 21] width 23 height 23
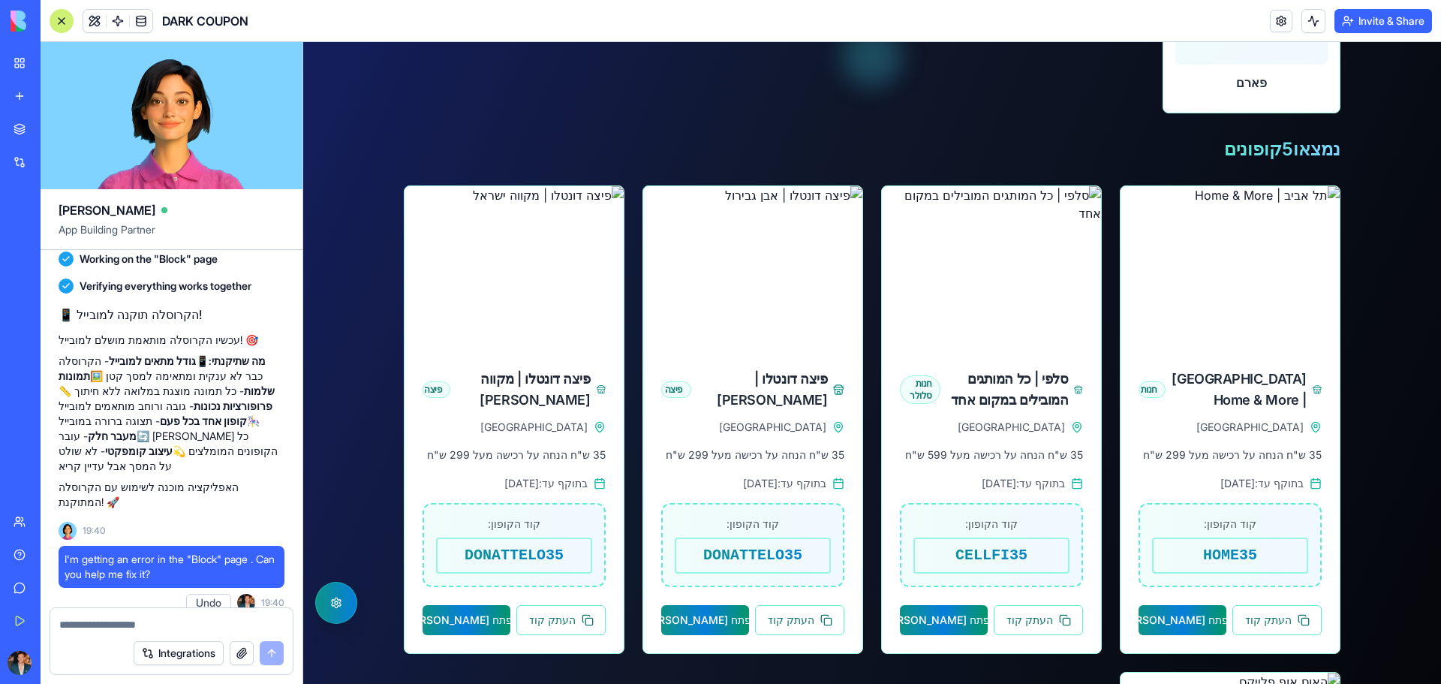
scroll to position [1426, 0]
